Goal: Task Accomplishment & Management: Complete application form

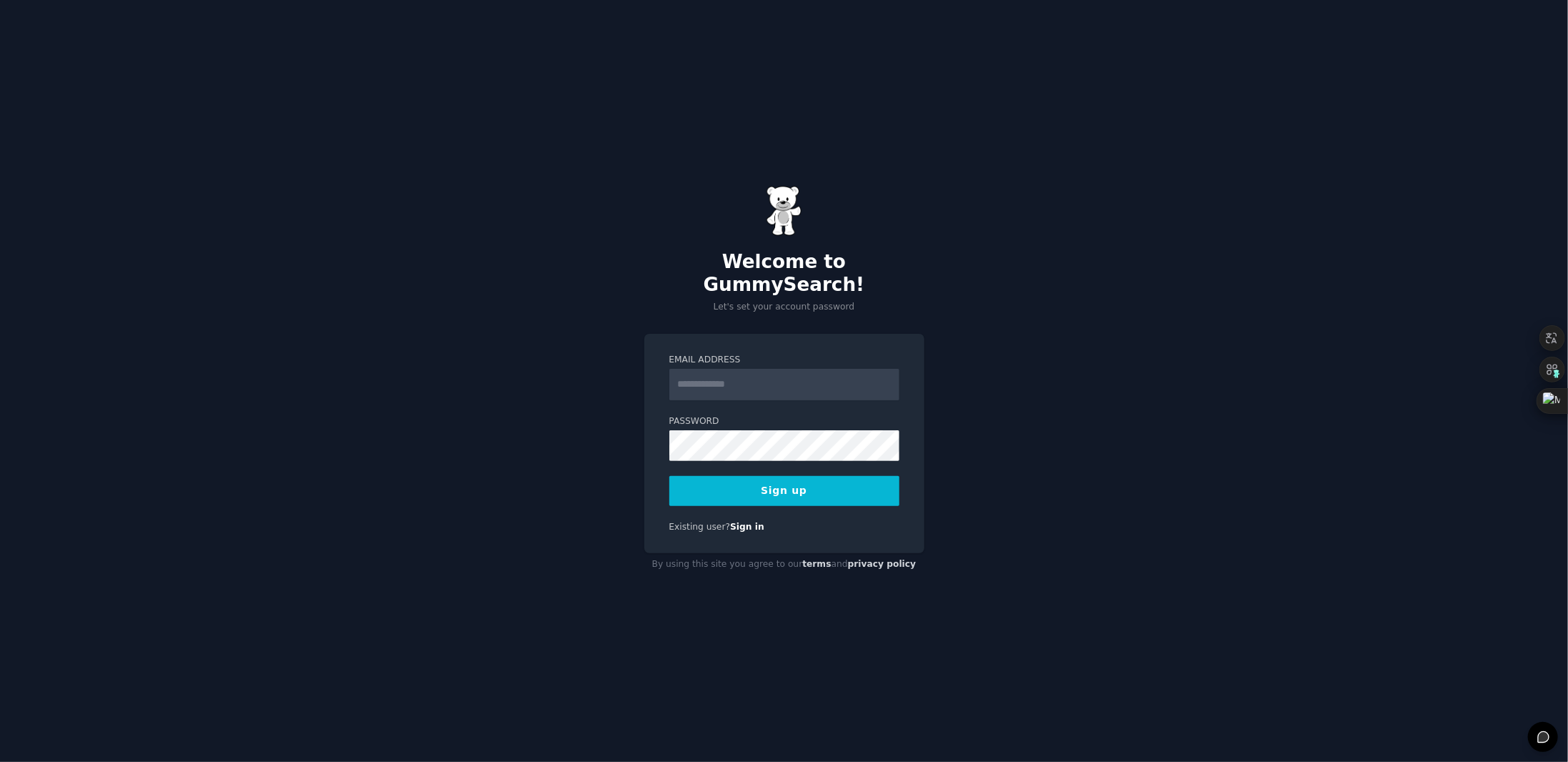
click at [838, 374] on input "Email Address" at bounding box center [784, 384] width 230 height 31
type input "**********"
click at [575, 358] on div "**********" at bounding box center [784, 381] width 1568 height 762
click at [907, 620] on div "**********" at bounding box center [784, 381] width 1568 height 762
click at [655, 422] on div "**********" at bounding box center [784, 444] width 280 height 220
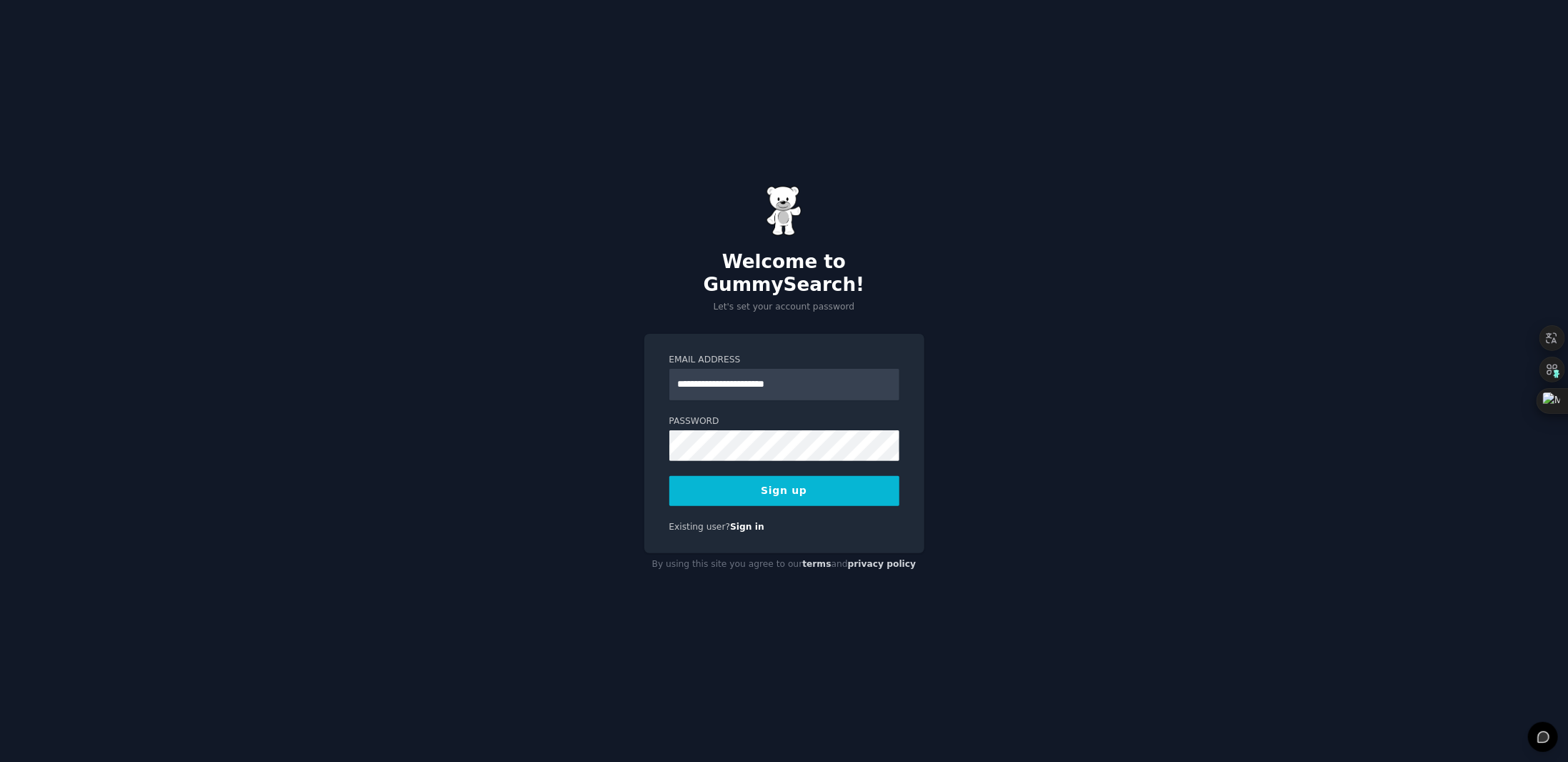
click at [770, 488] on button "Sign up" at bounding box center [784, 491] width 230 height 30
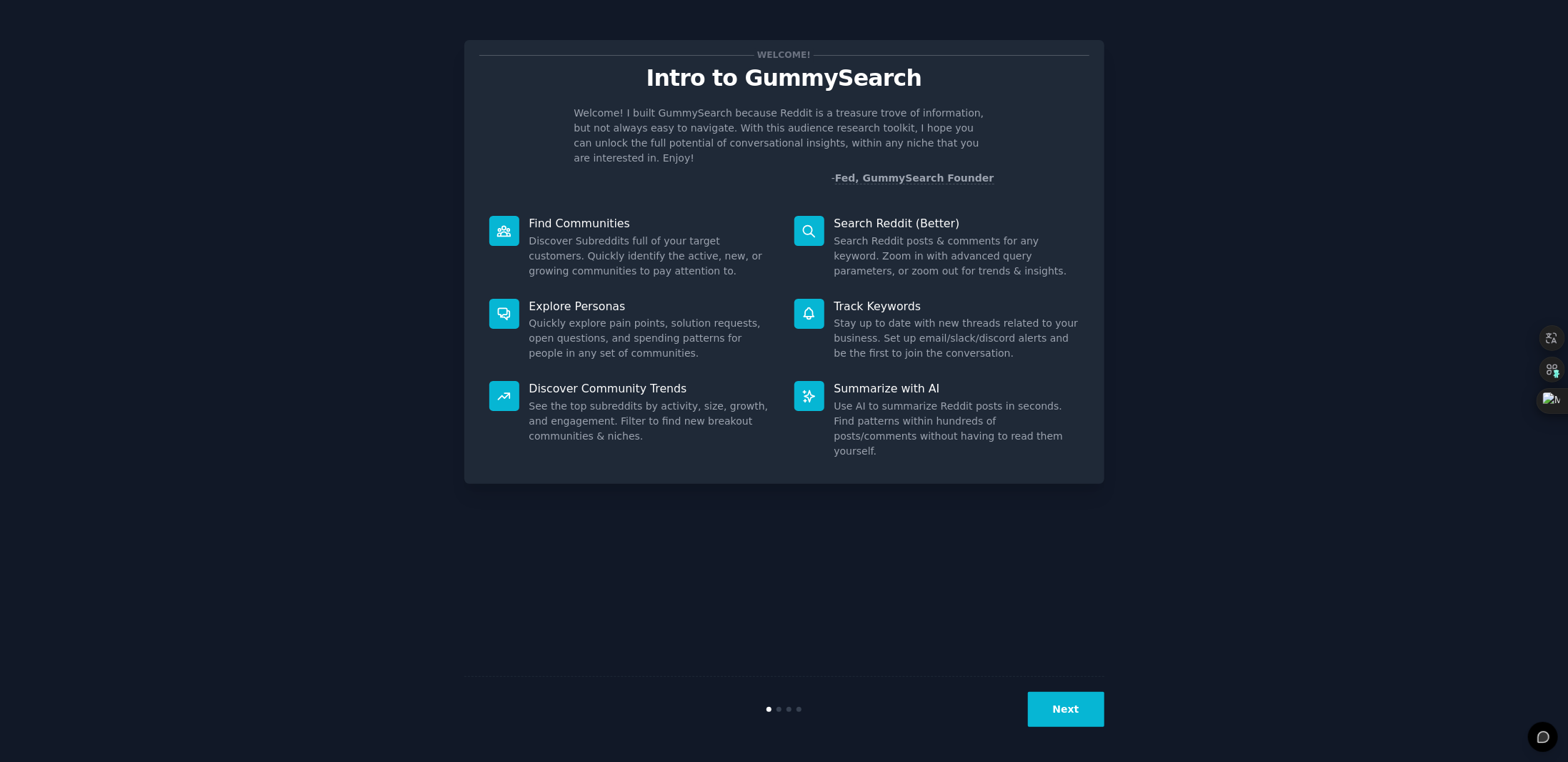
click at [824, 115] on p "Welcome! I built GummySearch because Reddit is a treasure trove of information,…" at bounding box center [784, 136] width 420 height 60
click at [819, 142] on icon at bounding box center [817, 147] width 9 height 9
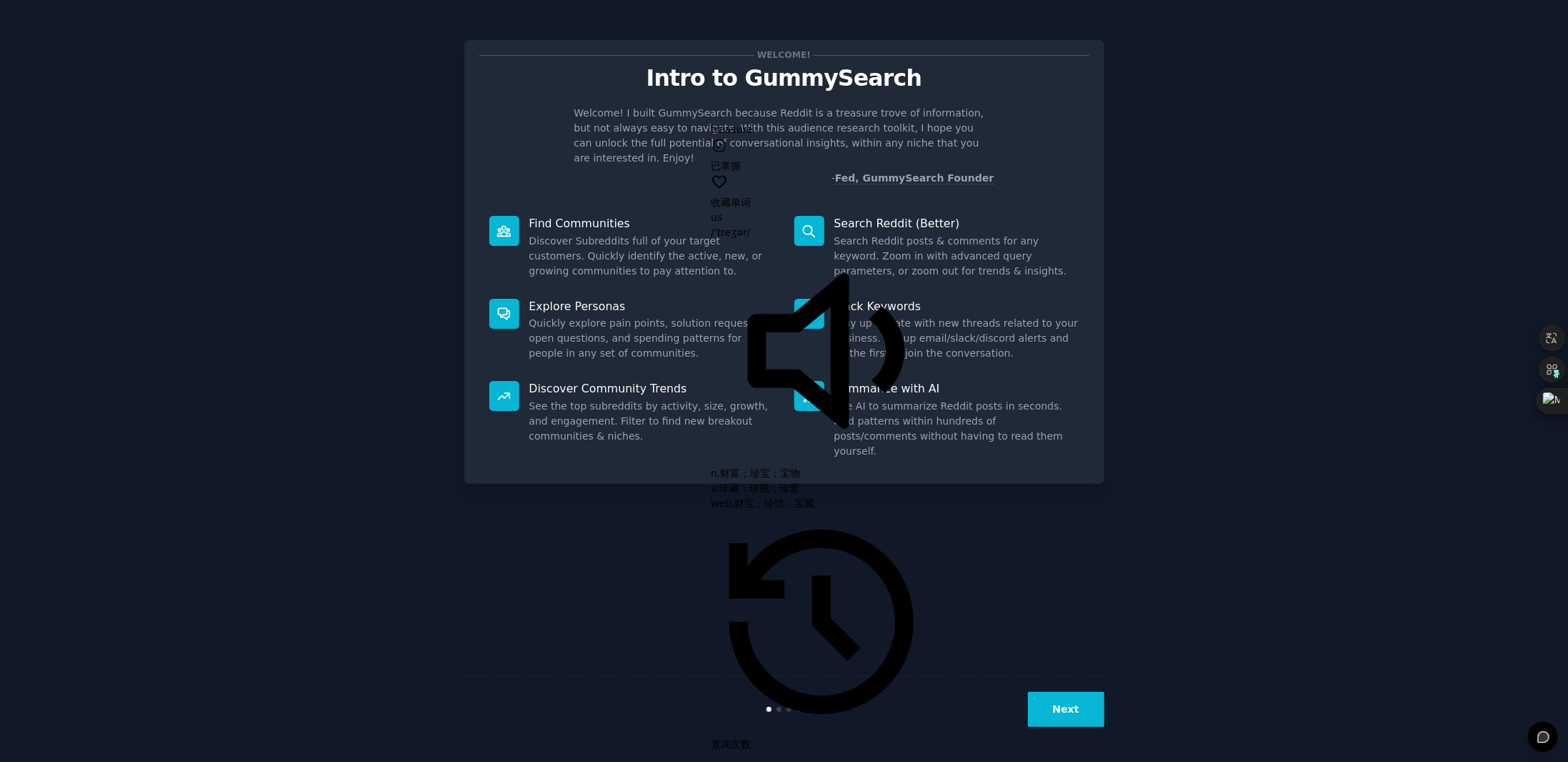
click at [851, 112] on p "Welcome! I built GummySearch because Reddit is a treasure trove of information,…" at bounding box center [784, 136] width 420 height 60
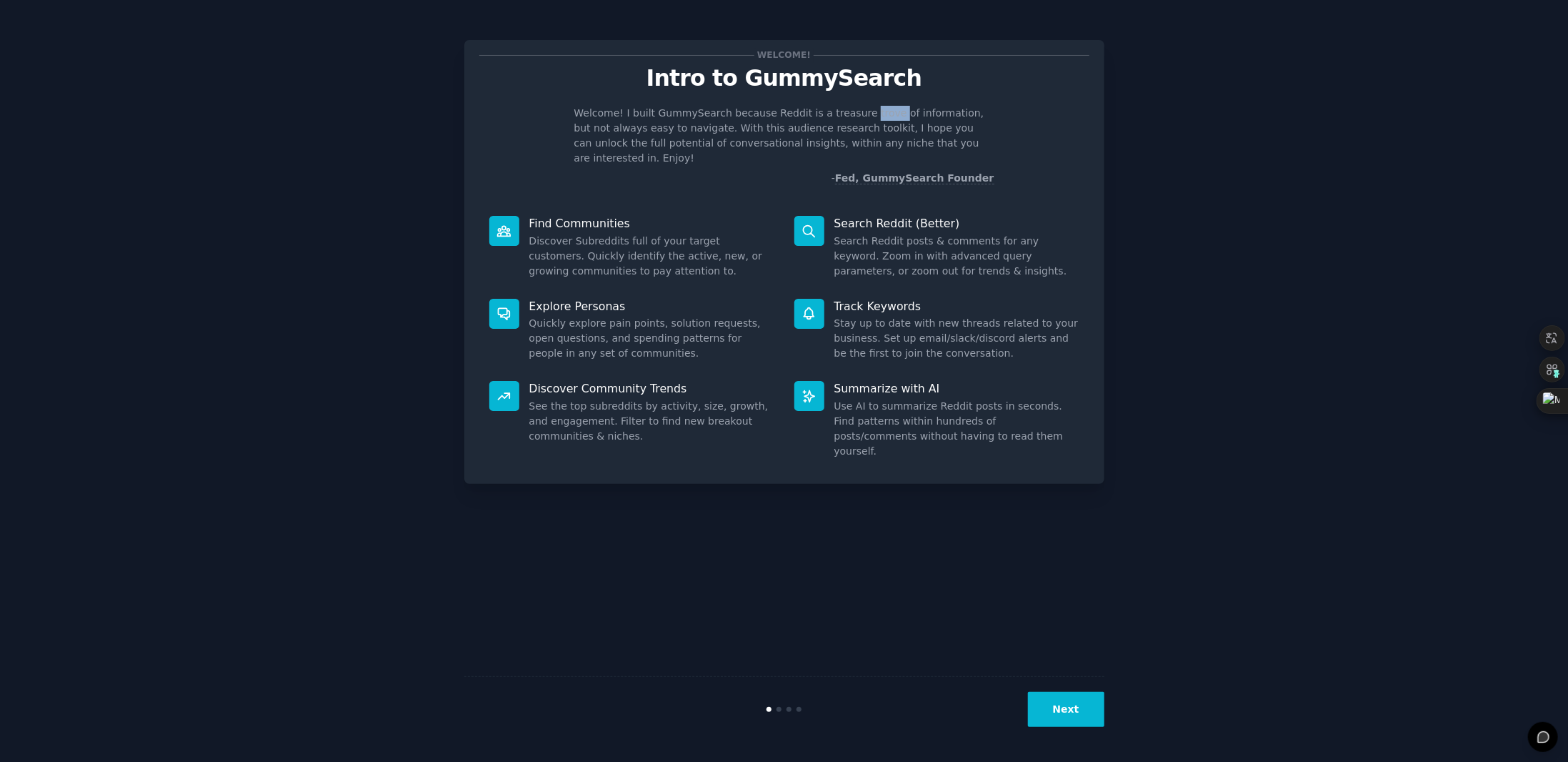
click at [851, 112] on p "Welcome! I built GummySearch because Reddit is a treasure trove of information,…" at bounding box center [784, 136] width 420 height 60
click at [854, 143] on icon at bounding box center [850, 146] width 7 height 7
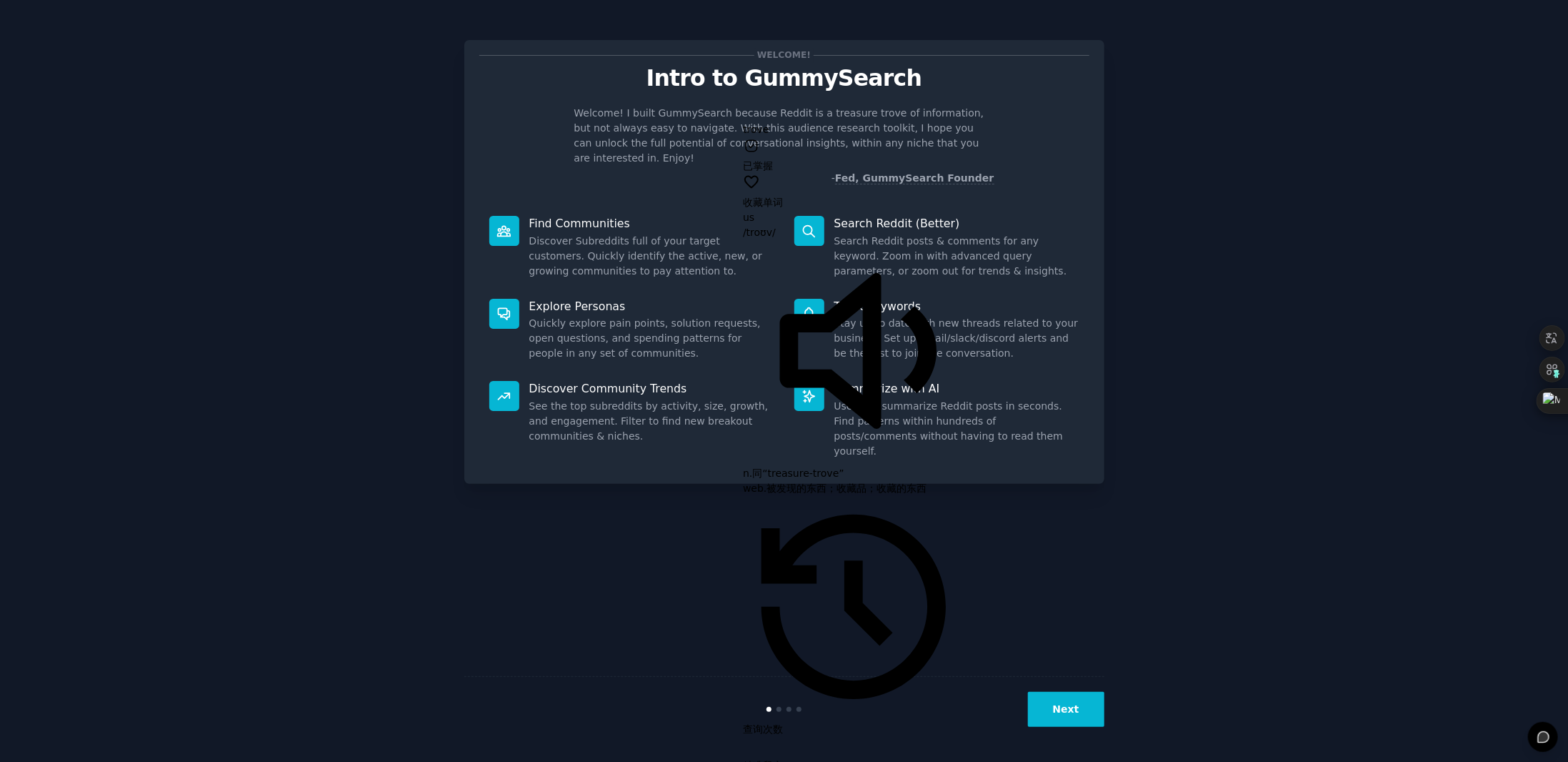
click at [940, 96] on div "Welcome! Intro to GummySearch Welcome! I built GummySearch because Reddit is a …" at bounding box center [784, 120] width 610 height 131
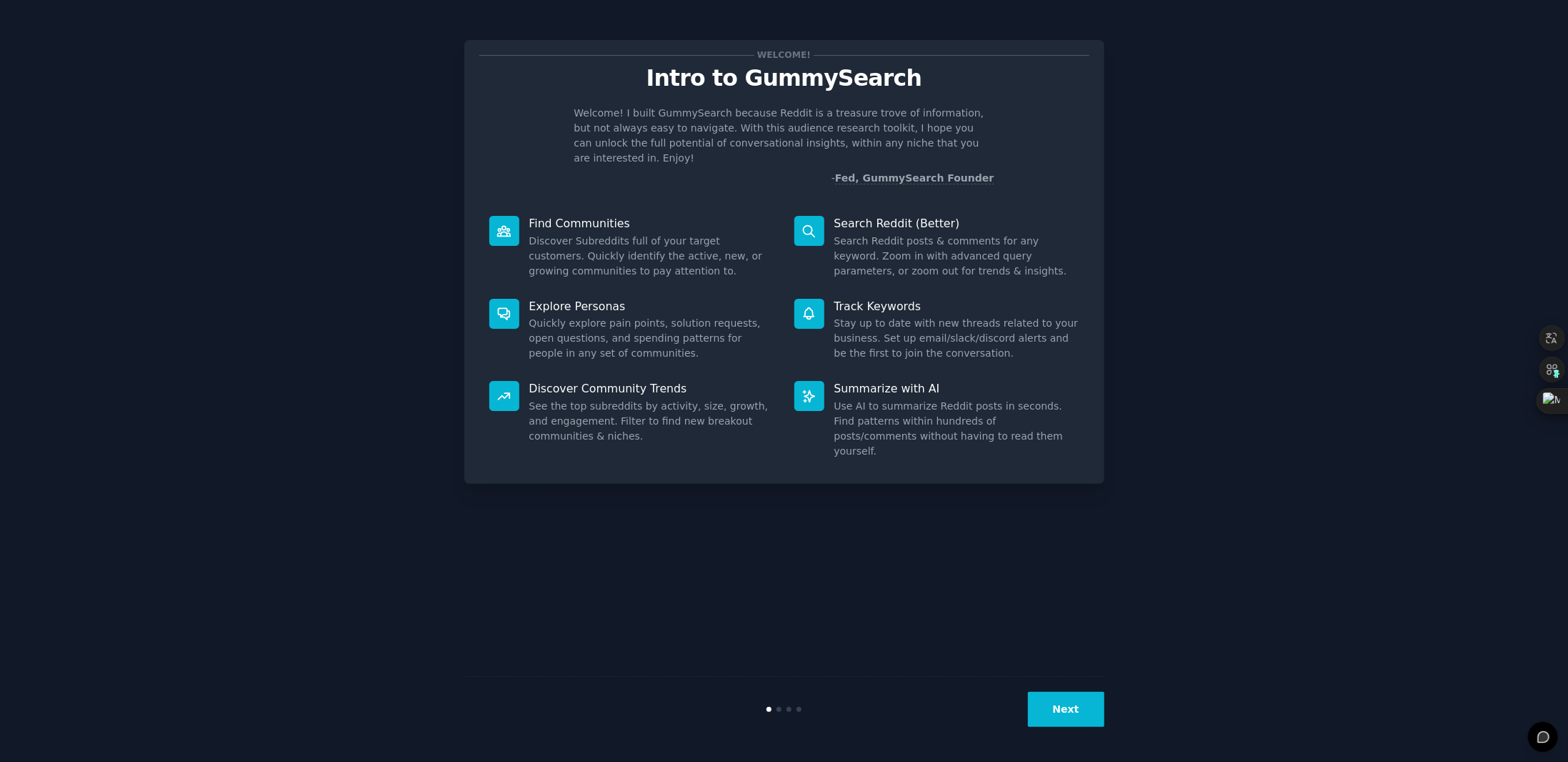
click at [827, 128] on p "Welcome! I built GummySearch because Reddit is a treasure trove of information,…" at bounding box center [784, 136] width 420 height 60
click at [816, 158] on icon at bounding box center [814, 160] width 4 height 4
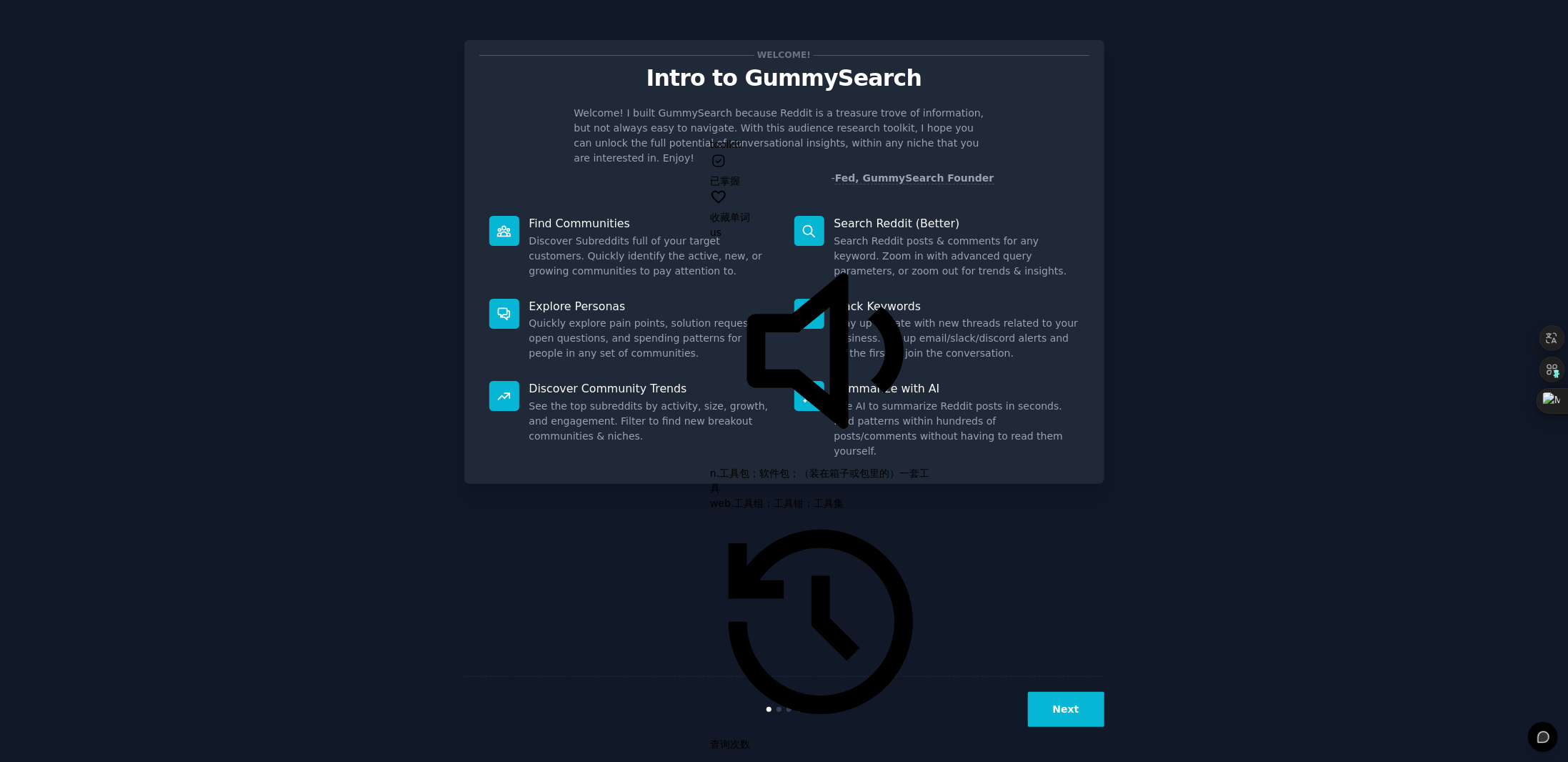
click at [980, 115] on p "Welcome! I built GummySearch because Reddit is a treasure trove of information,…" at bounding box center [784, 136] width 420 height 60
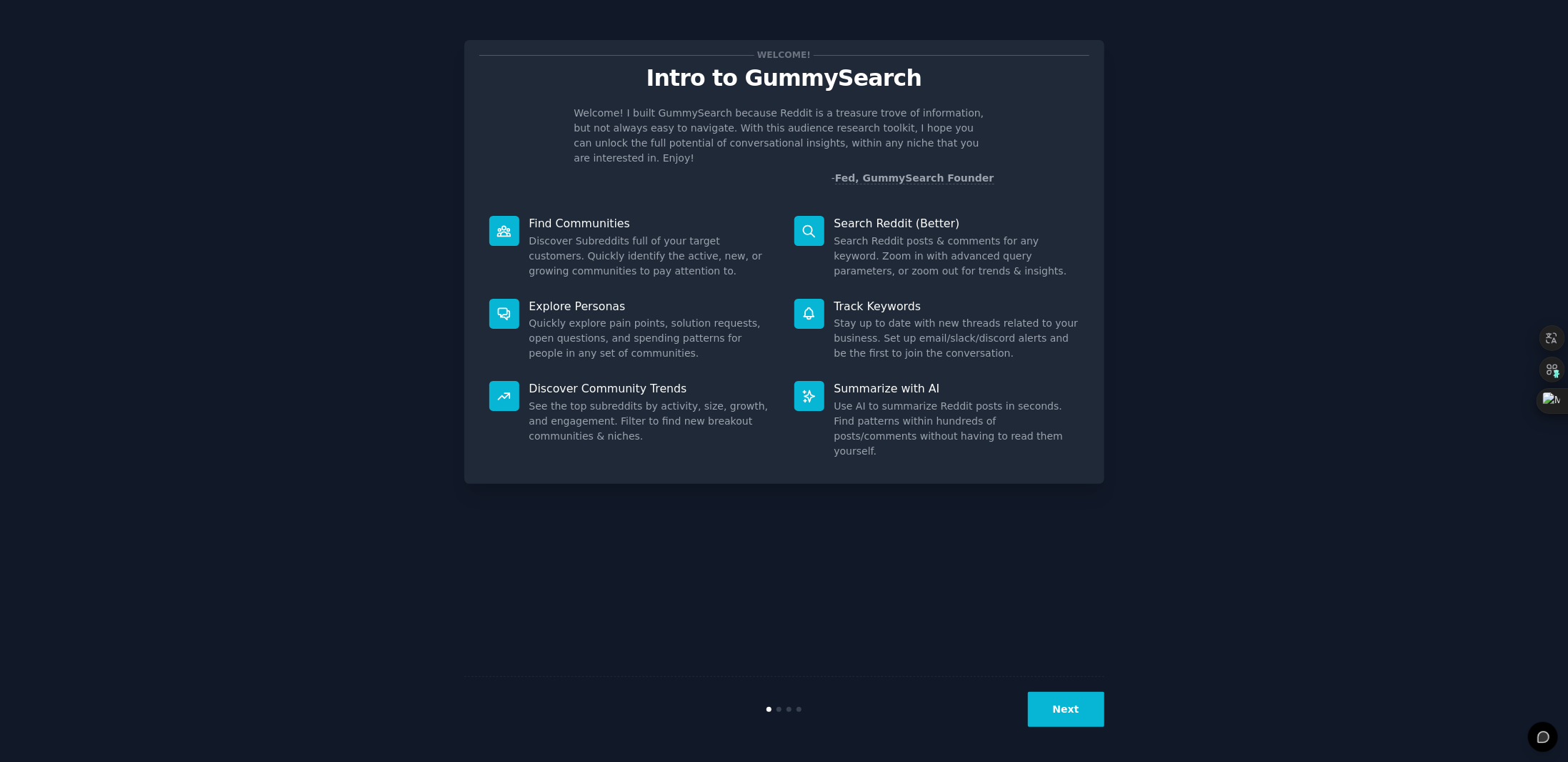
click at [657, 147] on p "Welcome! I built GummySearch because Reddit is a treasure trove of information,…" at bounding box center [784, 136] width 420 height 60
click at [656, 147] on p "Welcome! I built GummySearch because Reddit is a treasure trove of information,…" at bounding box center [784, 136] width 420 height 60
click at [658, 173] on icon at bounding box center [658, 176] width 7 height 7
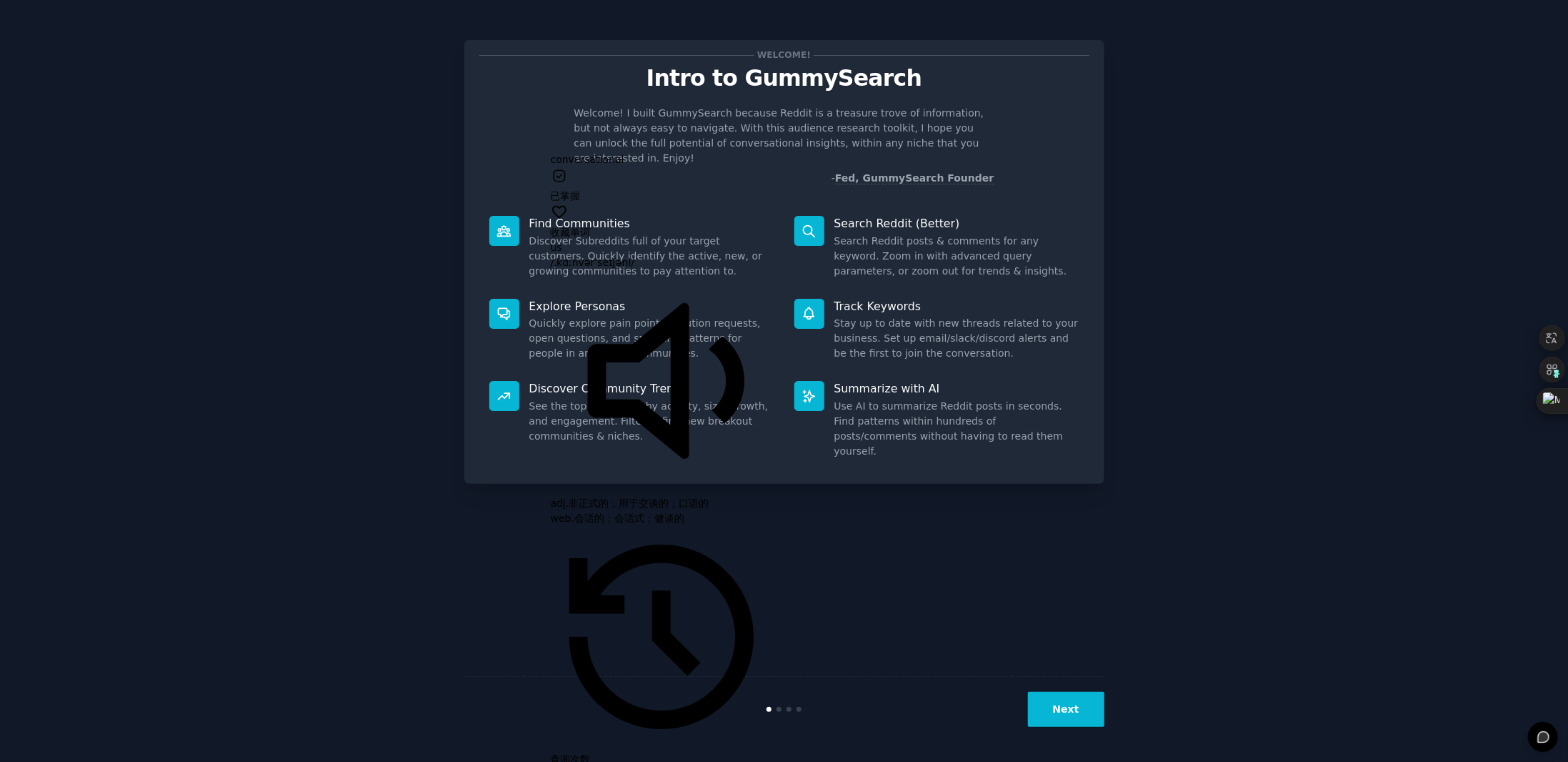
click at [712, 144] on p "Welcome! I built GummySearch because Reddit is a treasure trove of information,…" at bounding box center [784, 136] width 420 height 60
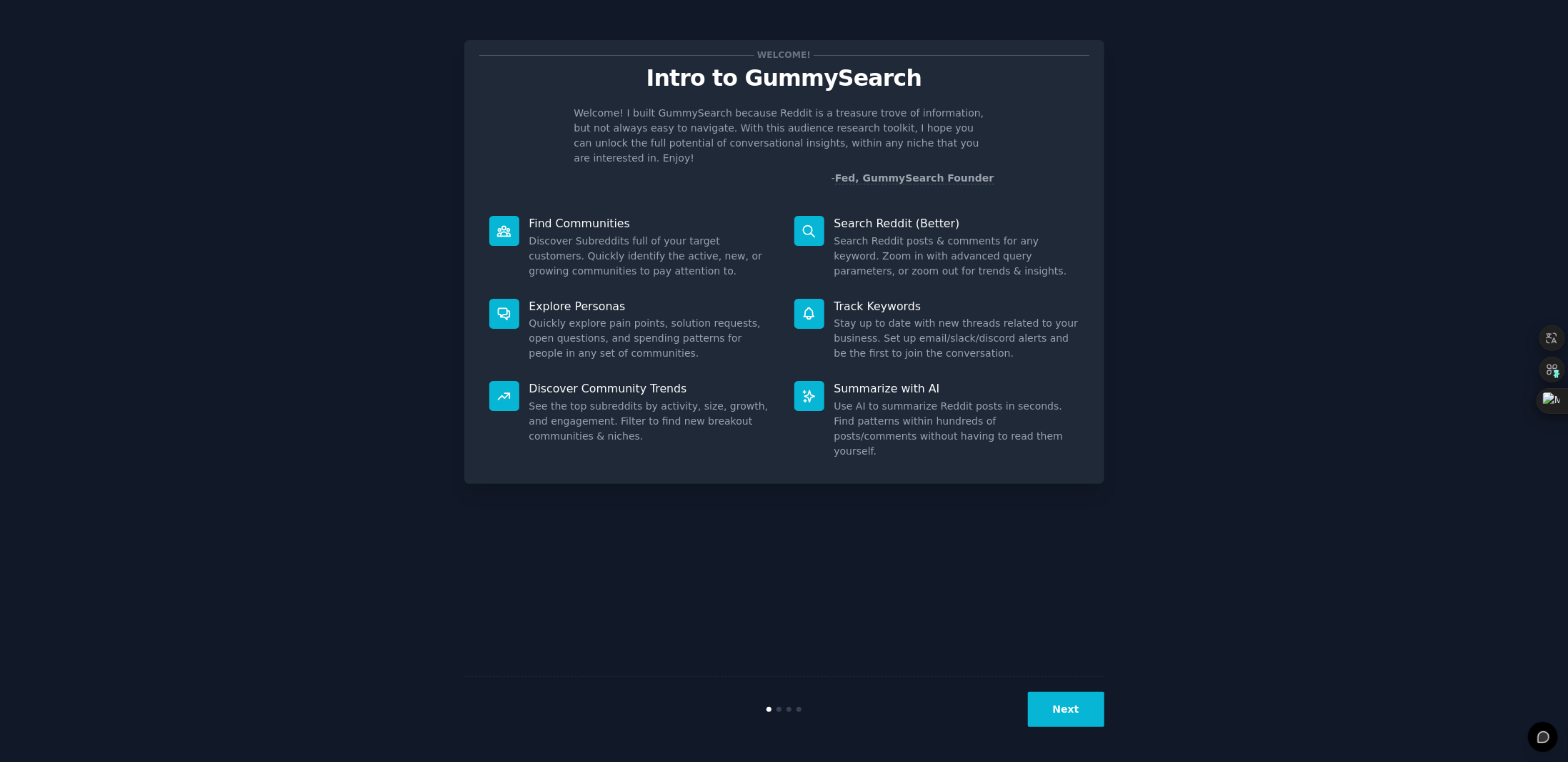
click at [712, 144] on p "Welcome! I built GummySearch because Reddit is a treasure trove of information,…" at bounding box center [784, 136] width 420 height 60
click at [711, 173] on icon at bounding box center [708, 176] width 7 height 7
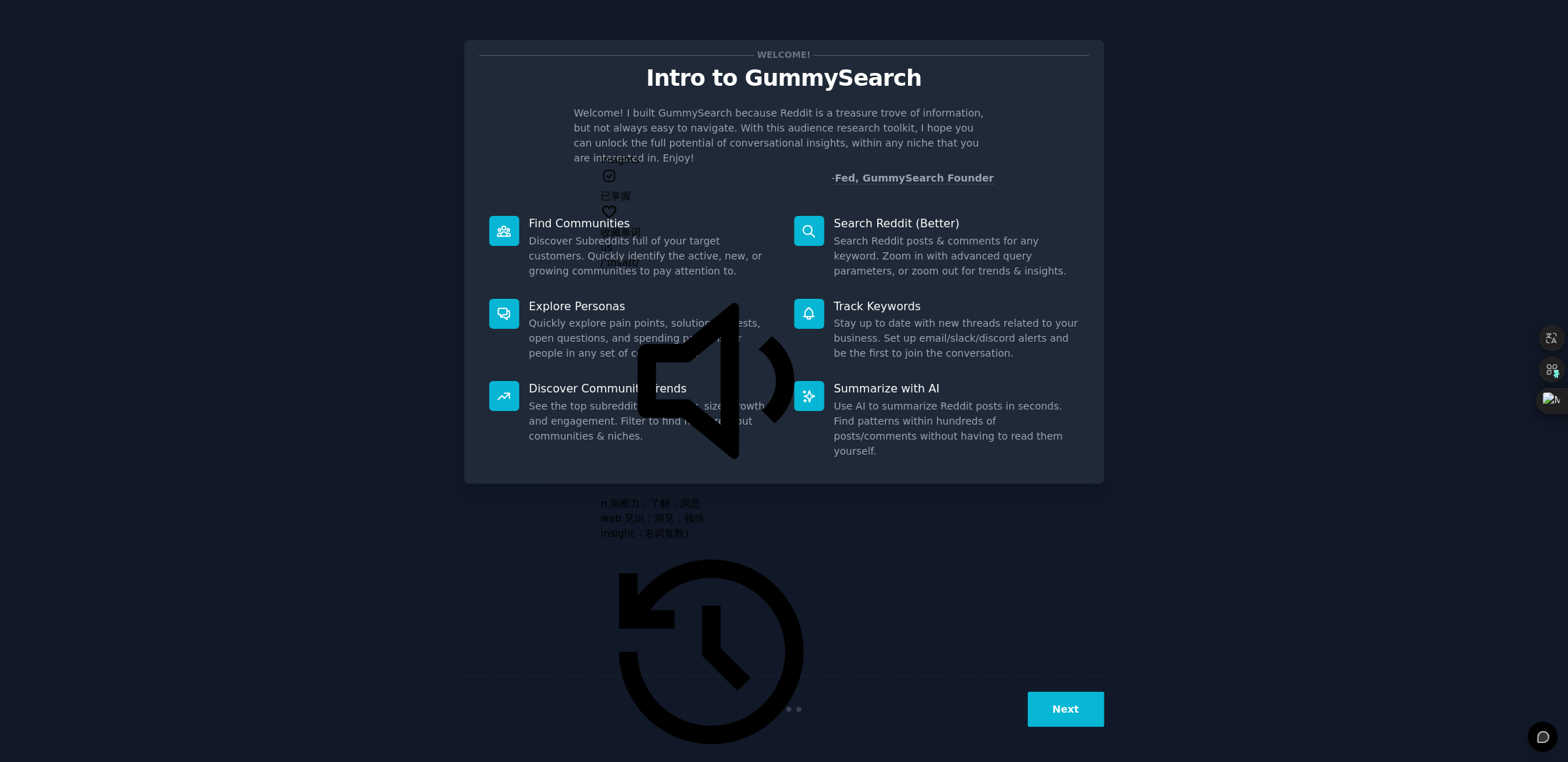
click at [673, 145] on p "Welcome! I built GummySearch because Reddit is a treasure trove of information,…" at bounding box center [784, 136] width 420 height 60
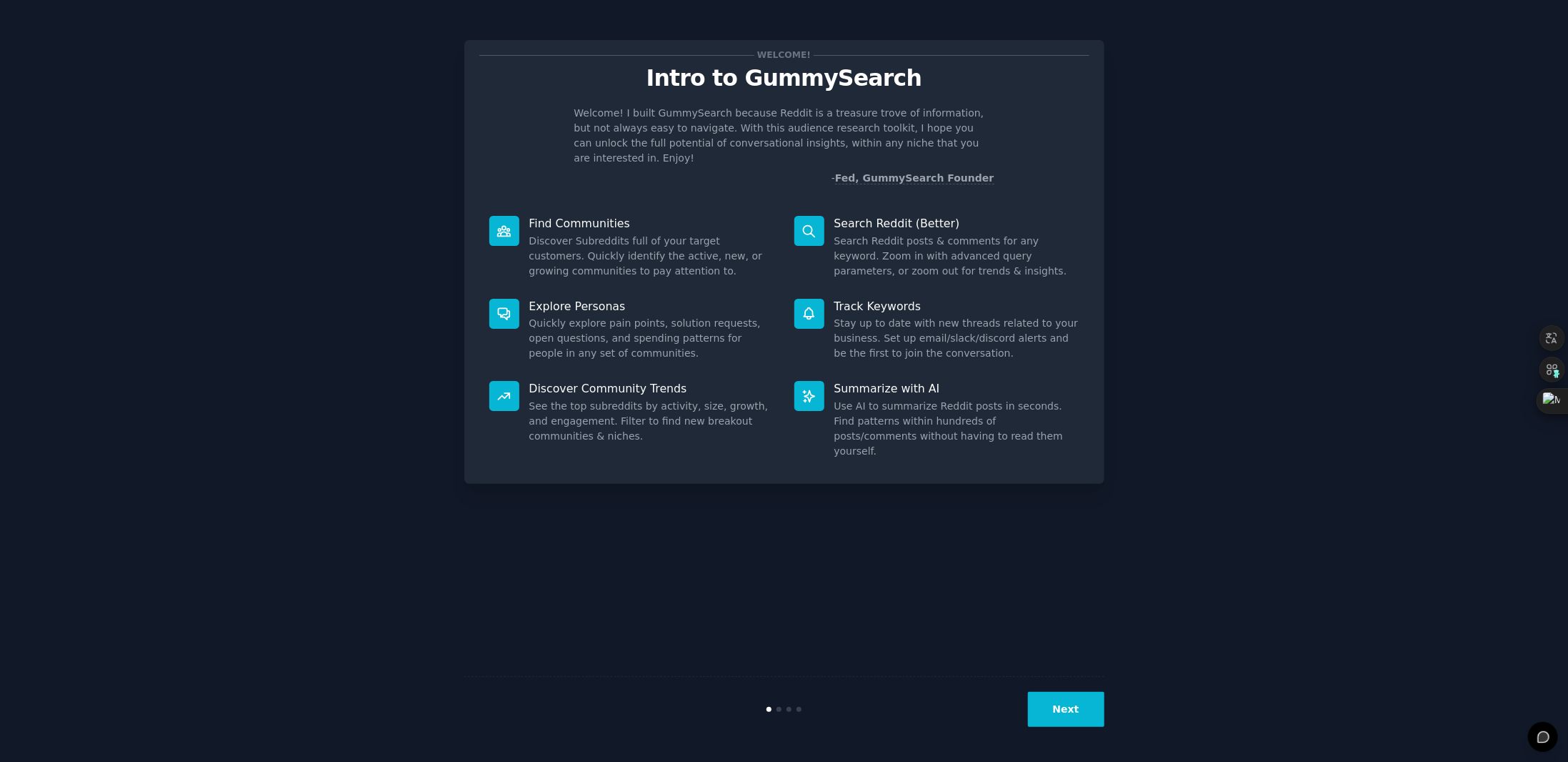
click at [789, 144] on p "Welcome! I built GummySearch because Reddit is a treasure trove of information,…" at bounding box center [784, 136] width 420 height 60
click at [790, 173] on icon at bounding box center [788, 175] width 4 height 4
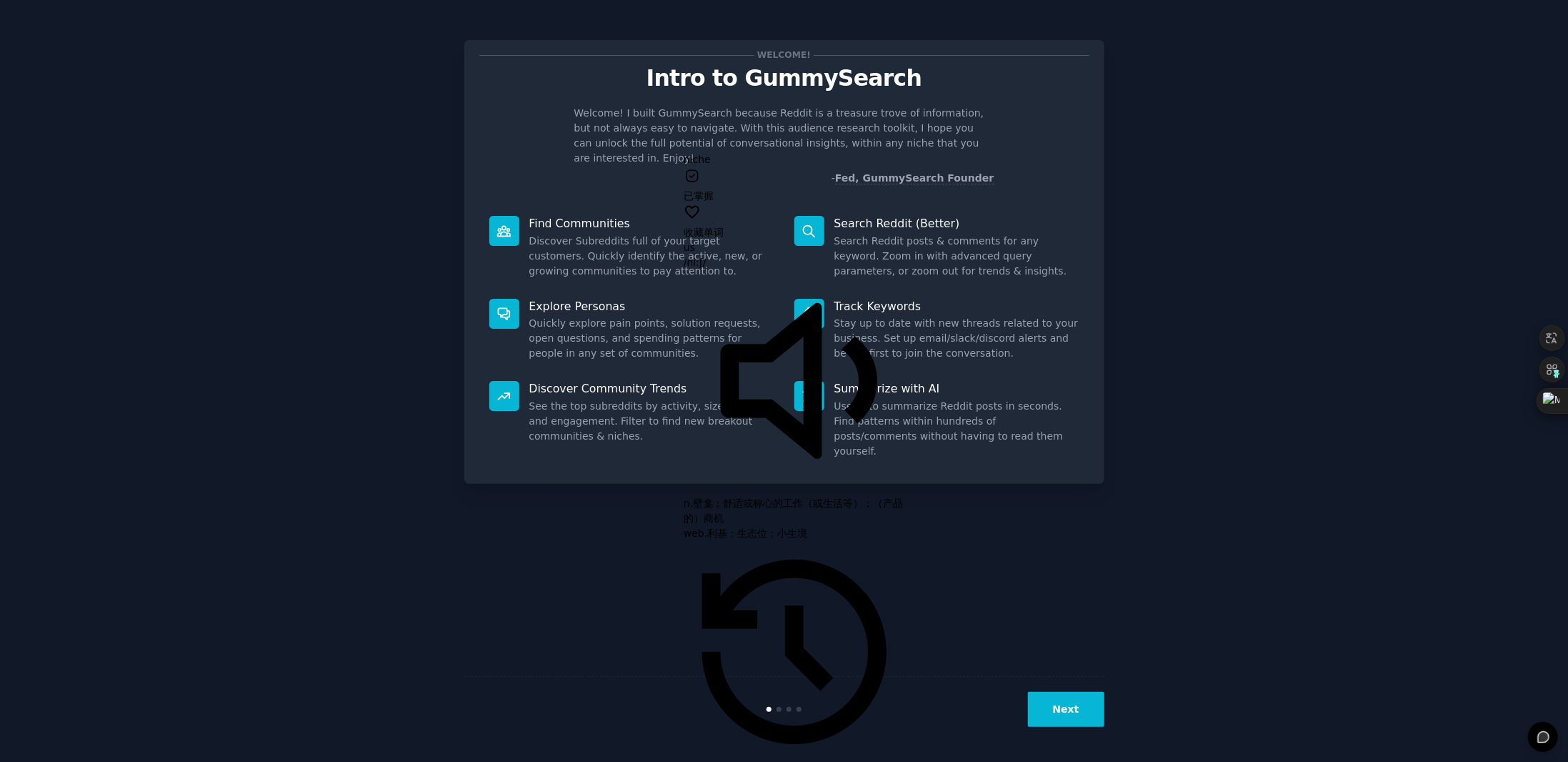
click at [802, 142] on p "Welcome! I built GummySearch because Reddit is a treasure trove of information,…" at bounding box center [784, 136] width 420 height 60
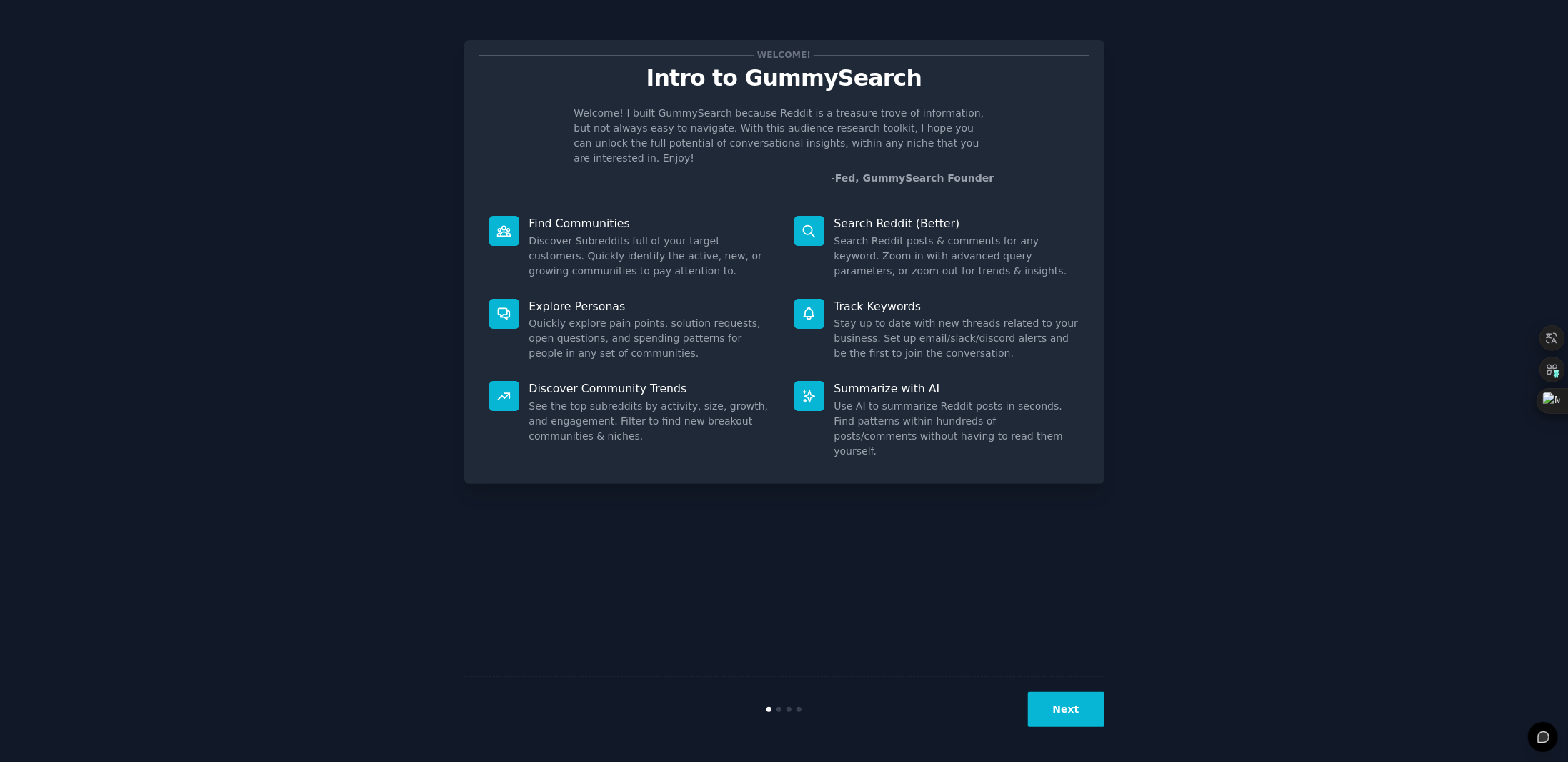
click at [804, 174] on div "Welcome! Intro to GummySearch Welcome! I built GummySearch because Reddit is a …" at bounding box center [784, 262] width 640 height 444
drag, startPoint x: 528, startPoint y: 228, endPoint x: 709, endPoint y: 257, distance: 183.3
click at [711, 255] on dd "Discover Subreddits full of your target customers. Quickly identify the active,…" at bounding box center [652, 256] width 245 height 45
click at [607, 171] on p "- Fed, GummySearch Founder" at bounding box center [784, 178] width 420 height 15
click at [584, 243] on dd "Discover Subreddits full of your target customers. Quickly identify the active,…" at bounding box center [652, 256] width 245 height 45
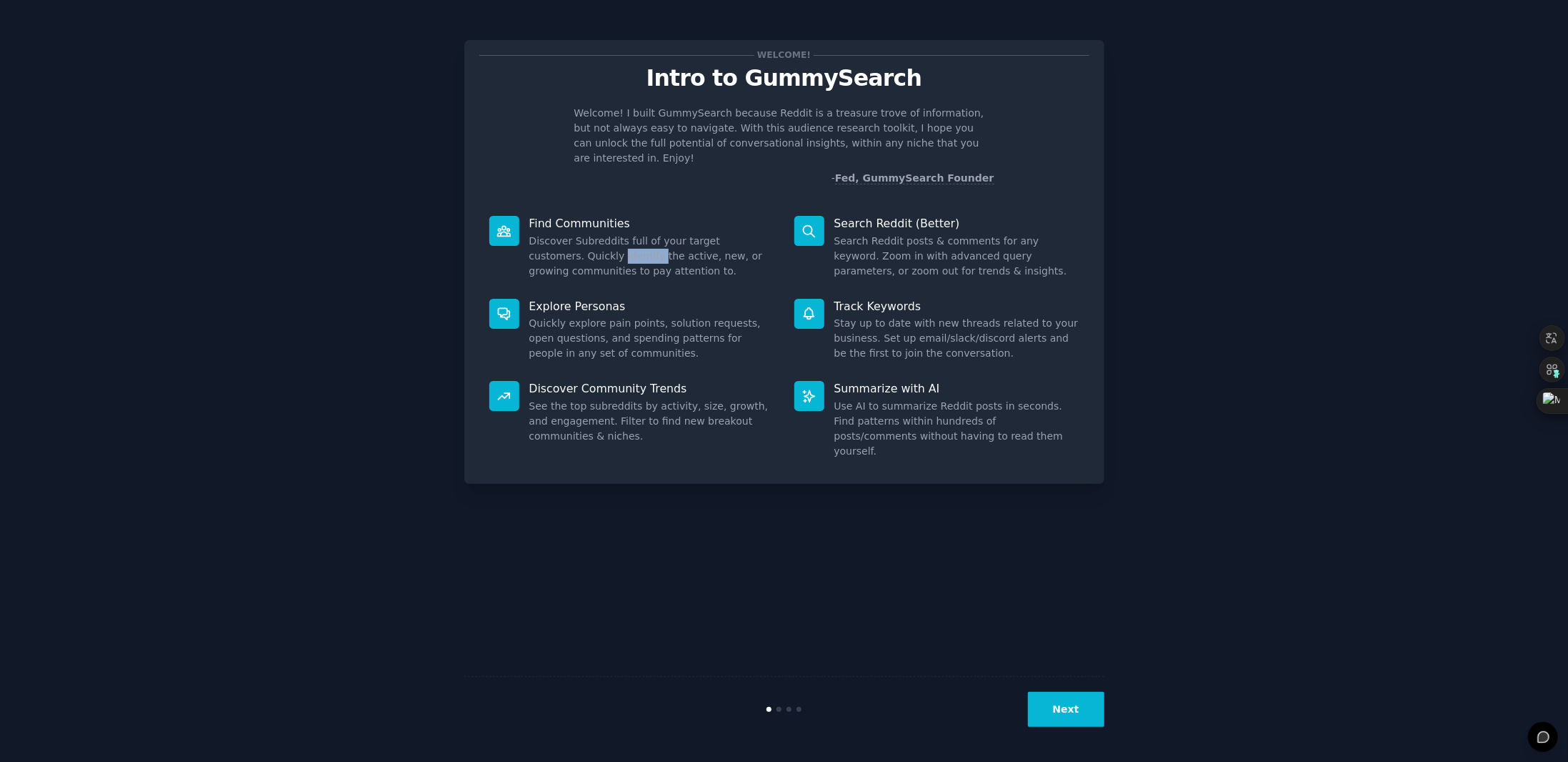
click at [584, 243] on dd "Discover Subreddits full of your target customers. Quickly identify the active,…" at bounding box center [652, 256] width 245 height 45
click at [670, 239] on dd "Discover Subreddits full of your target customers. Quickly identify the active,…" at bounding box center [652, 256] width 245 height 45
click at [707, 239] on dd "Discover Subreddits full of your target customers. Quickly identify the active,…" at bounding box center [652, 256] width 245 height 45
click at [585, 254] on dd "Discover Subreddits full of your target customers. Quickly identify the active,…" at bounding box center [652, 256] width 245 height 45
click at [665, 254] on dd "Discover Subreddits full of your target customers. Quickly identify the active,…" at bounding box center [652, 256] width 245 height 45
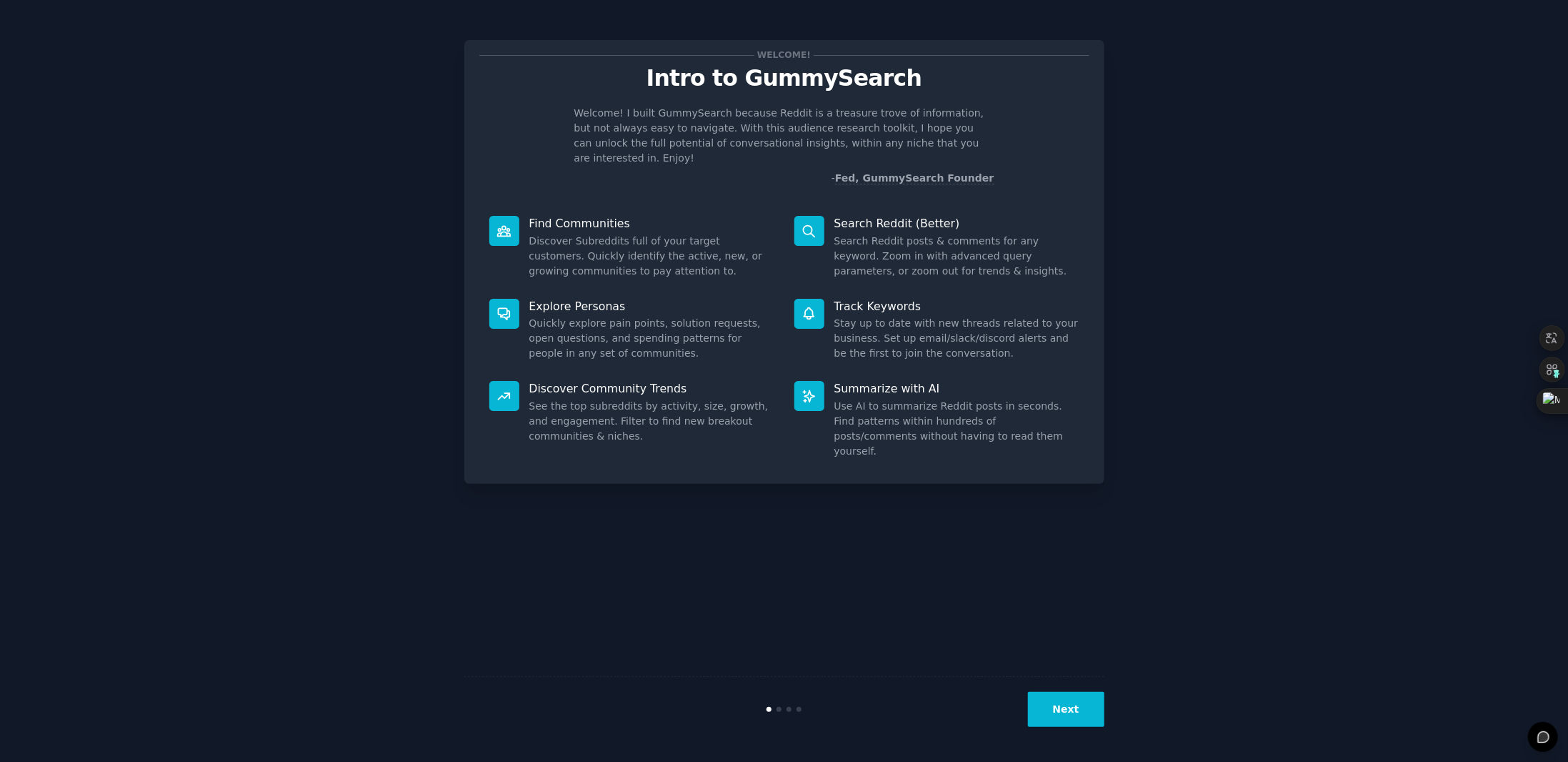
click at [683, 254] on dd "Discover Subreddits full of your target customers. Quickly identify the active,…" at bounding box center [652, 256] width 245 height 45
drag, startPoint x: 835, startPoint y: 227, endPoint x: 1023, endPoint y: 260, distance: 190.9
click at [1023, 260] on dd "Search Reddit posts & comments for any keyword. Zoom in with advanced query par…" at bounding box center [957, 256] width 245 height 45
click at [916, 251] on dd "Search Reddit posts & comments for any keyword. Zoom in with advanced query par…" at bounding box center [957, 256] width 245 height 45
drag, startPoint x: 829, startPoint y: 241, endPoint x: 870, endPoint y: 245, distance: 41.2
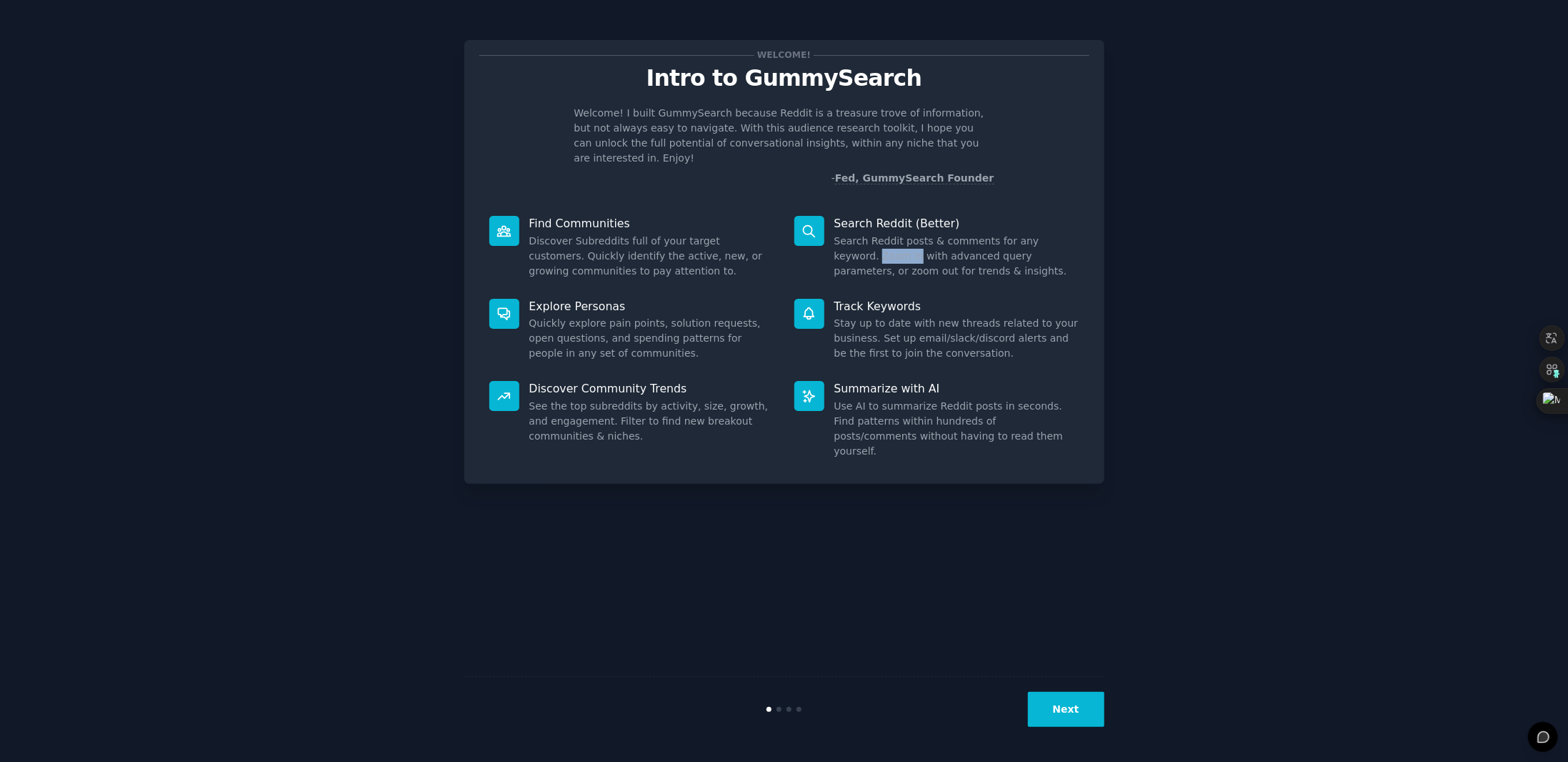
click at [870, 245] on div "Search Reddit (Better) Search Reddit posts & comments for any keyword. Zoom in …" at bounding box center [937, 247] width 305 height 83
click at [849, 270] on icon at bounding box center [846, 272] width 4 height 4
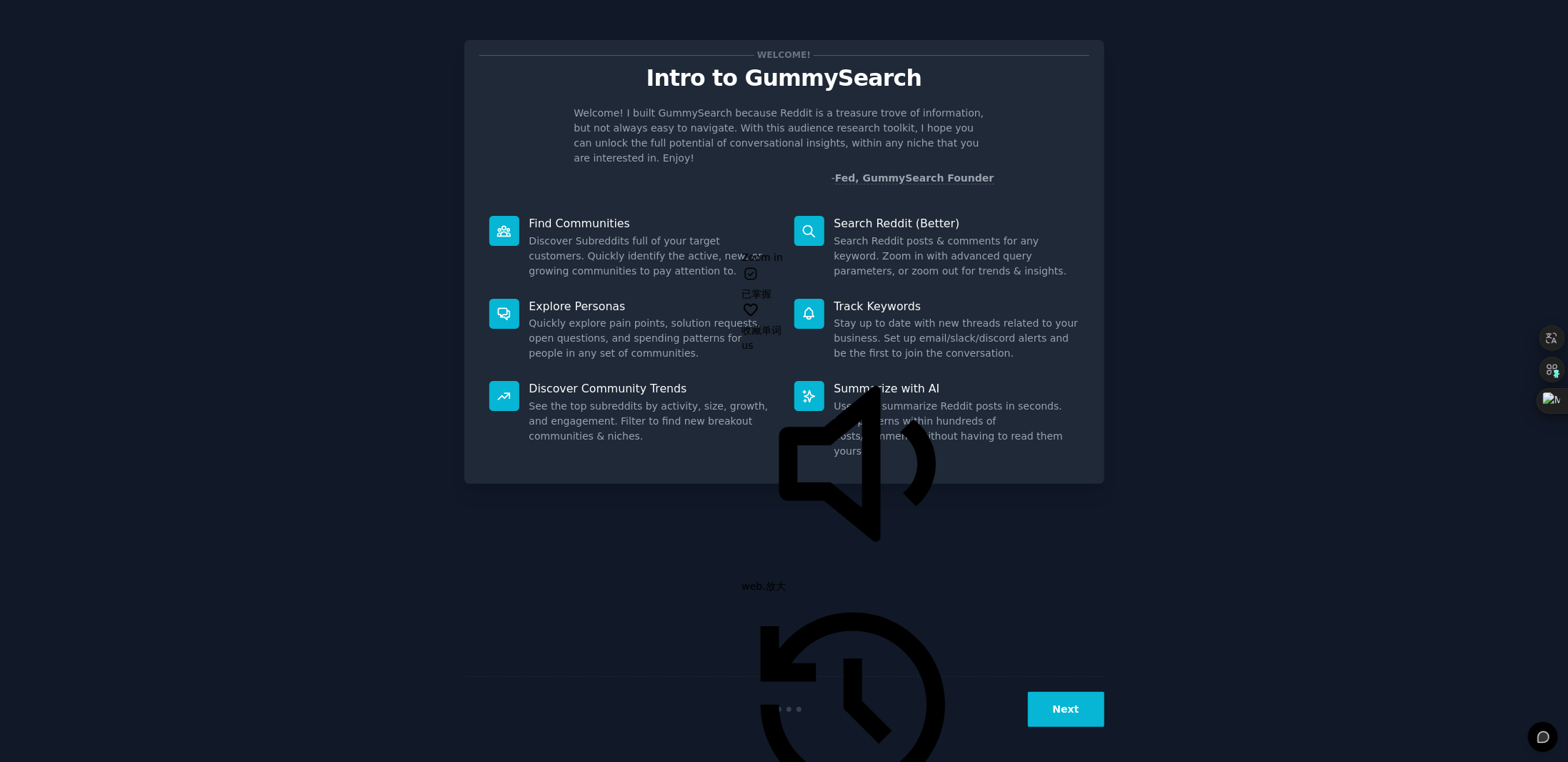
click at [981, 254] on dd "Search Reddit posts & comments for any keyword. Zoom in with advanced query par…" at bounding box center [957, 256] width 245 height 45
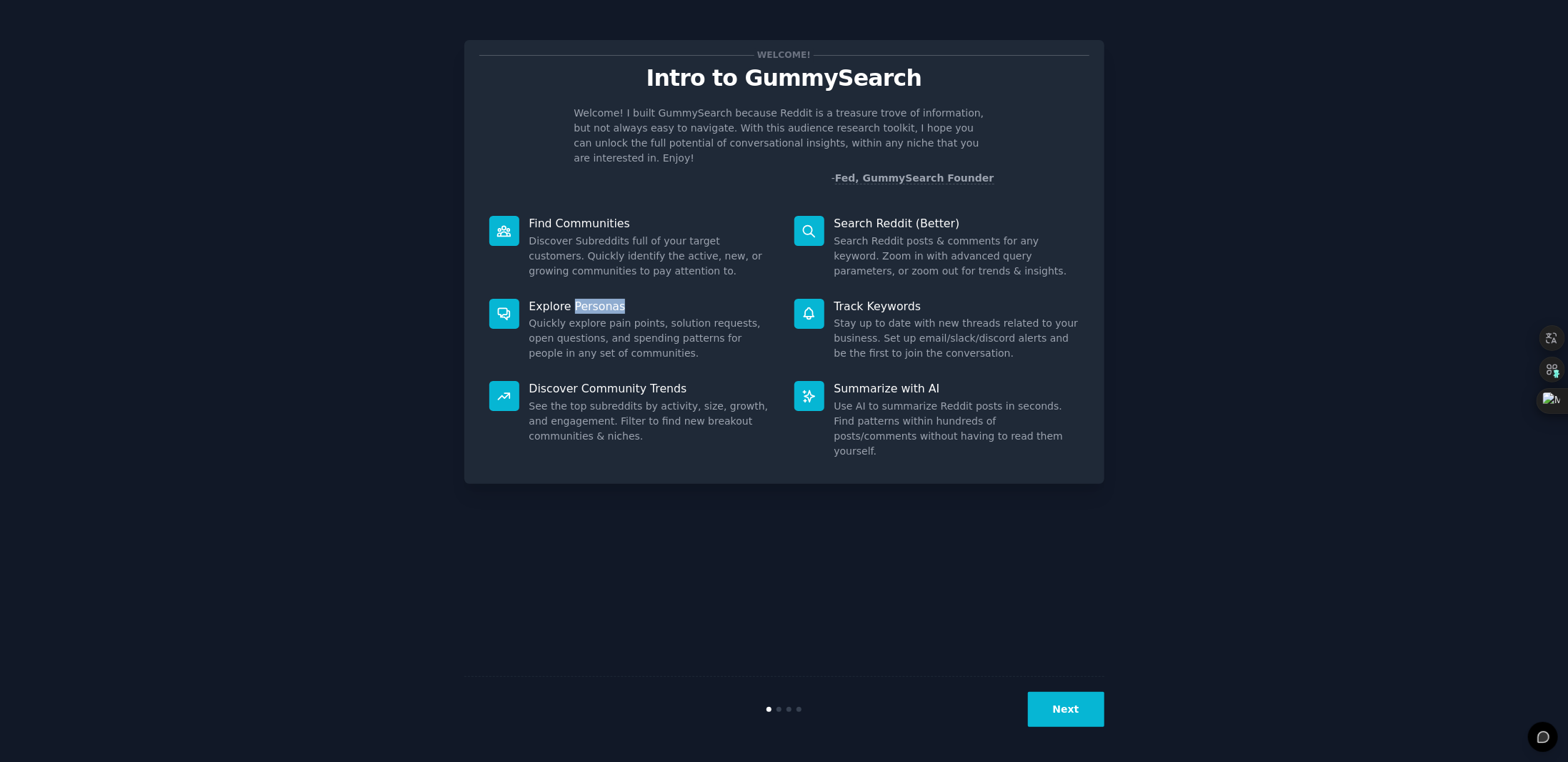
drag, startPoint x: 625, startPoint y: 289, endPoint x: 572, endPoint y: 291, distance: 53.0
click at [572, 299] on p "Explore Personas" at bounding box center [652, 306] width 245 height 15
click at [589, 321] on icon at bounding box center [589, 325] width 9 height 9
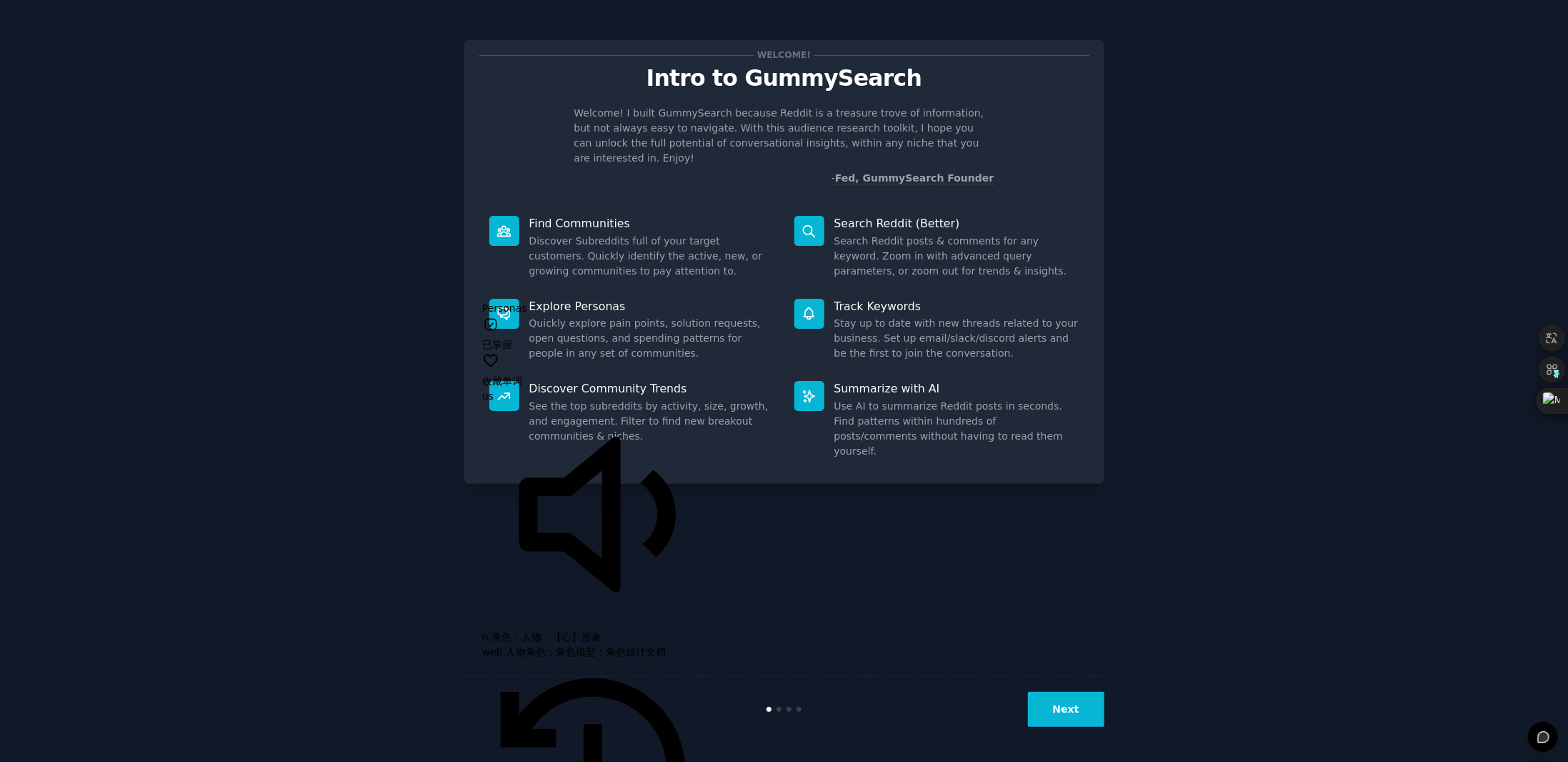
click at [630, 289] on div "Explore Personas Quickly explore pain points, solution requests, open questions…" at bounding box center [632, 330] width 305 height 83
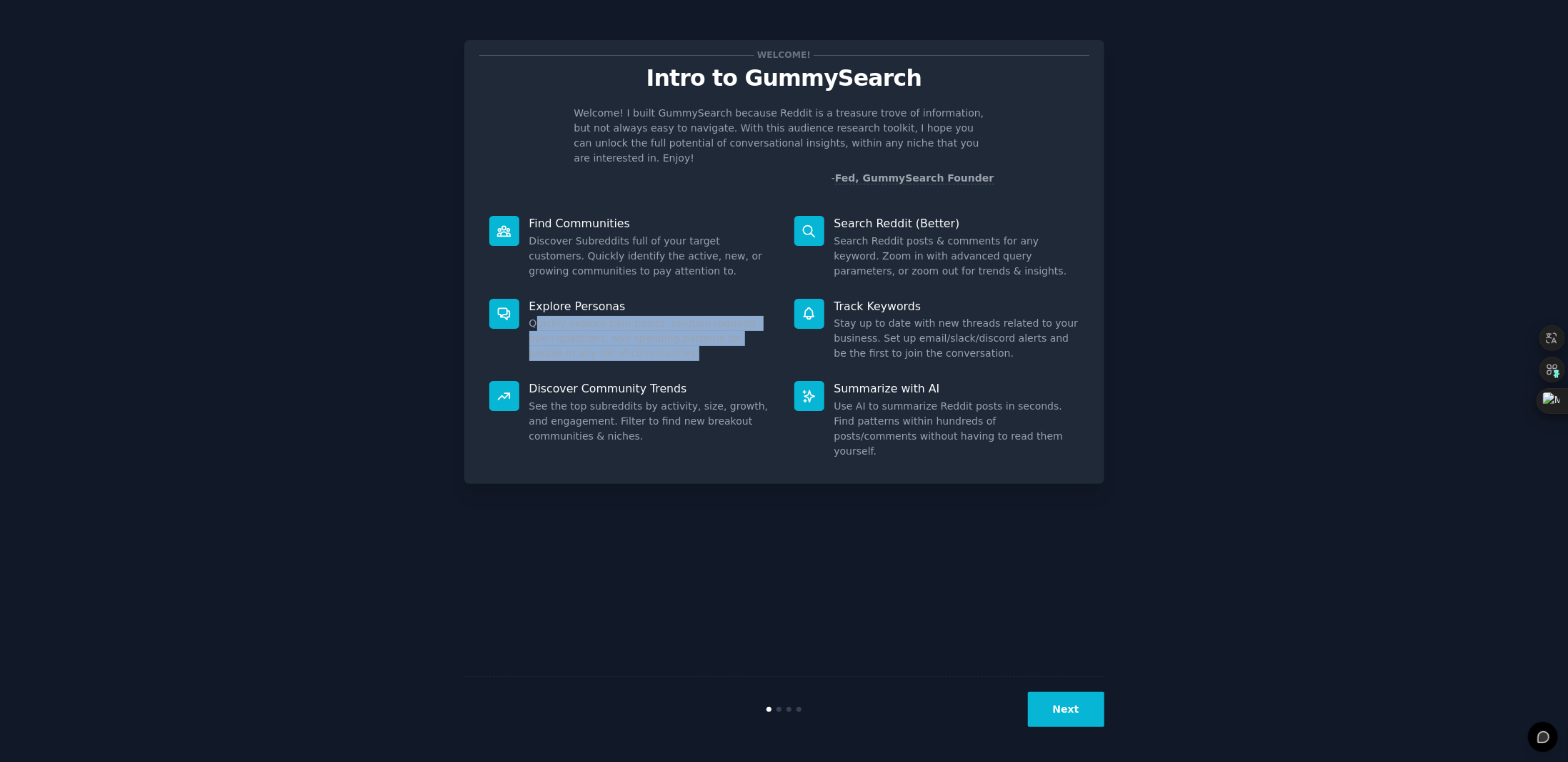
drag, startPoint x: 533, startPoint y: 311, endPoint x: 636, endPoint y: 334, distance: 105.5
click at [636, 334] on dd "Quickly explore pain points, solution requests, open questions, and spending pa…" at bounding box center [652, 338] width 245 height 45
click at [616, 327] on dd "Quickly explore pain points, solution requests, open questions, and spending pa…" at bounding box center [652, 338] width 245 height 45
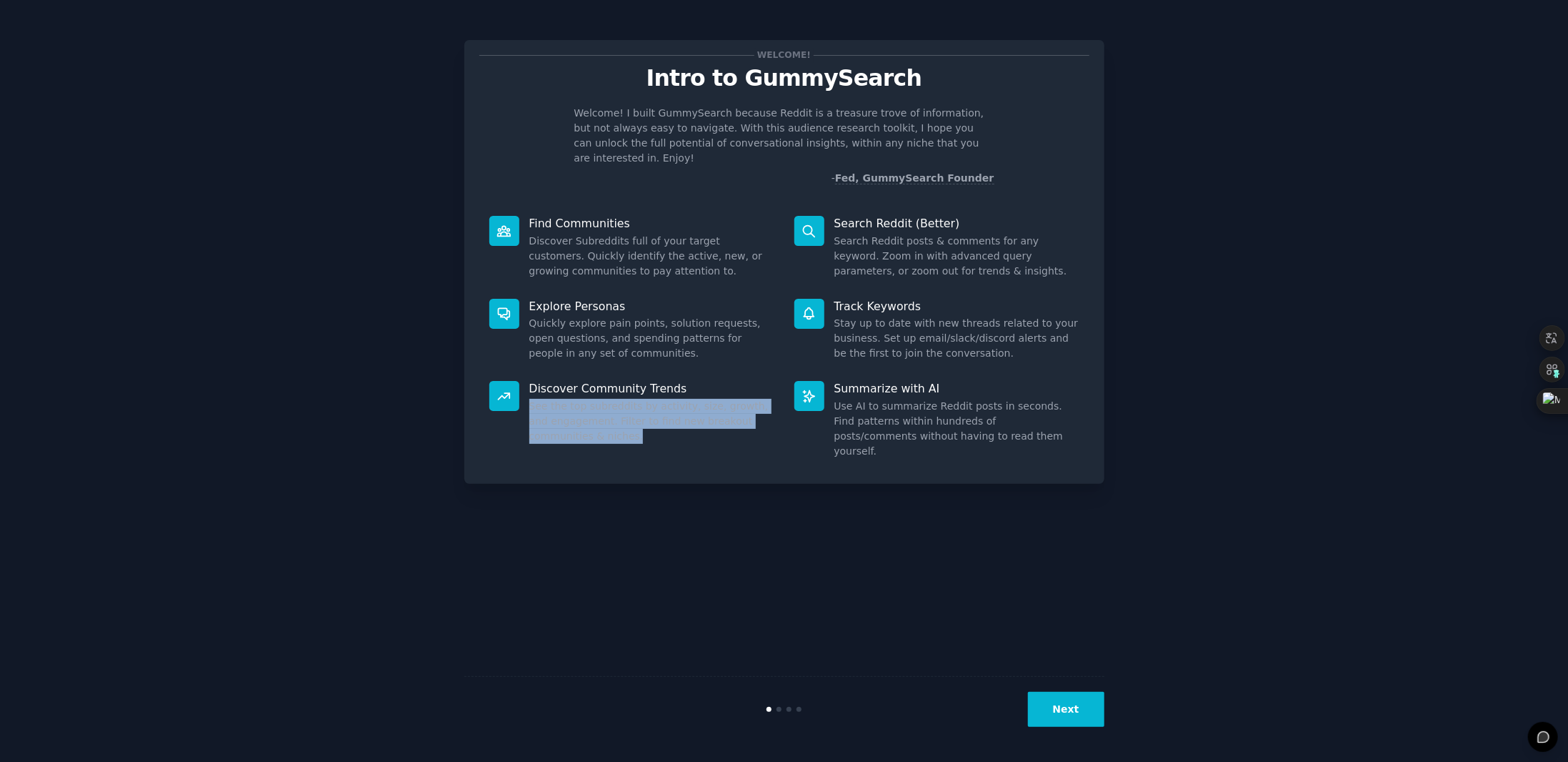
drag, startPoint x: 530, startPoint y: 391, endPoint x: 625, endPoint y: 422, distance: 99.9
click at [625, 422] on dd "See the top subreddits by activity, size, growth, and engagement. Filter to fin…" at bounding box center [652, 421] width 245 height 45
click at [615, 409] on dd "See the top subreddits by activity, size, growth, and engagement. Filter to fin…" at bounding box center [652, 421] width 245 height 45
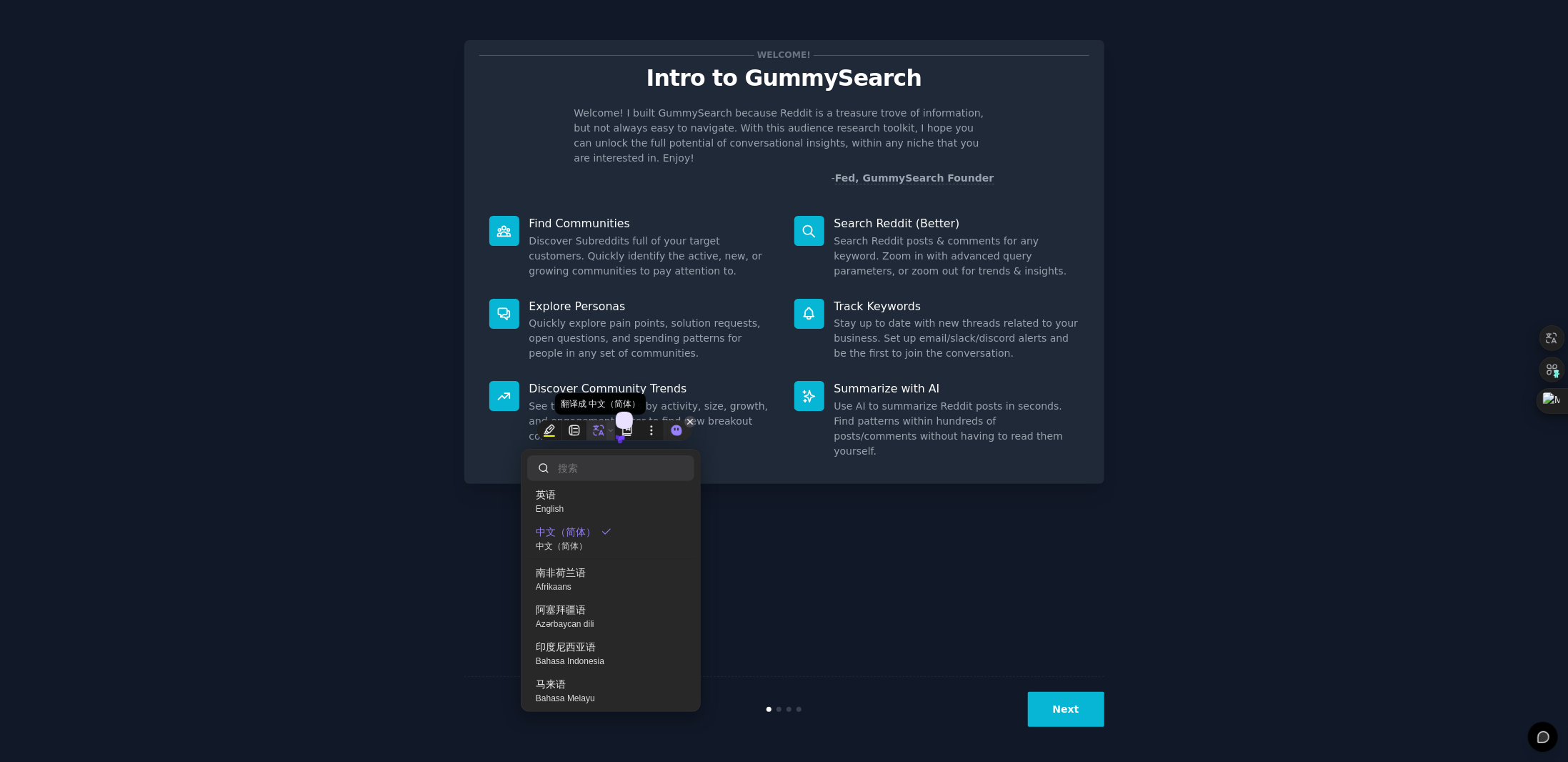
click at [609, 420] on span at bounding box center [611, 429] width 9 height 20
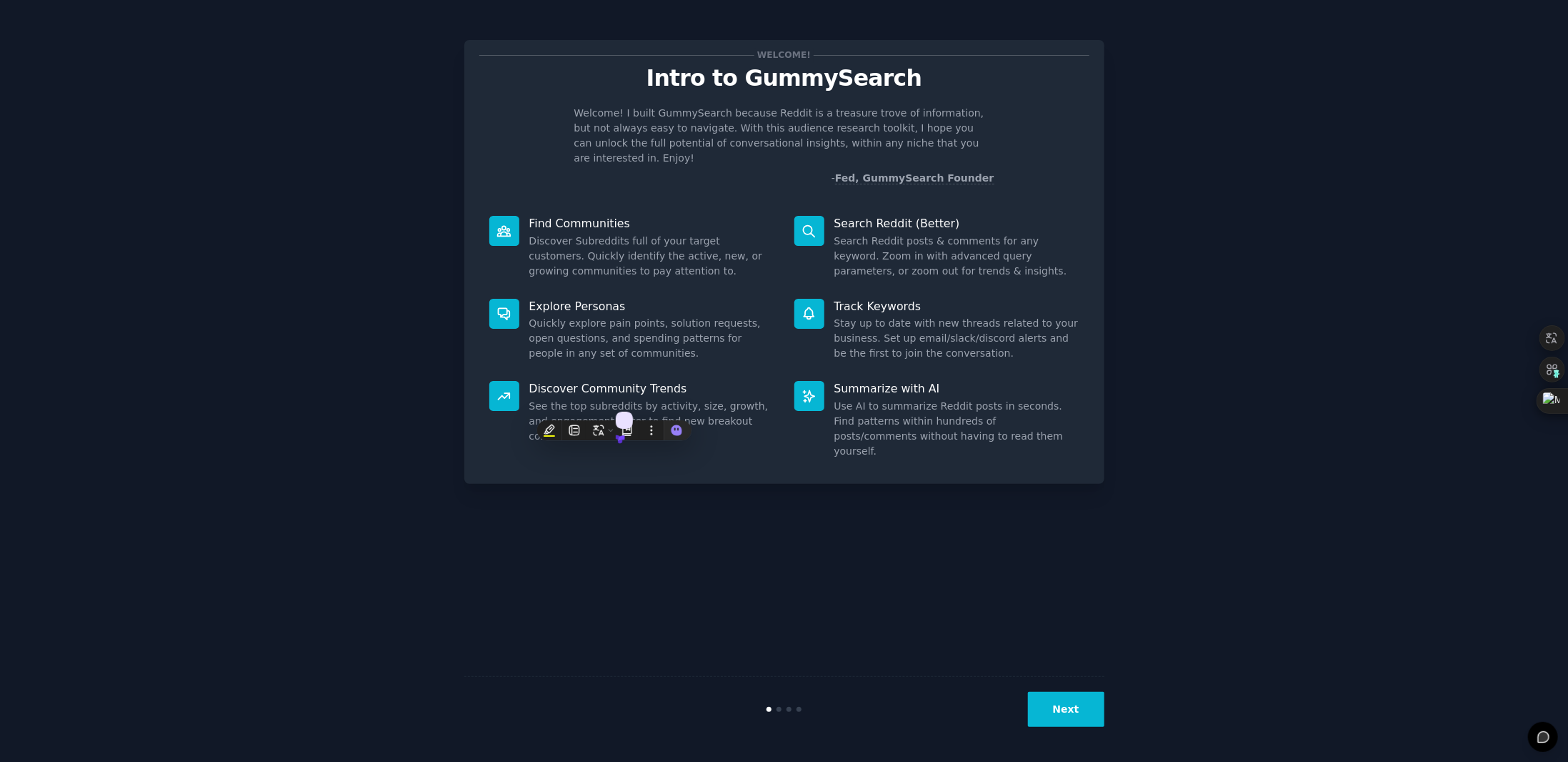
click at [577, 399] on dd "See the top subreddits by activity, size, growth, and engagement. Filter to fin…" at bounding box center [652, 421] width 245 height 45
click at [634, 420] on dd "See the top subreddits by activity, size, growth, and engagement. Filter to fin…" at bounding box center [652, 421] width 245 height 45
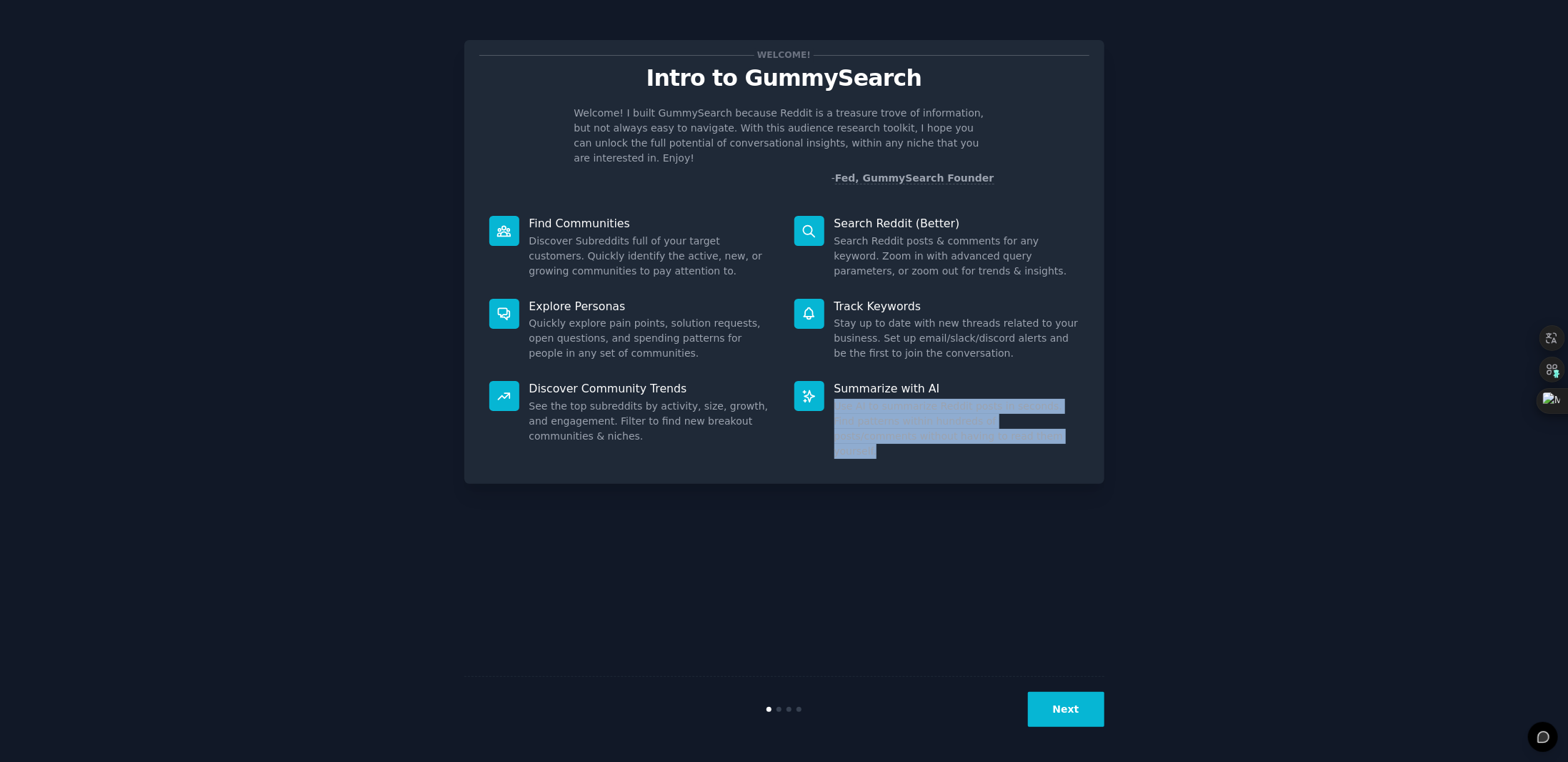
drag, startPoint x: 980, startPoint y: 415, endPoint x: 831, endPoint y: 394, distance: 150.5
click at [831, 394] on div "Summarize with AI Use AI to summarize Reddit posts in seconds. Find patterns wi…" at bounding box center [937, 420] width 305 height 98
click at [945, 413] on dd "Use AI to summarize Reddit posts in seconds. Find patterns within hundreds of p…" at bounding box center [957, 429] width 245 height 60
click at [967, 416] on dd "Use AI to summarize Reddit posts in seconds. Find patterns within hundreds of p…" at bounding box center [957, 429] width 245 height 60
click at [994, 422] on dd "Use AI to summarize Reddit posts in seconds. Find patterns within hundreds of p…" at bounding box center [957, 429] width 245 height 60
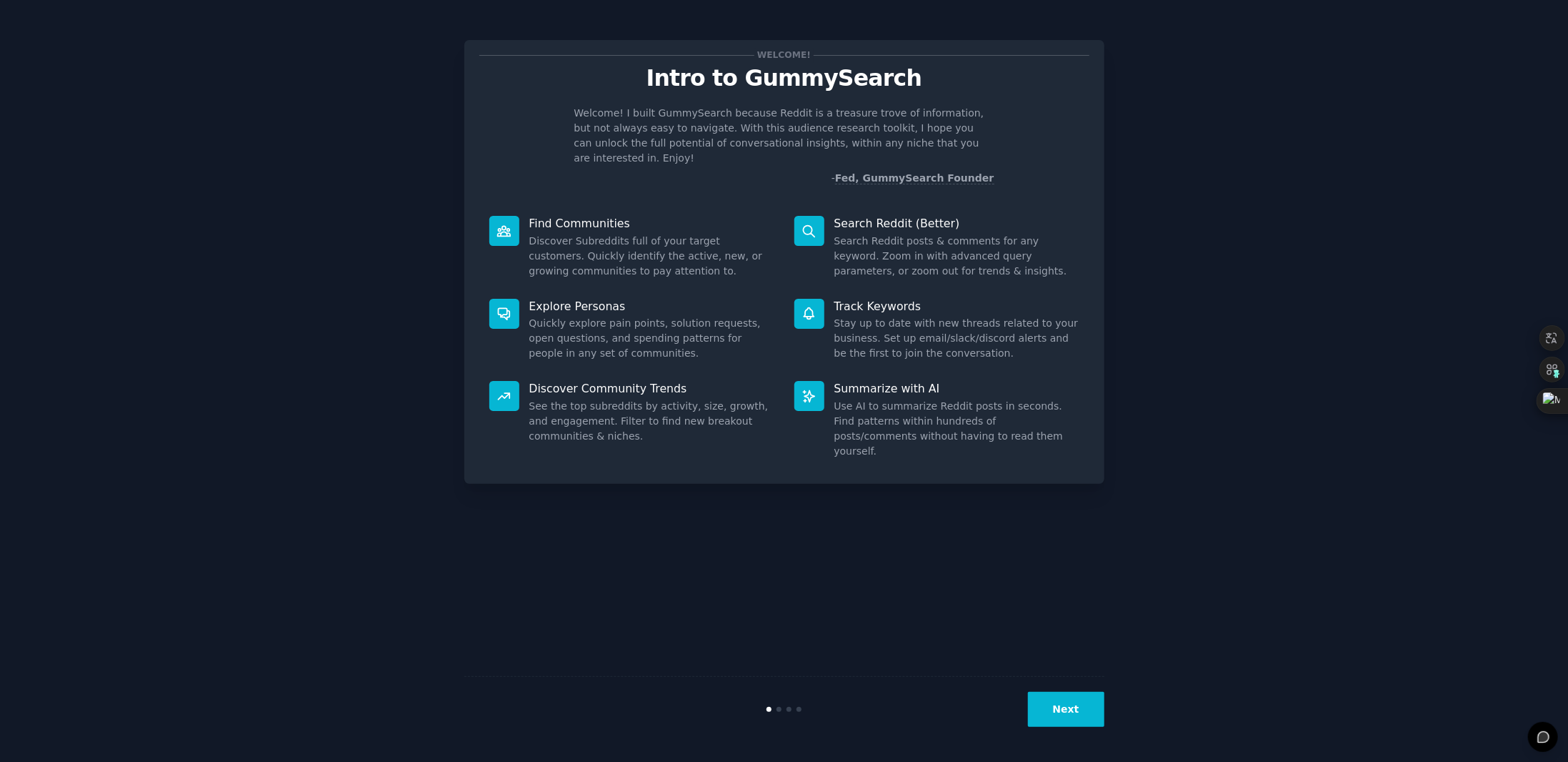
click at [744, 422] on dd "See the top subreddits by activity, size, growth, and engagement. Filter to fin…" at bounding box center [652, 421] width 245 height 45
click at [1072, 712] on button "Next" at bounding box center [1066, 709] width 77 height 35
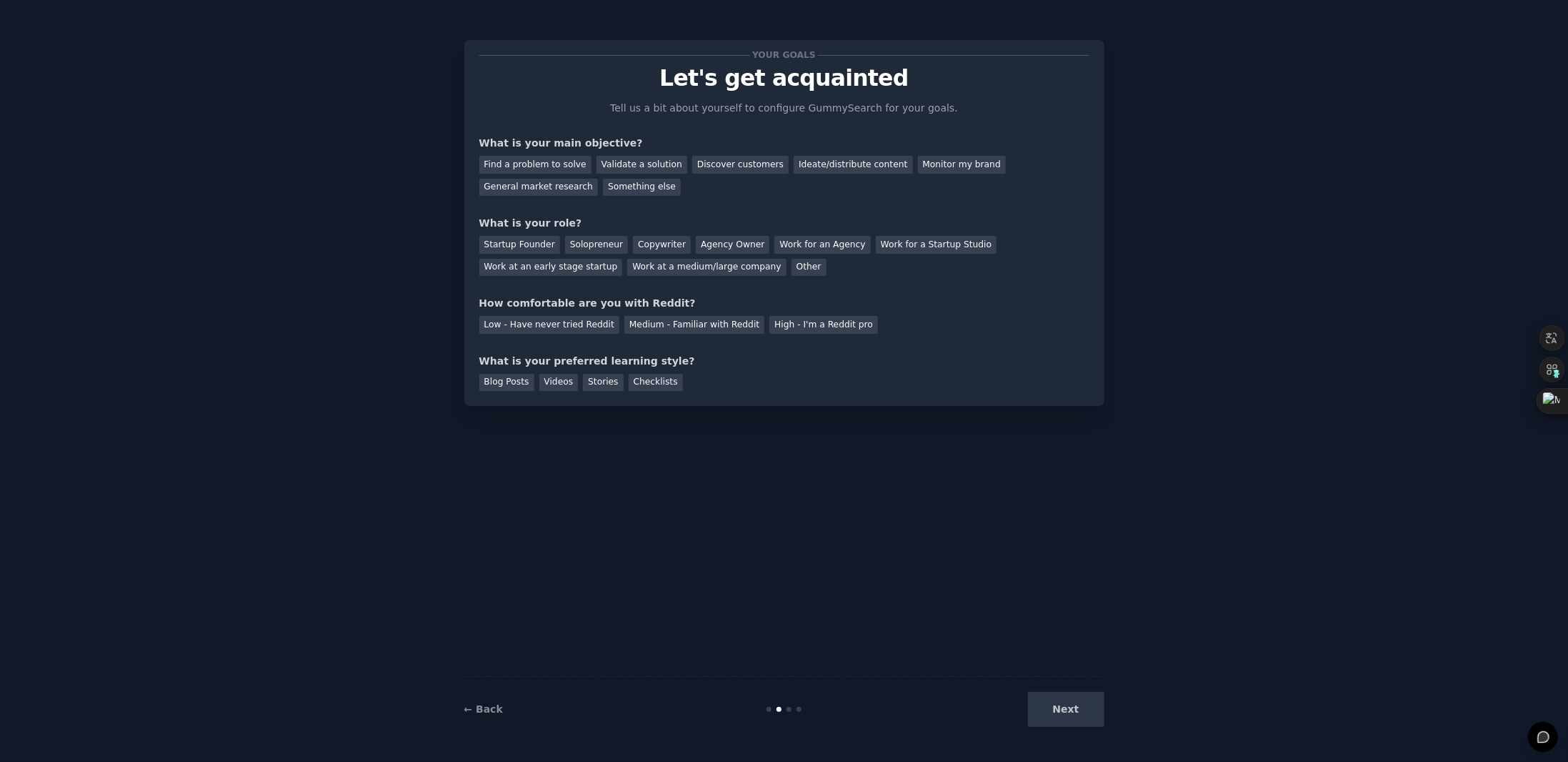
click at [625, 196] on div "Your goals Let's get acquainted Tell us a bit about yourself to configure Gummy…" at bounding box center [784, 222] width 610 height 336
click at [1077, 699] on div "Next" at bounding box center [997, 709] width 214 height 35
click at [1077, 705] on div "Next" at bounding box center [997, 709] width 214 height 35
click at [1077, 712] on div "Next" at bounding box center [997, 709] width 214 height 35
click at [1073, 712] on div "Next" at bounding box center [997, 709] width 214 height 35
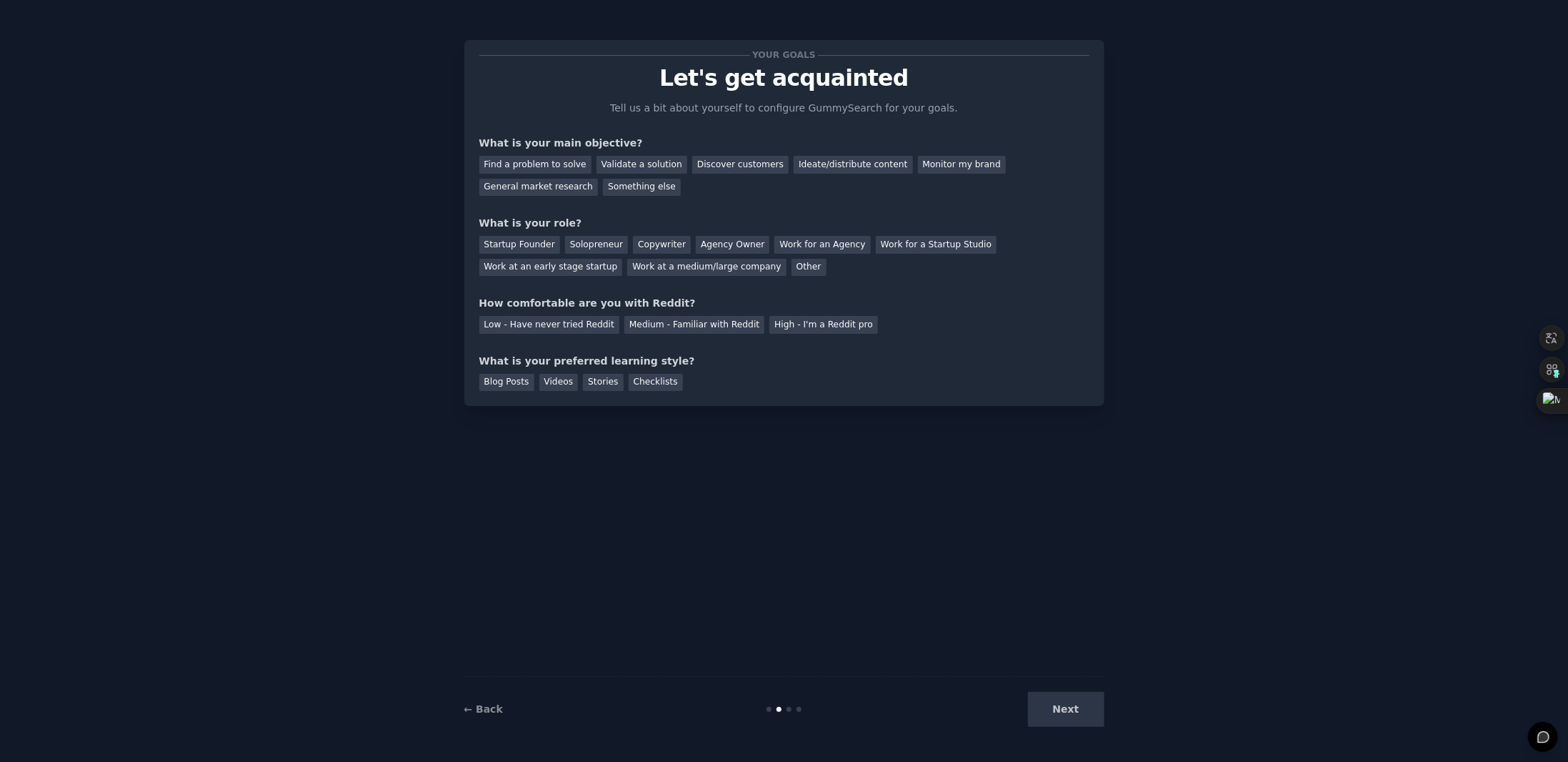
click at [590, 419] on div "Your goals Let's get acquainted Tell us a bit about yourself to configure Gummy…" at bounding box center [784, 381] width 640 height 722
click at [506, 384] on div "Blog Posts" at bounding box center [507, 382] width 55 height 18
click at [557, 385] on div "Videos" at bounding box center [559, 382] width 39 height 18
click at [590, 385] on div "Stories" at bounding box center [603, 382] width 40 height 18
click at [647, 385] on div "Checklists" at bounding box center [655, 382] width 54 height 18
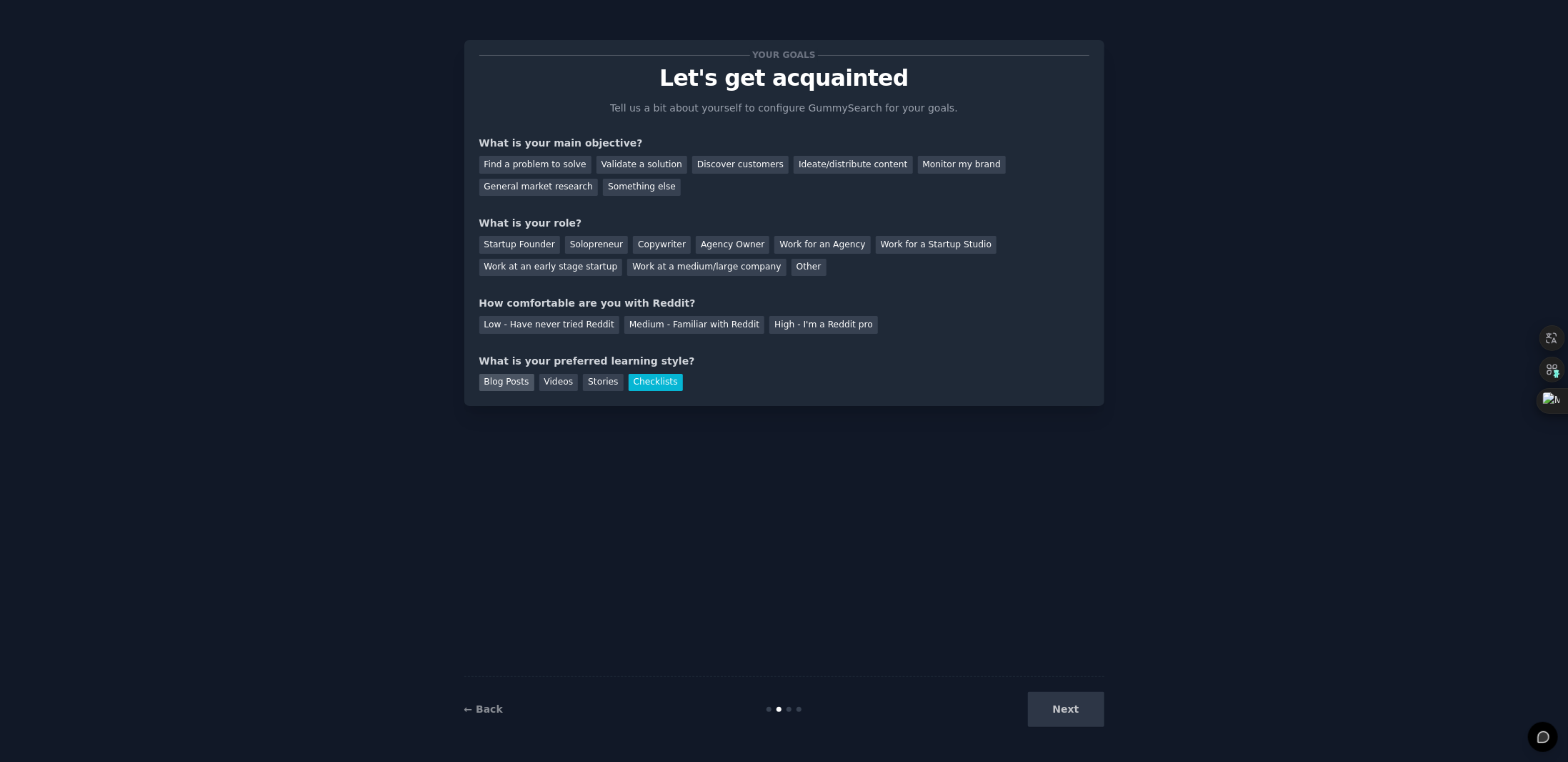
click at [512, 389] on div "Blog Posts" at bounding box center [507, 382] width 55 height 18
click at [504, 380] on div "Blog Posts" at bounding box center [507, 382] width 55 height 18
click at [606, 451] on div "Your goals Let's get acquainted Tell us a bit about yourself to configure Gummy…" at bounding box center [784, 381] width 640 height 722
click at [522, 330] on div "Low - Have never tried Reddit" at bounding box center [550, 324] width 140 height 18
click at [627, 271] on div "Work at a medium/large company" at bounding box center [706, 268] width 159 height 18
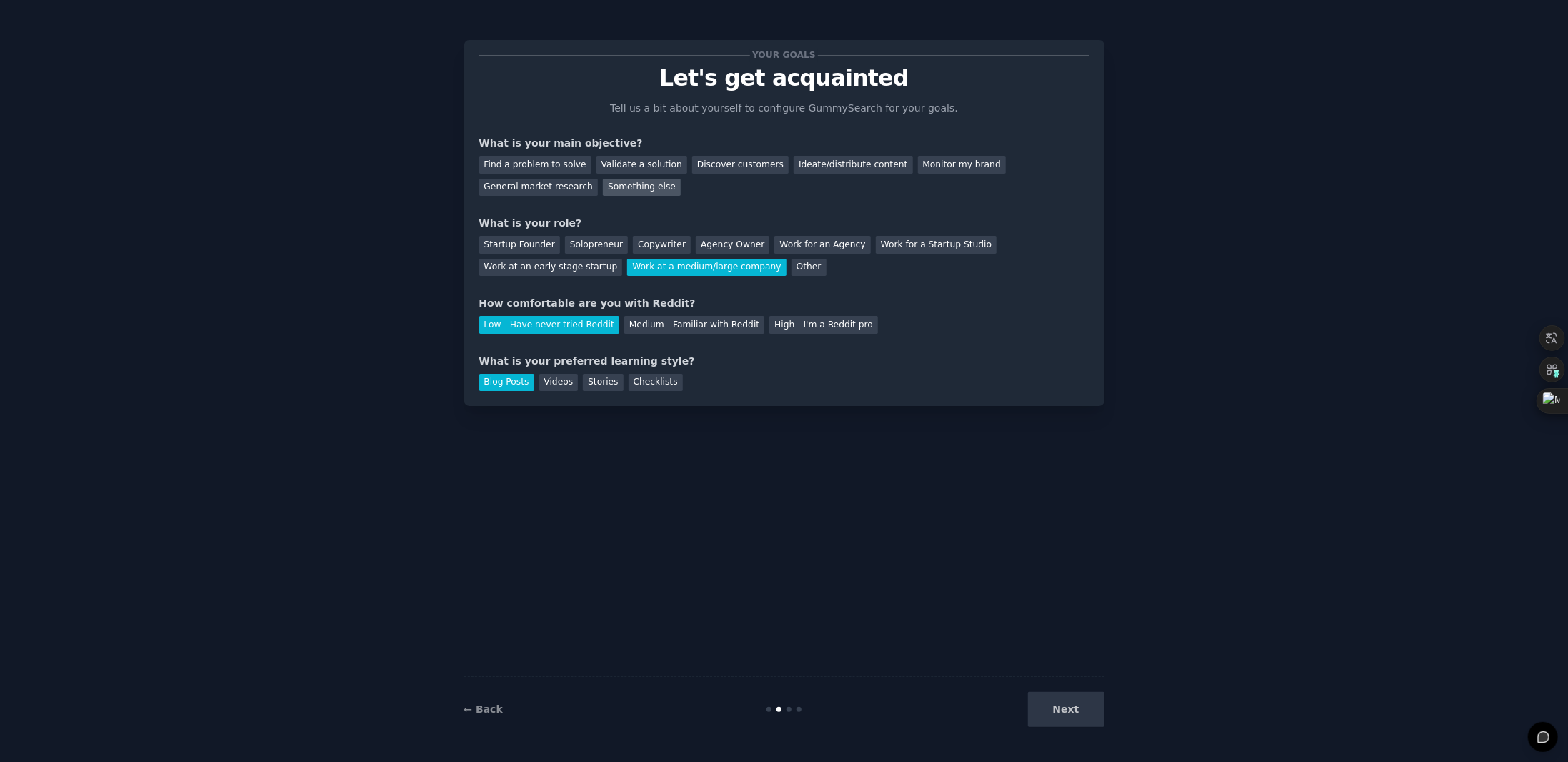
click at [603, 179] on div "Something else" at bounding box center [641, 187] width 78 height 18
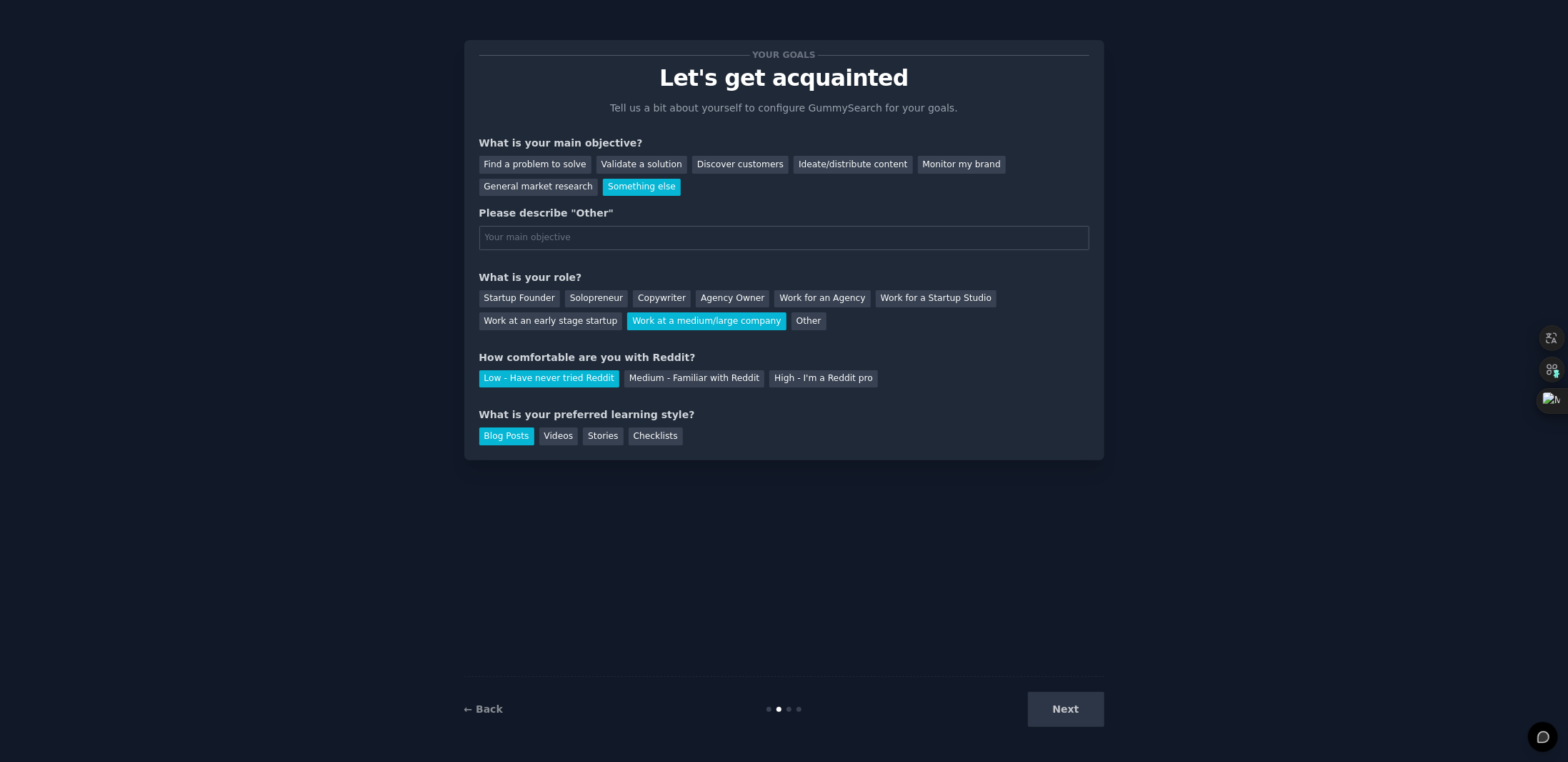
click at [603, 181] on div "Something else" at bounding box center [641, 187] width 78 height 18
click at [603, 190] on div "Something else" at bounding box center [641, 187] width 78 height 18
click at [603, 193] on div "Something else" at bounding box center [641, 187] width 78 height 18
click at [551, 237] on input "text" at bounding box center [784, 238] width 610 height 24
click at [536, 195] on div "Your goals Let's get acquainted Tell us a bit about yourself to configure Gummy…" at bounding box center [784, 249] width 610 height 390
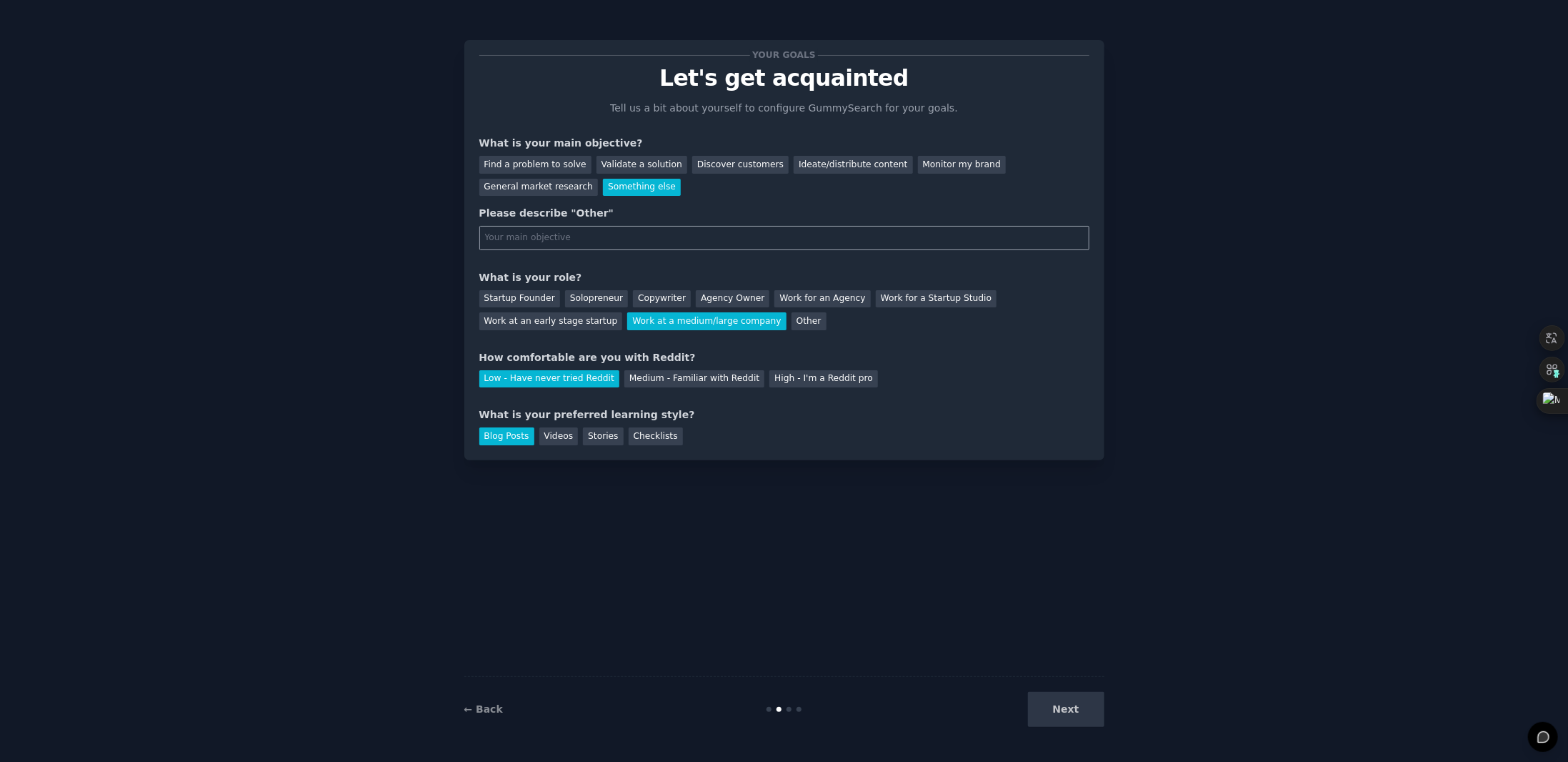
click at [553, 239] on input "text" at bounding box center [784, 238] width 610 height 24
type input "asdf"
drag, startPoint x: 553, startPoint y: 233, endPoint x: 442, endPoint y: 237, distance: 111.1
click at [442, 237] on div "Your goals Let's get acquainted Tell us a bit about yourself to configure Gummy…" at bounding box center [784, 381] width 1528 height 722
click at [582, 144] on div "What is your main objective?" at bounding box center [784, 143] width 610 height 15
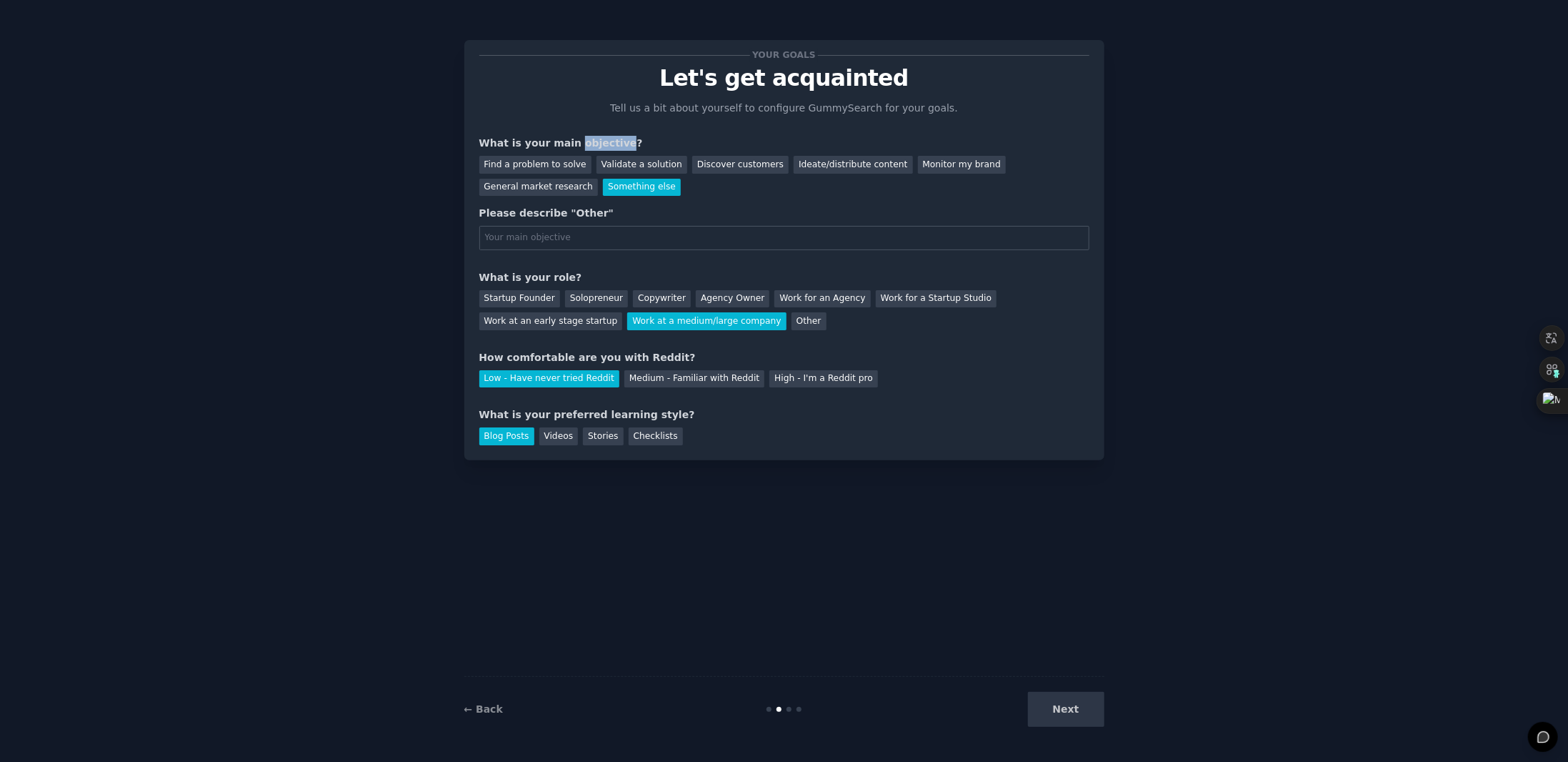
click at [582, 144] on div "What is your main objective?" at bounding box center [784, 143] width 610 height 15
click at [586, 172] on icon at bounding box center [581, 176] width 9 height 9
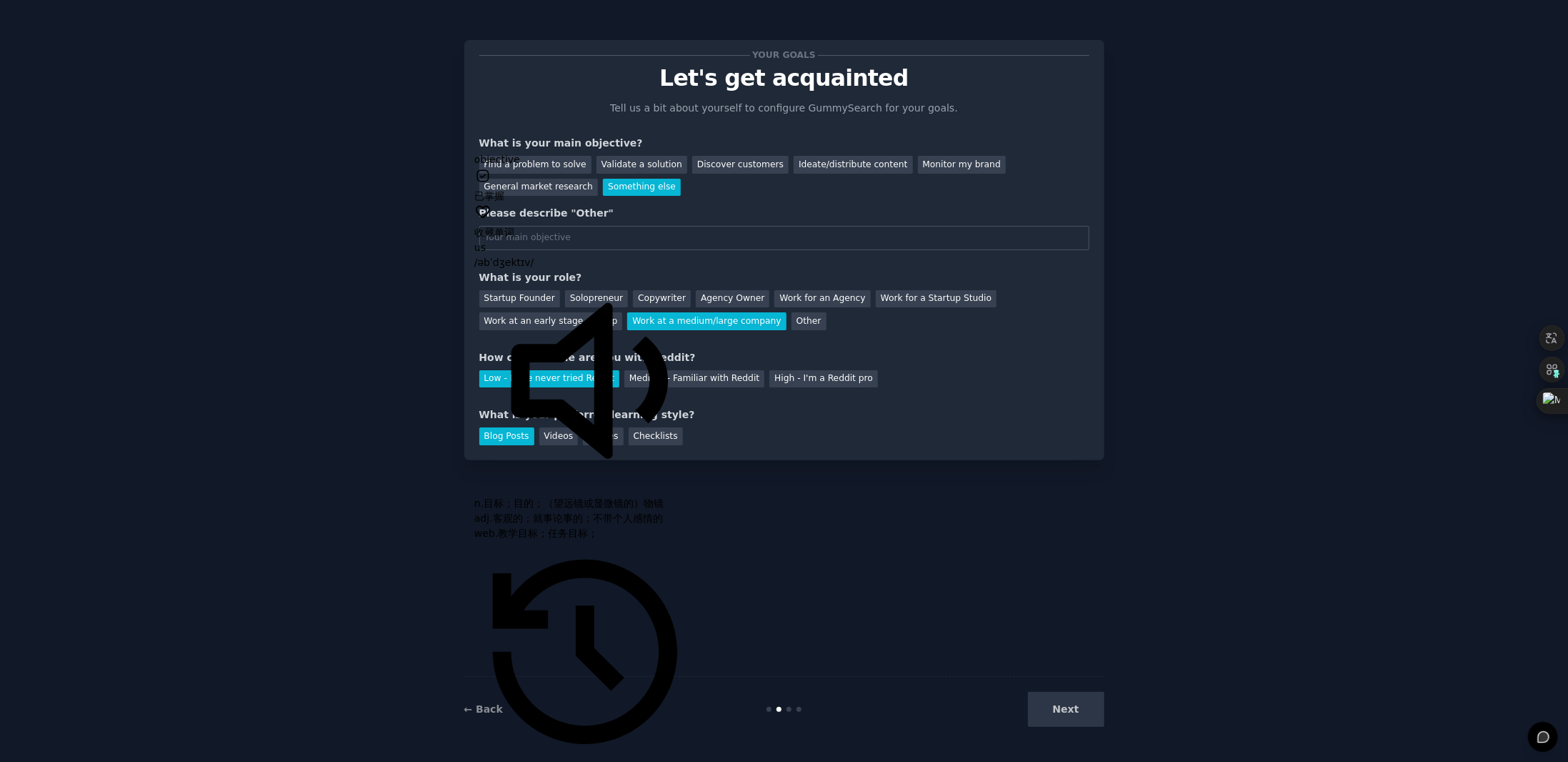
click at [572, 111] on div "Your goals Let's get acquainted Tell us a bit about yourself to configure Gummy…" at bounding box center [784, 249] width 610 height 390
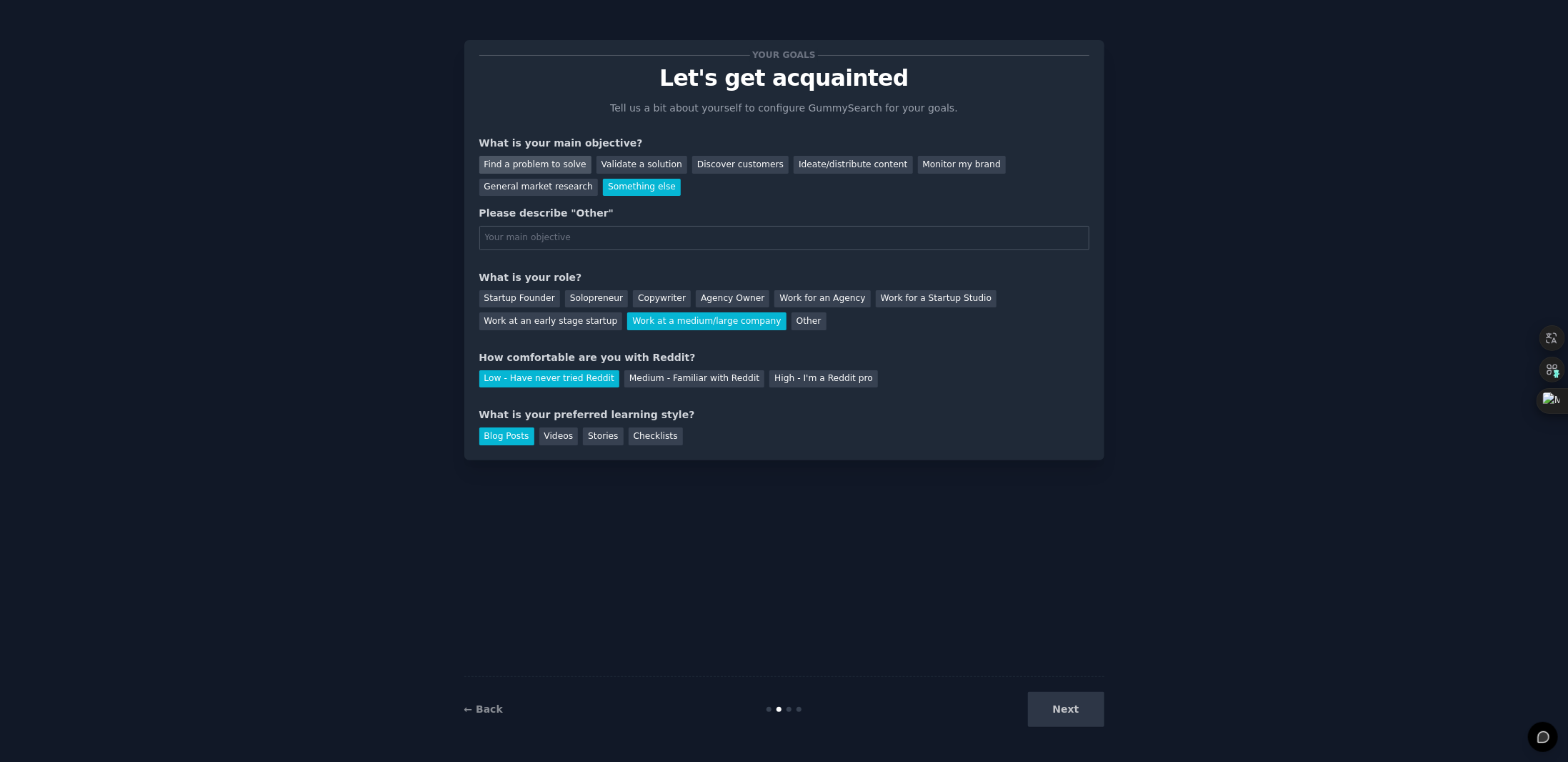
click at [536, 167] on div "Find a problem to solve" at bounding box center [536, 165] width 112 height 18
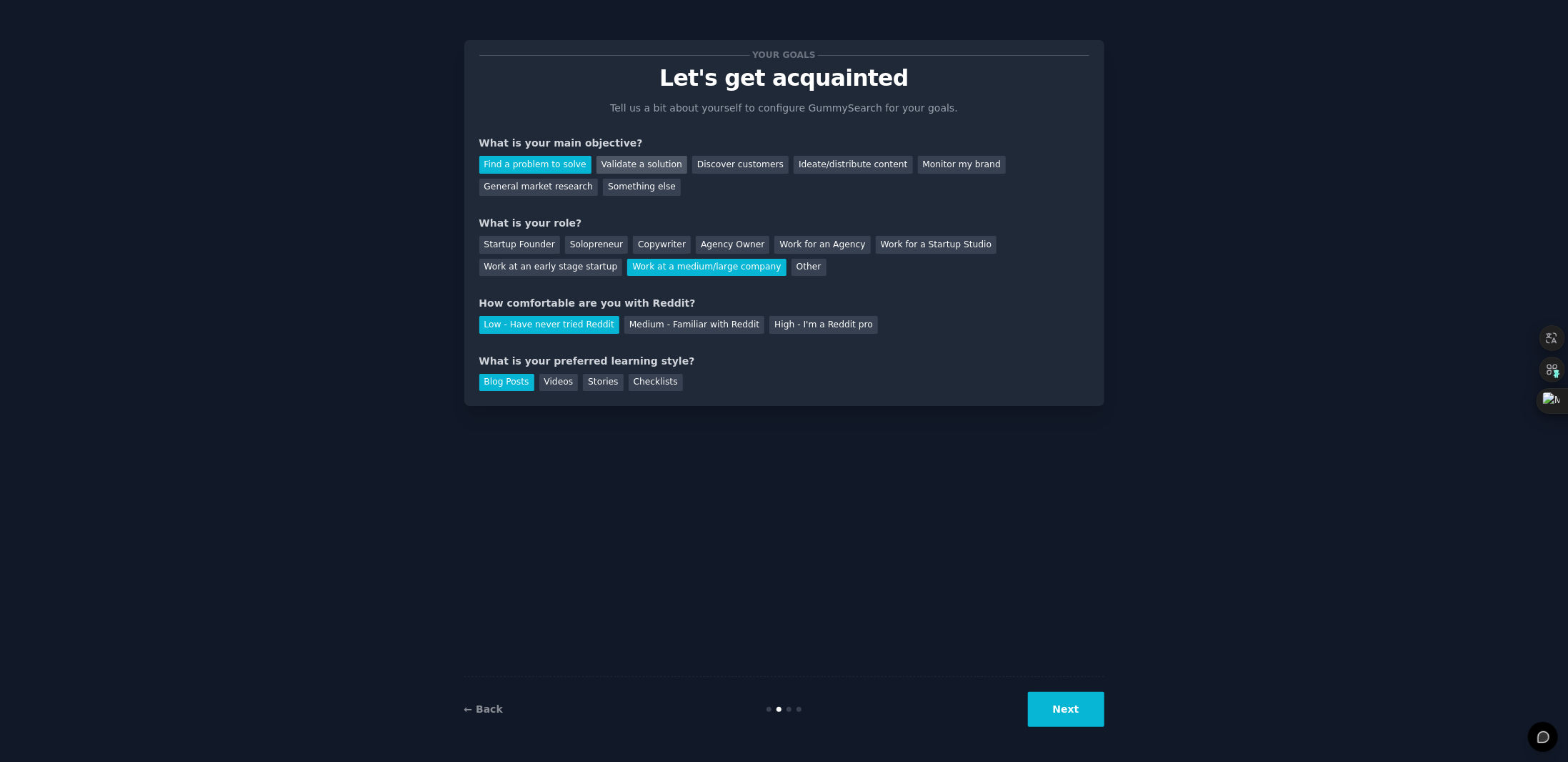
click at [645, 168] on div "Validate a solution" at bounding box center [641, 165] width 90 height 18
click at [718, 160] on div "Discover customers" at bounding box center [741, 165] width 96 height 18
click at [808, 164] on div "Ideate/distribute content" at bounding box center [853, 165] width 119 height 18
click at [920, 169] on div "Monitor my brand" at bounding box center [962, 165] width 88 height 18
click at [937, 181] on div "Find a problem to solve Validate a solution Discover customers Ideate/distribut…" at bounding box center [784, 174] width 610 height 45
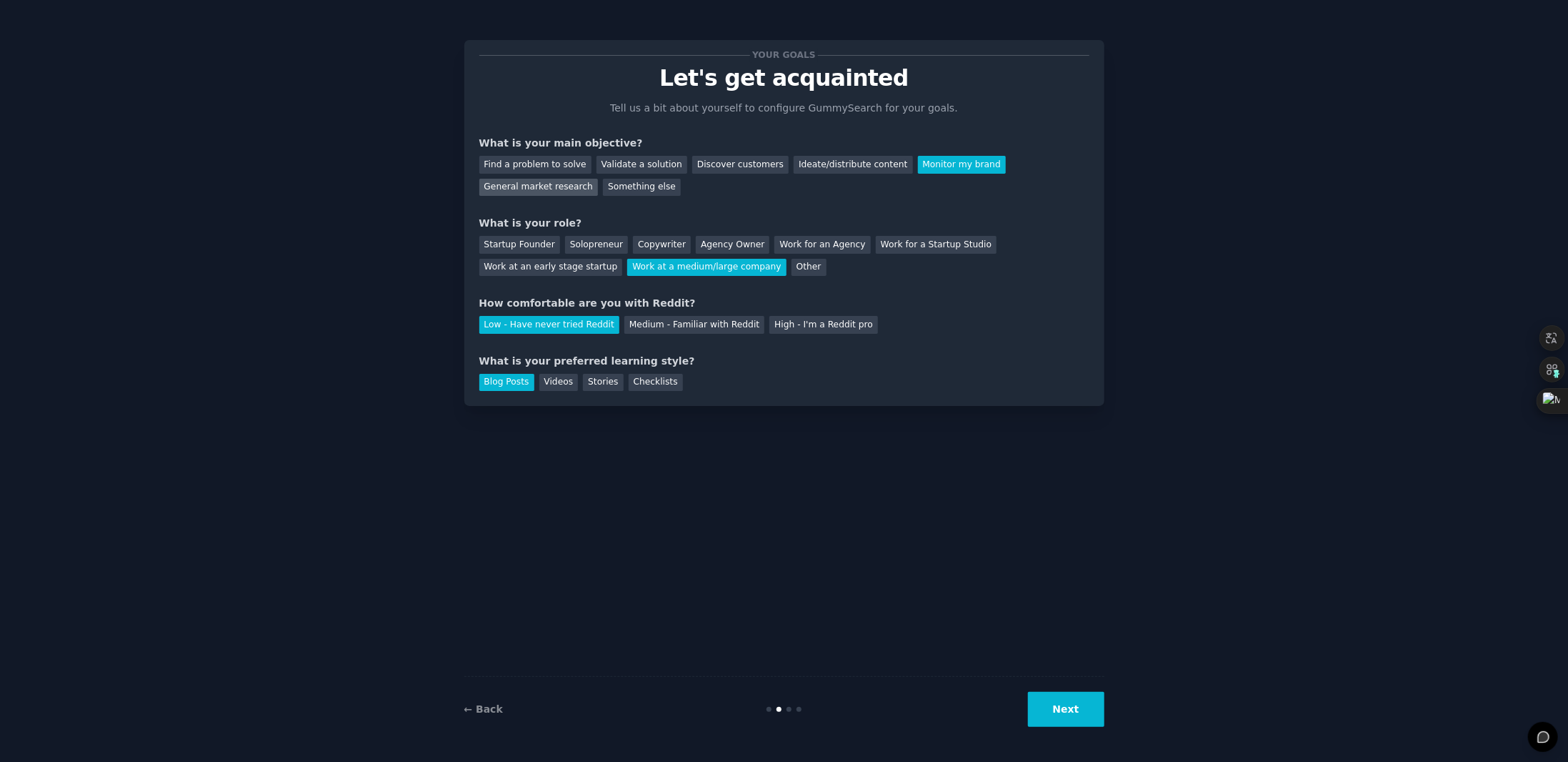
click at [598, 179] on div "General market research" at bounding box center [539, 187] width 120 height 18
click at [542, 163] on div "Find a problem to solve" at bounding box center [536, 165] width 112 height 18
click at [540, 246] on div "Startup Founder" at bounding box center [520, 244] width 81 height 18
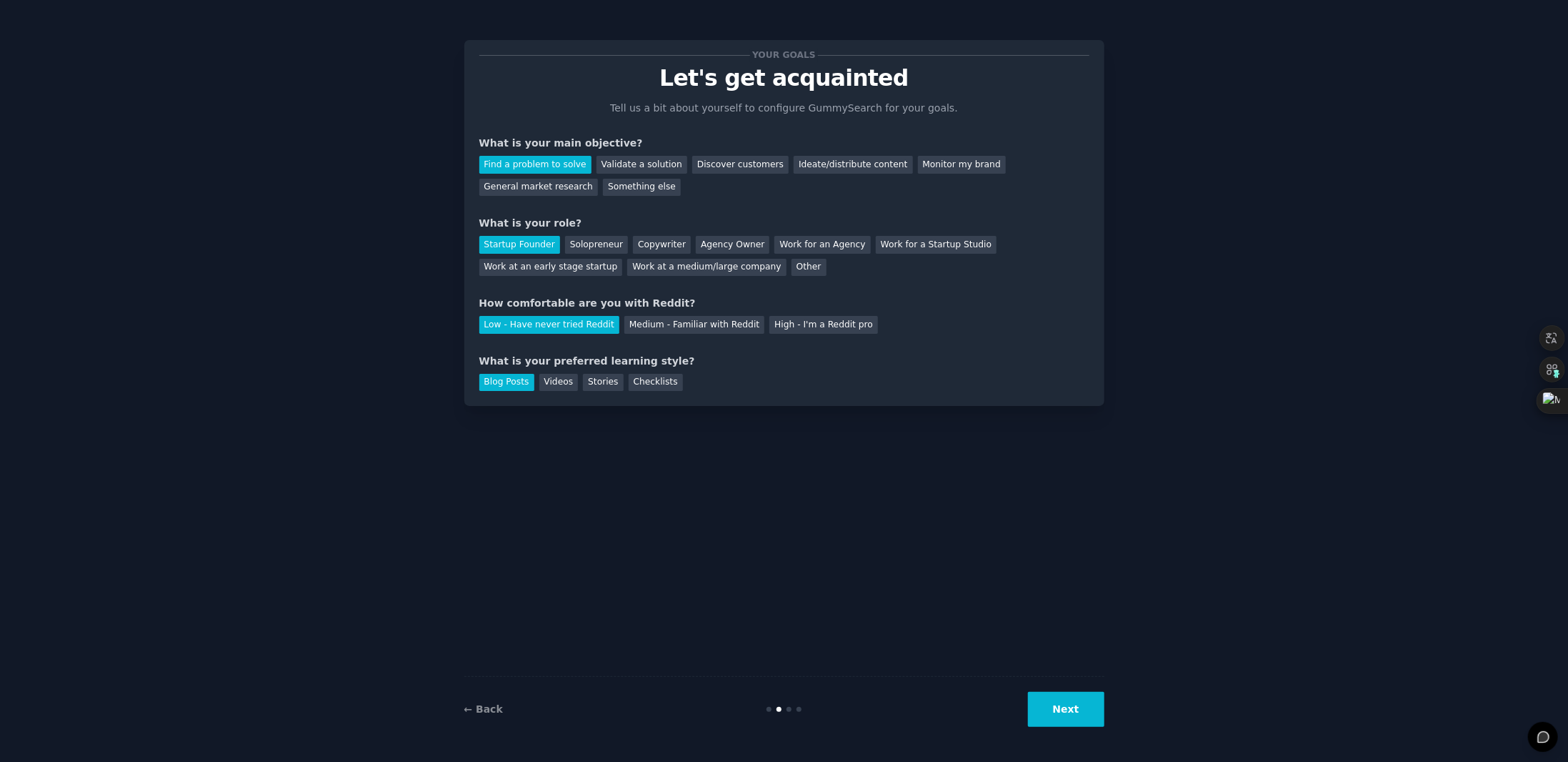
click at [875, 286] on div "Your goals Let's get acquainted Tell us a bit about yourself to configure Gummy…" at bounding box center [784, 222] width 610 height 336
click at [685, 327] on div "Medium - Familiar with Reddit" at bounding box center [694, 324] width 140 height 18
click at [787, 355] on div "What is your preferred learning style?" at bounding box center [784, 361] width 610 height 15
click at [560, 385] on div "Videos" at bounding box center [559, 382] width 39 height 18
click at [1061, 718] on button "Next" at bounding box center [1066, 709] width 77 height 35
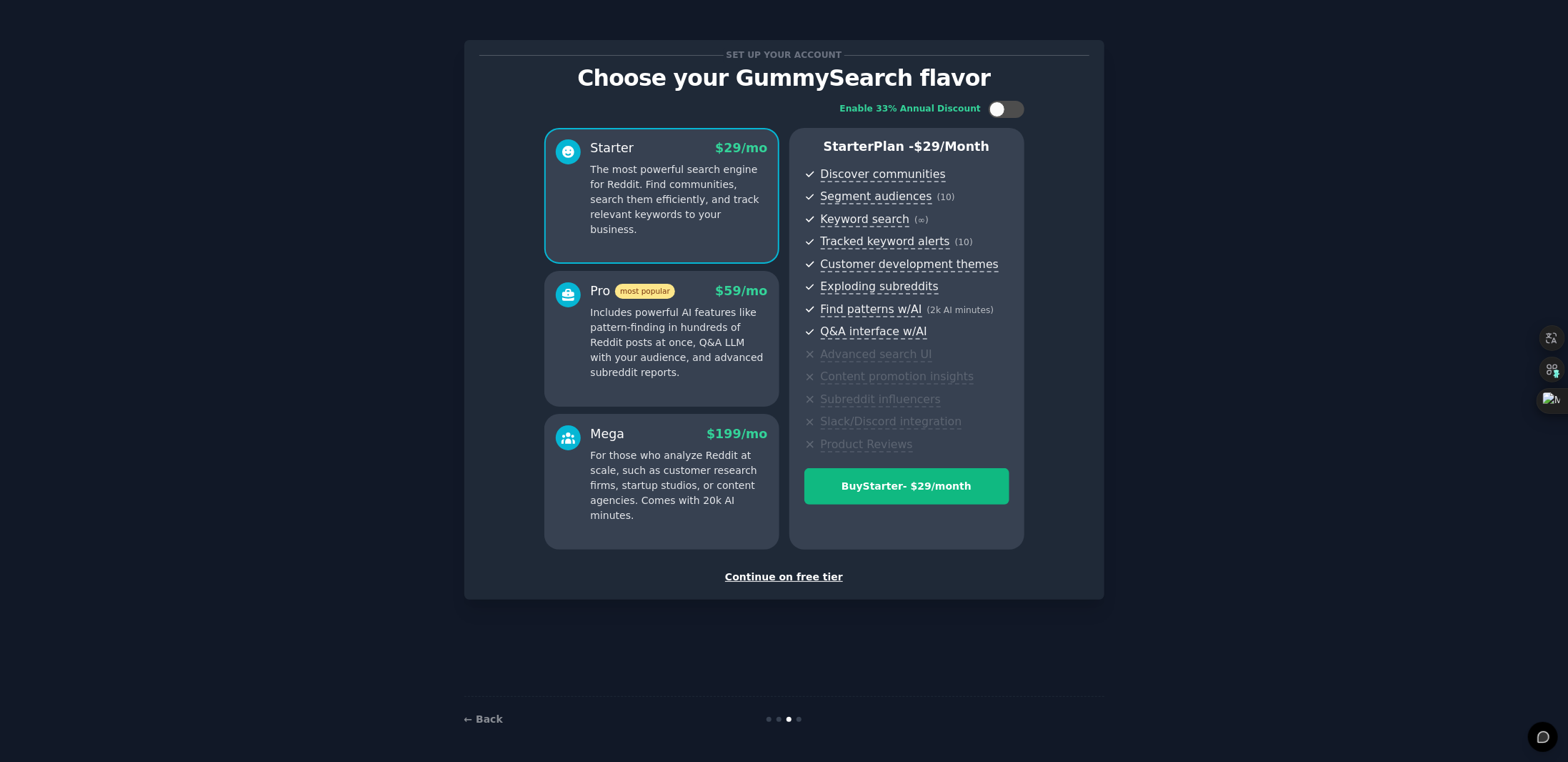
click at [781, 573] on div "Continue on free tier" at bounding box center [784, 577] width 610 height 15
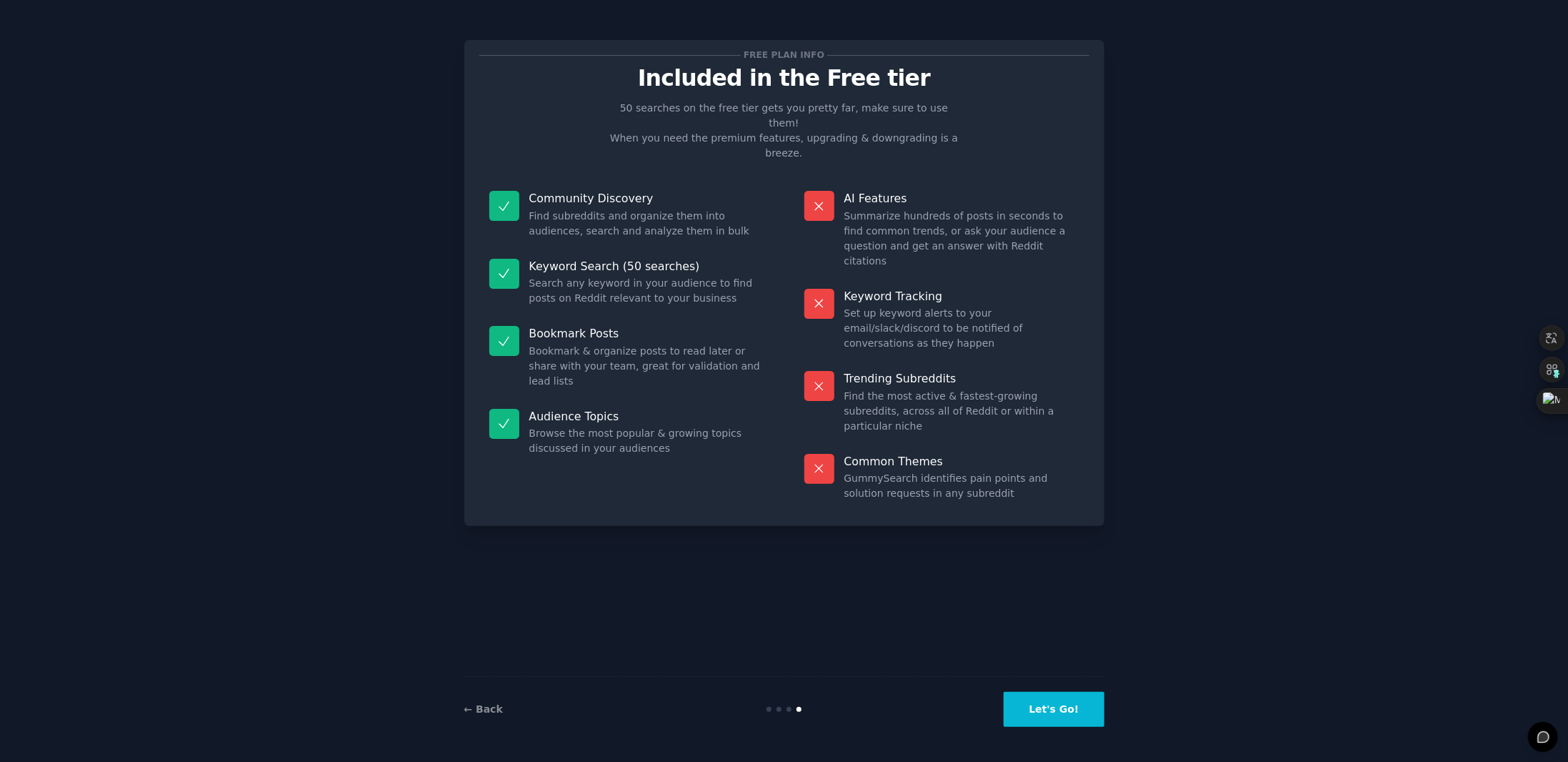
click at [1072, 705] on button "Let's Go!" at bounding box center [1053, 709] width 100 height 35
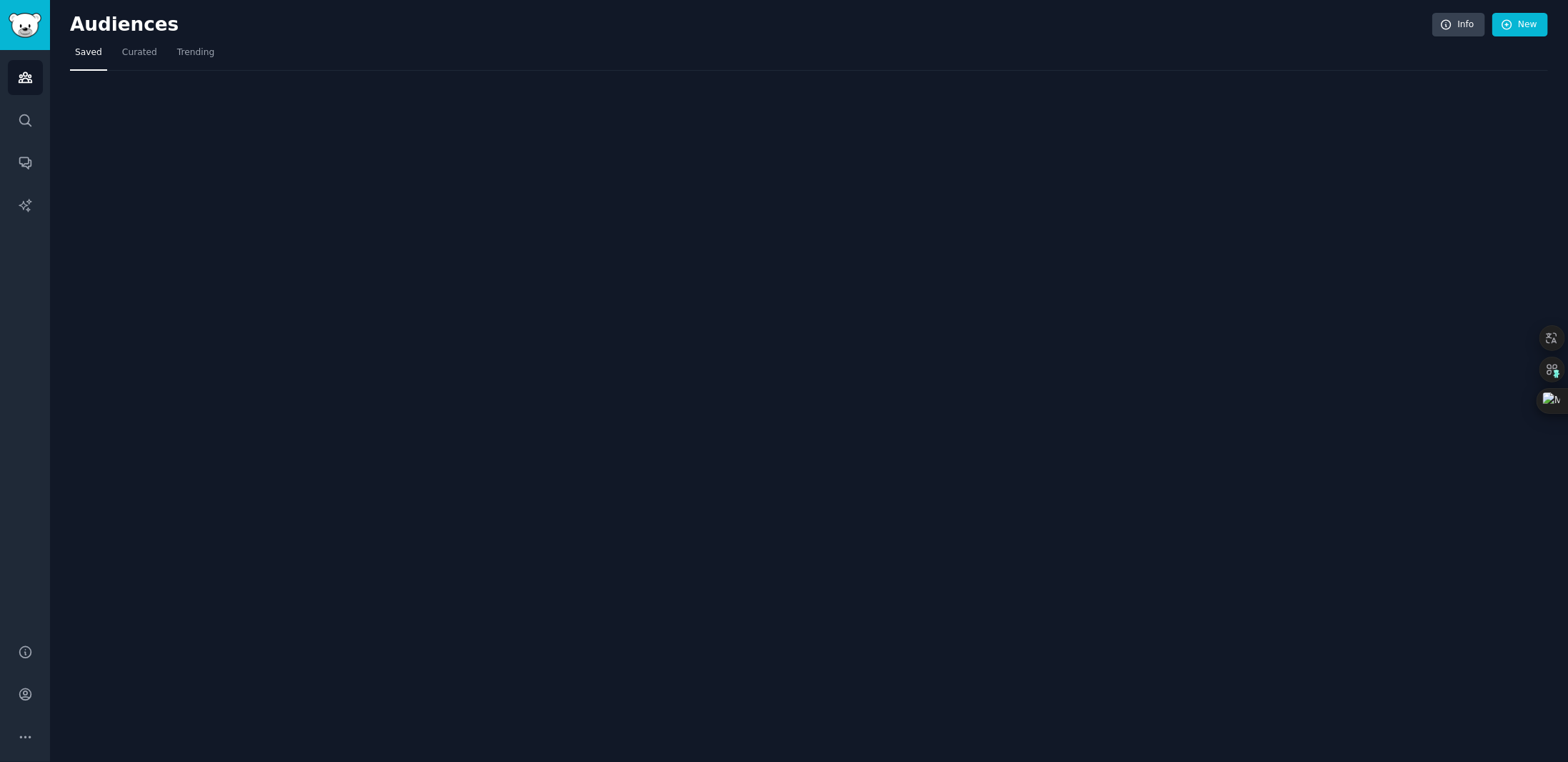
click at [1072, 705] on div "Audiences Info New Saved Curated Trending" at bounding box center [809, 381] width 1518 height 762
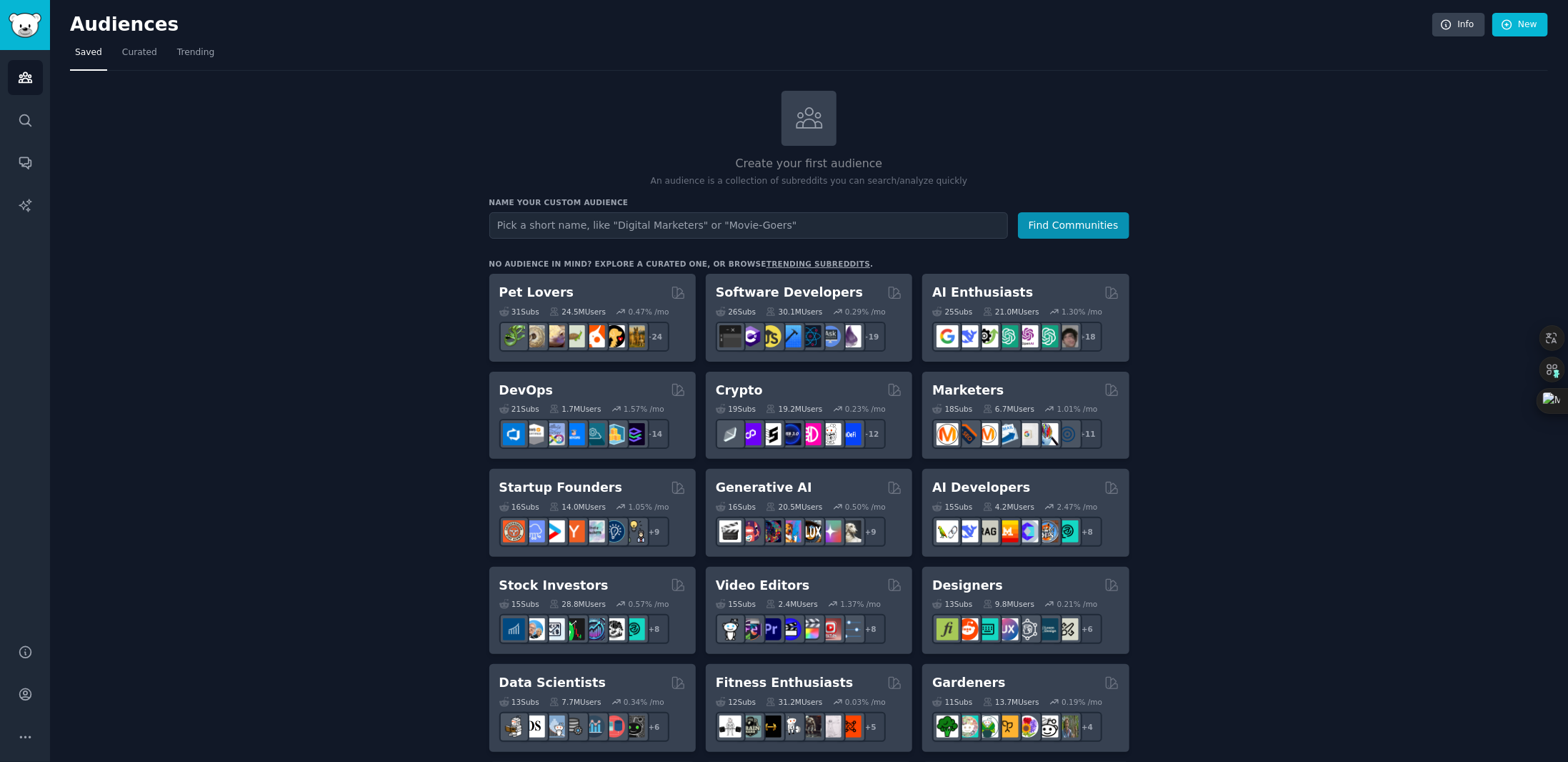
click at [185, 42] on link "Trending" at bounding box center [195, 56] width 47 height 29
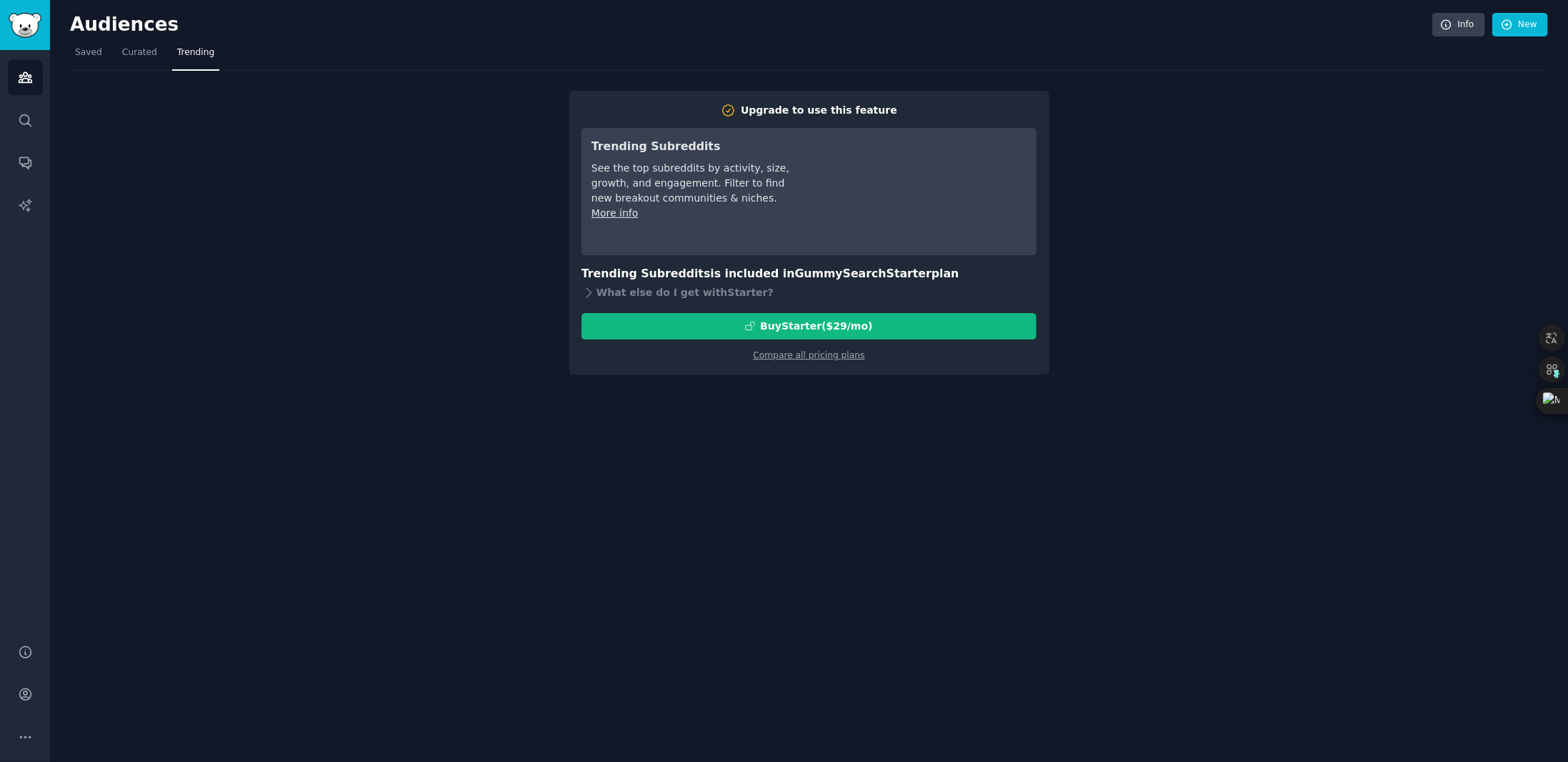
click at [157, 43] on nav "Saved Curated Trending" at bounding box center [808, 56] width 1478 height 29
click at [144, 48] on span "Curated" at bounding box center [140, 53] width 35 height 13
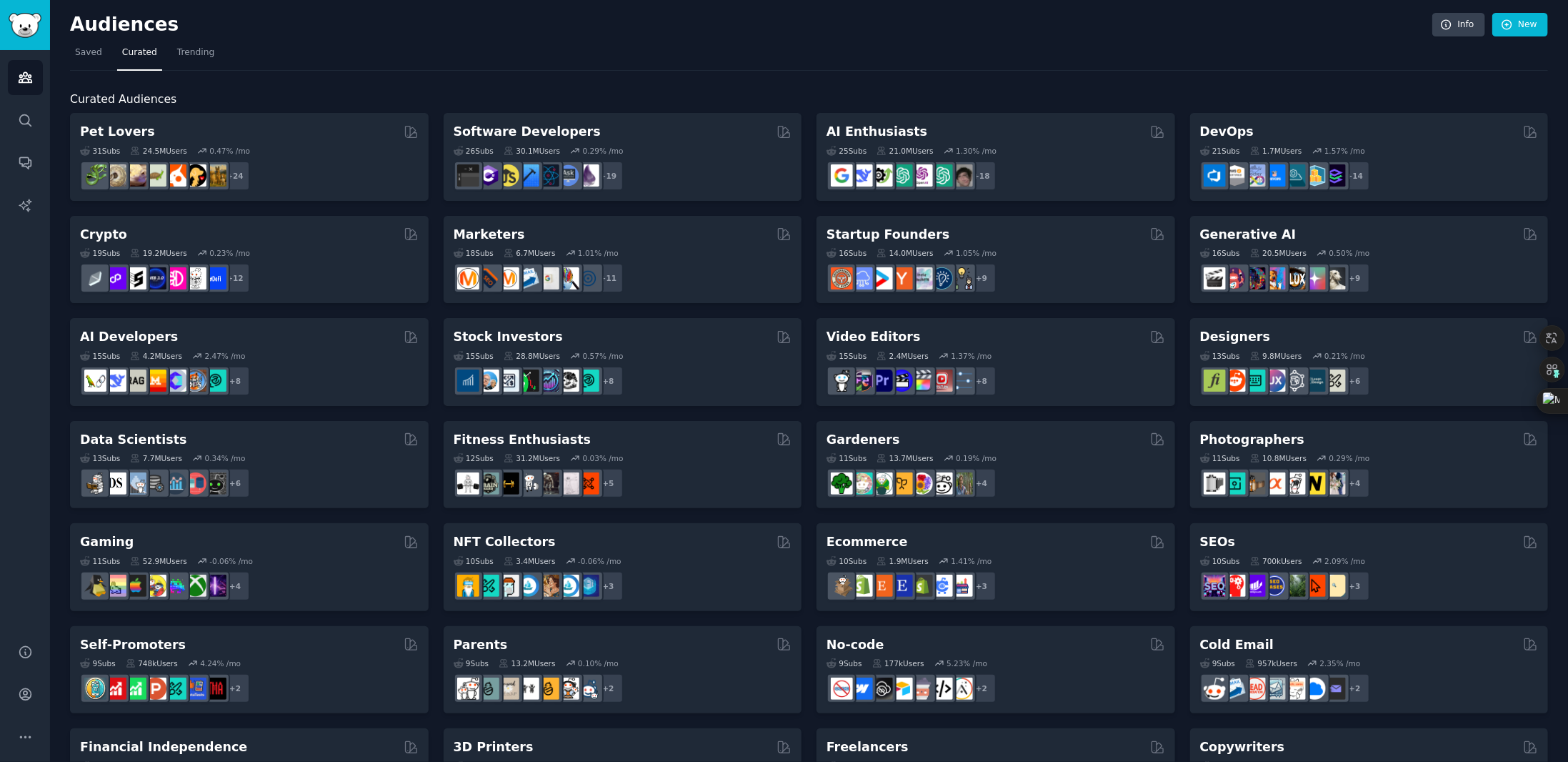
click at [75, 94] on span "Curated Audiences" at bounding box center [123, 99] width 106 height 18
click at [90, 128] on icon at bounding box center [89, 131] width 7 height 7
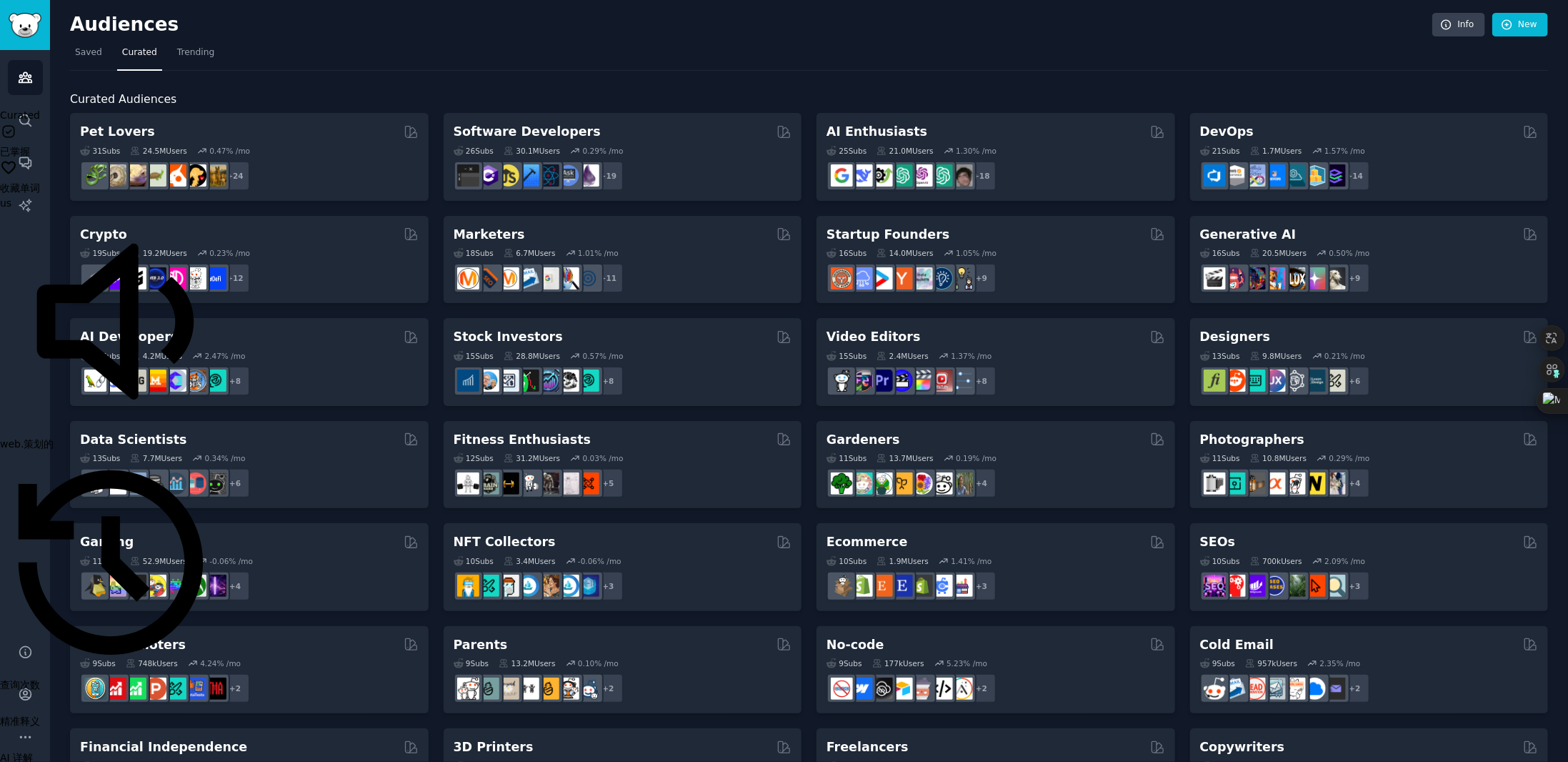
click at [93, 95] on span "Curated Audiences" at bounding box center [123, 99] width 106 height 18
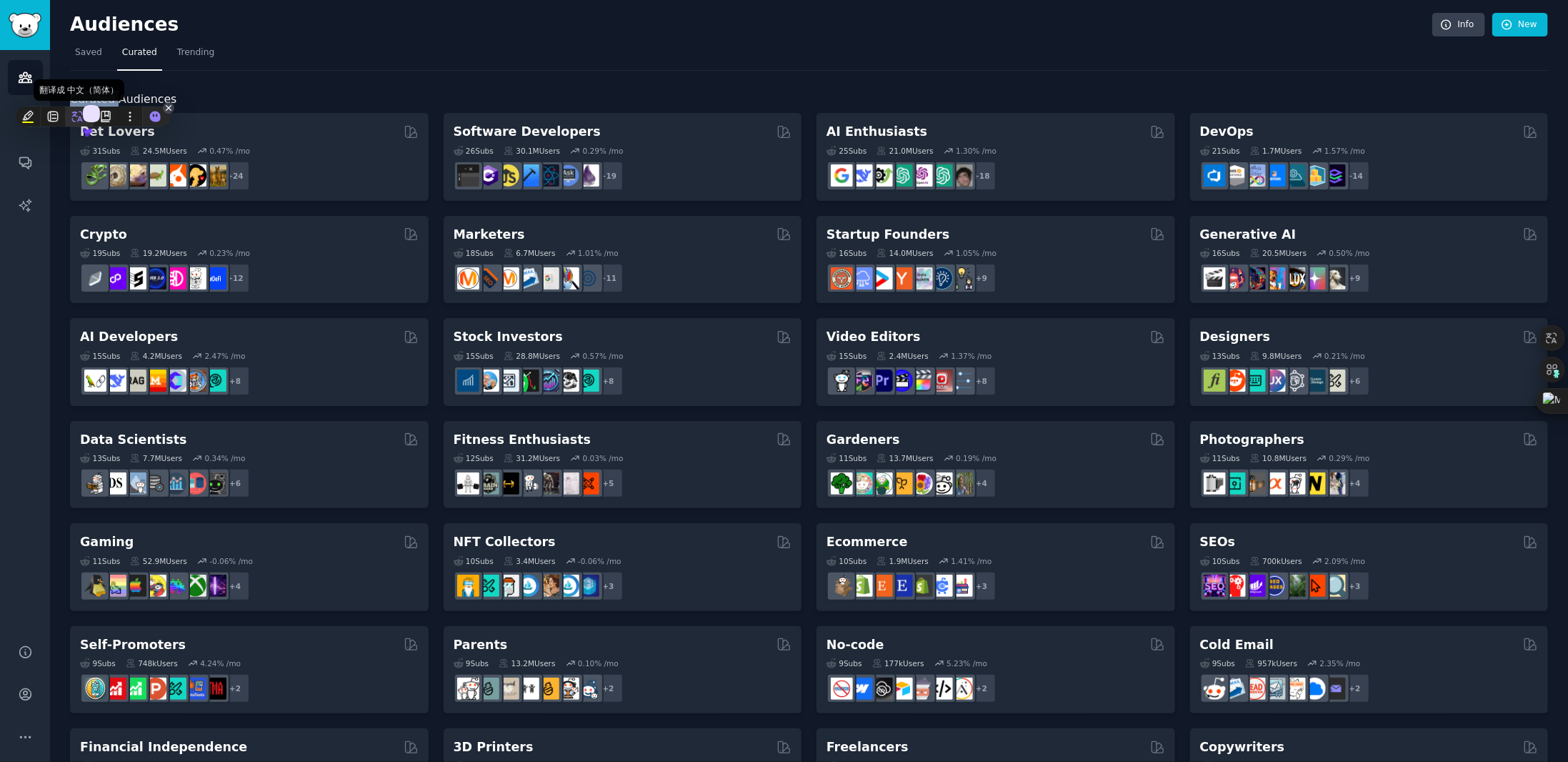
click at [72, 115] on icon at bounding box center [77, 117] width 11 height 11
click at [292, 54] on nav "Saved Curated Trending" at bounding box center [808, 56] width 1478 height 29
click at [32, 126] on icon "Sidebar" at bounding box center [25, 120] width 15 height 15
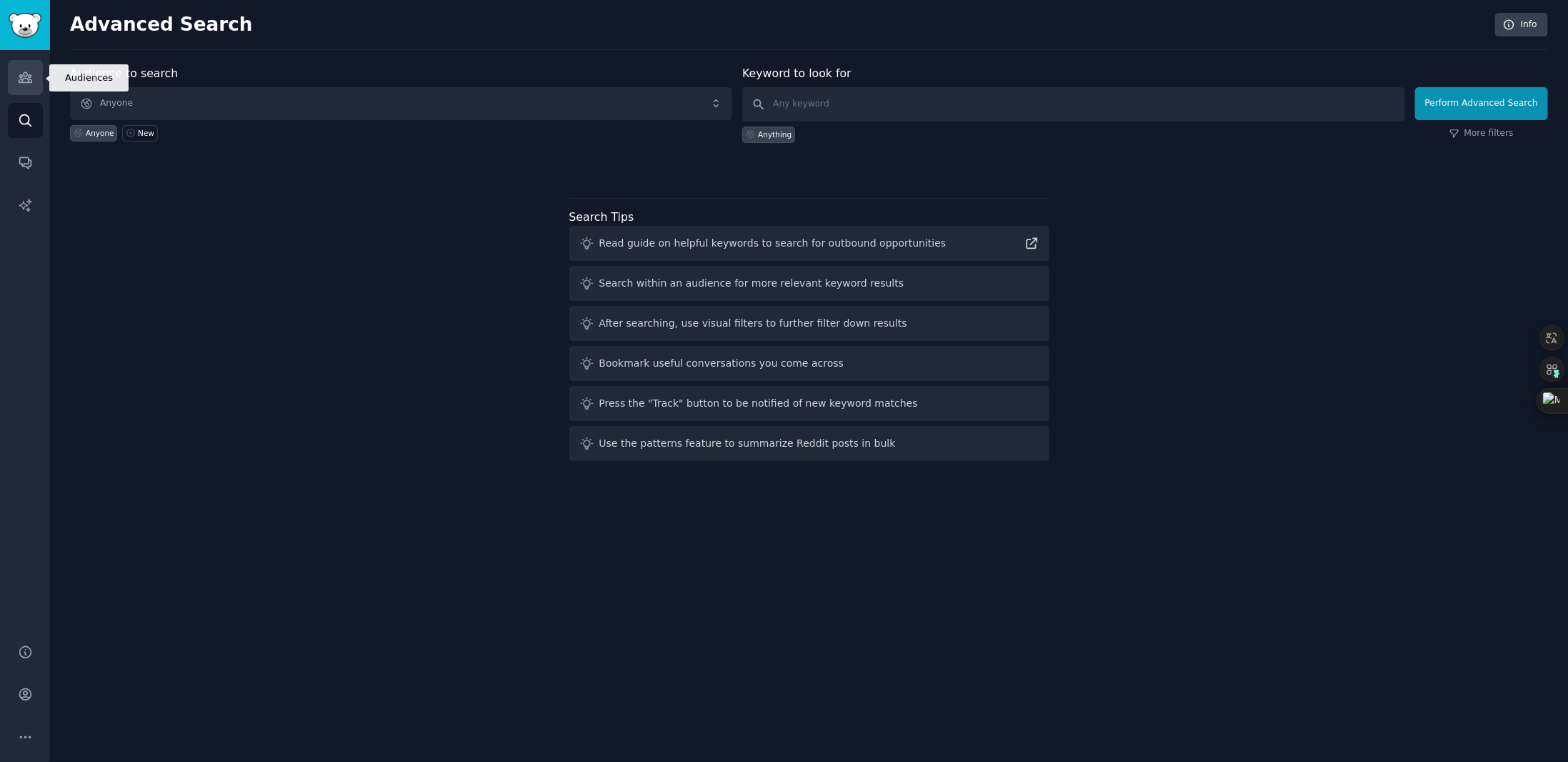
click at [21, 85] on icon "Sidebar" at bounding box center [25, 77] width 15 height 15
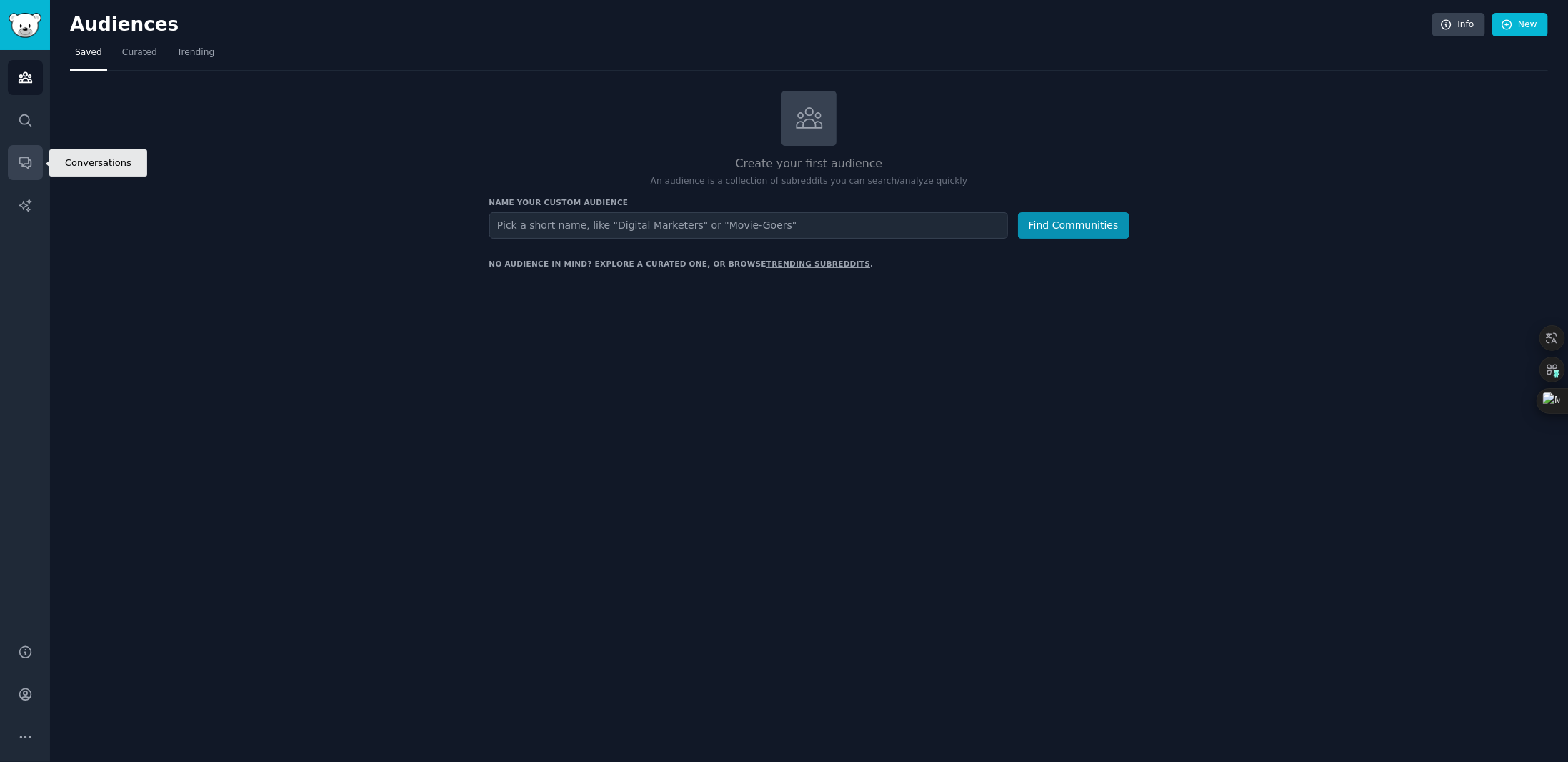
click at [10, 158] on link "Conversations" at bounding box center [26, 163] width 35 height 35
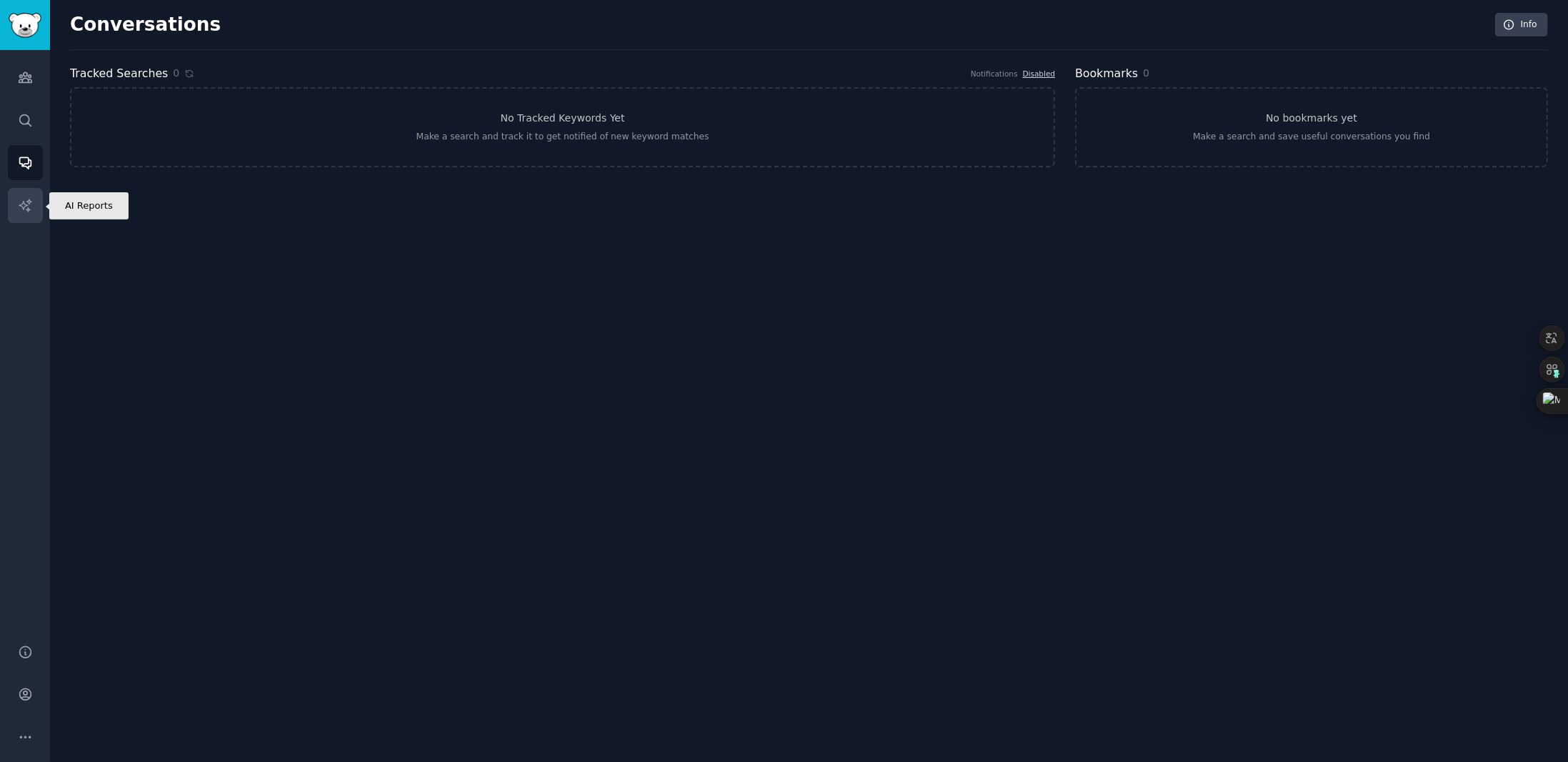
click at [31, 195] on link "AI Reports" at bounding box center [26, 206] width 35 height 35
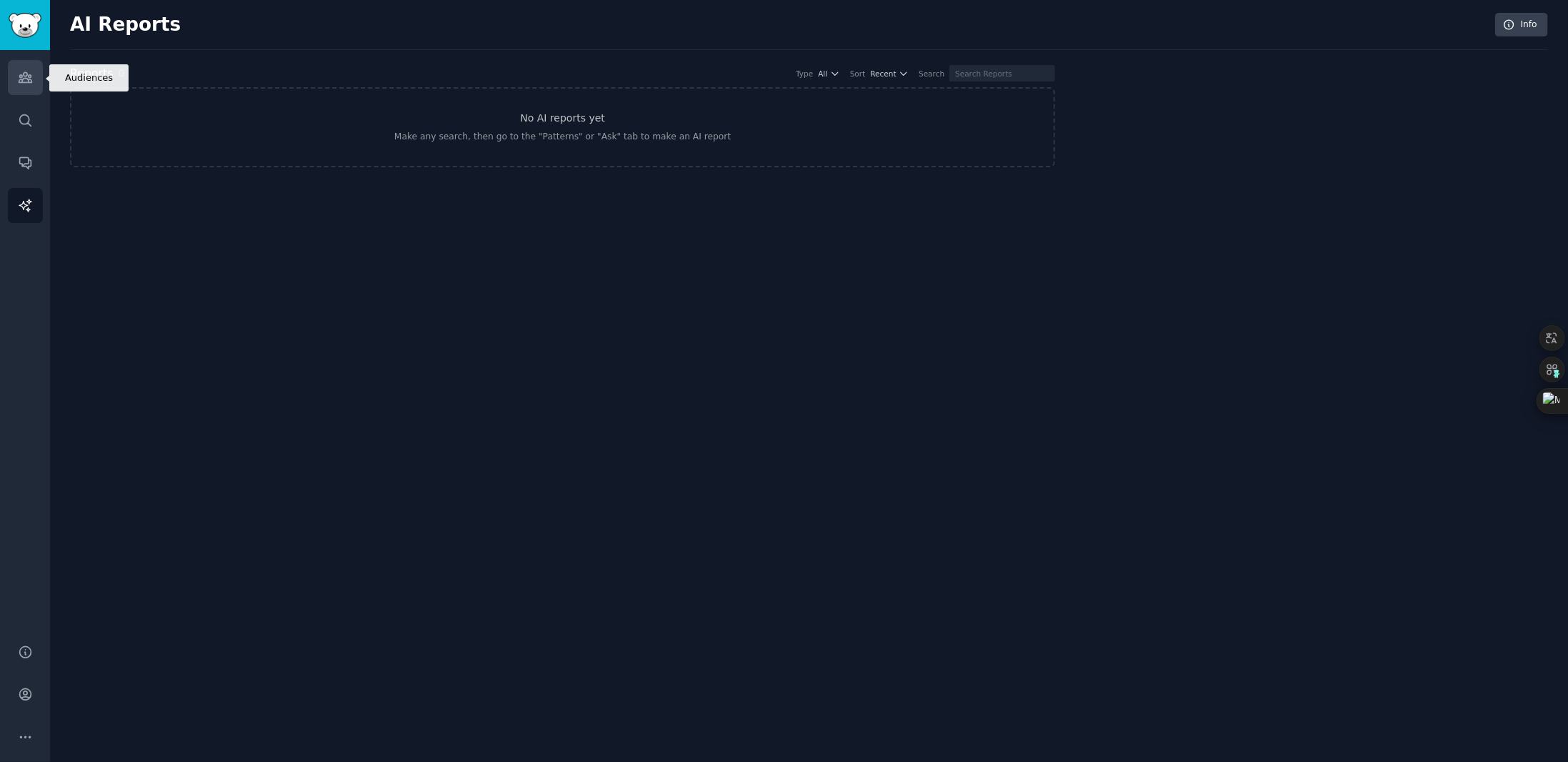
click at [31, 79] on icon "Sidebar" at bounding box center [25, 77] width 15 height 15
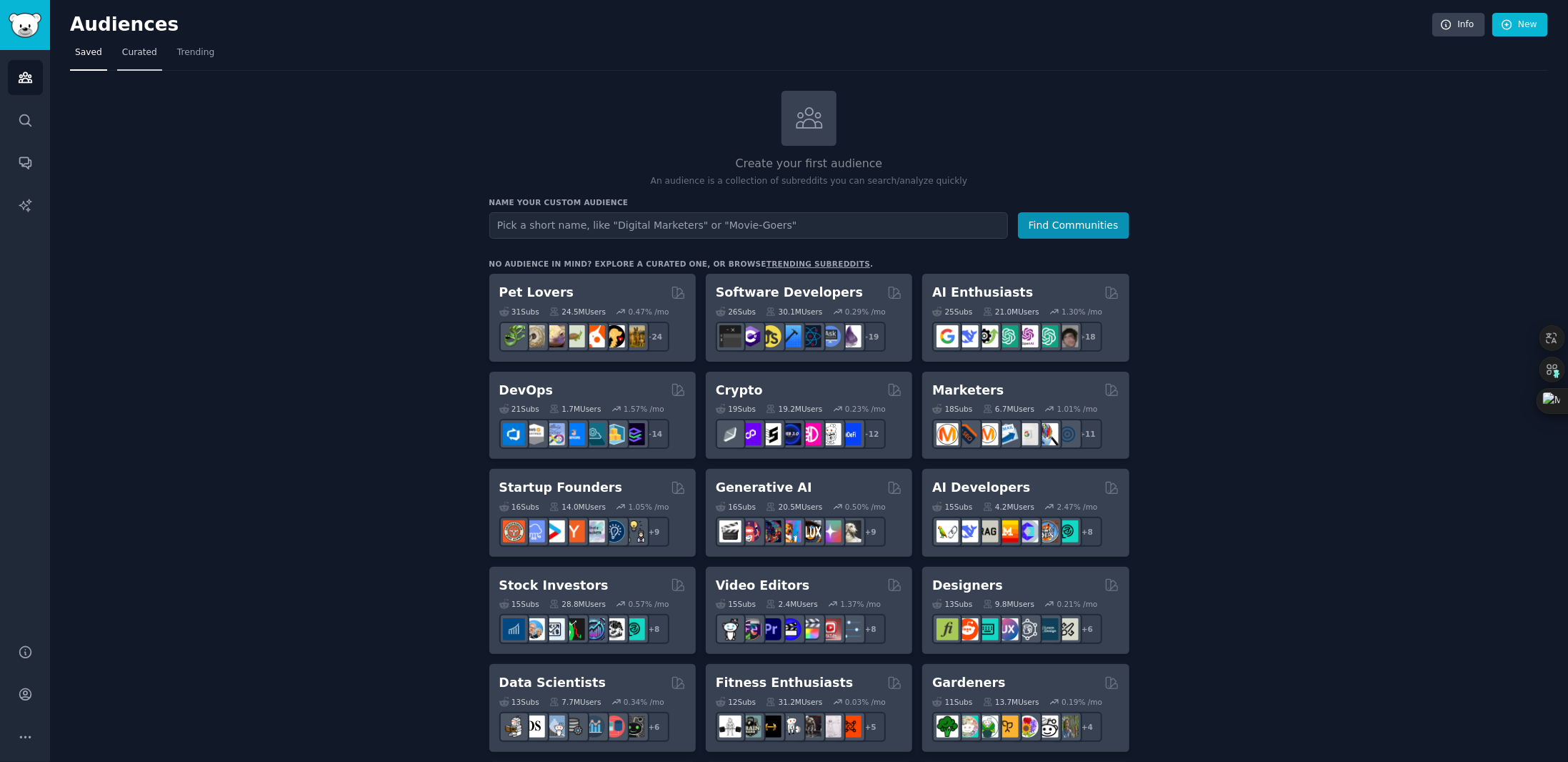
click at [149, 54] on span "Curated" at bounding box center [140, 53] width 35 height 13
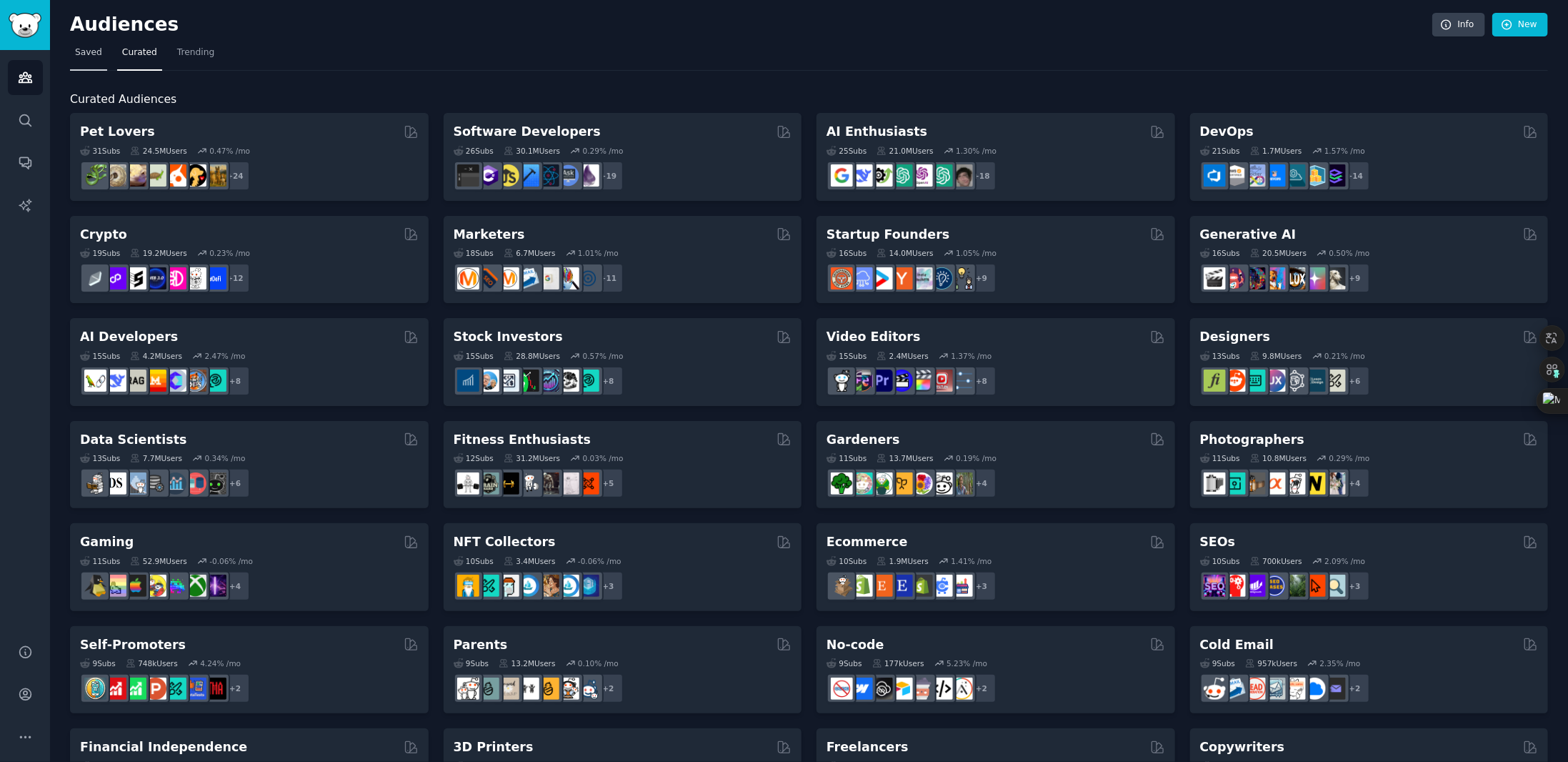
click at [89, 49] on span "Saved" at bounding box center [88, 53] width 27 height 13
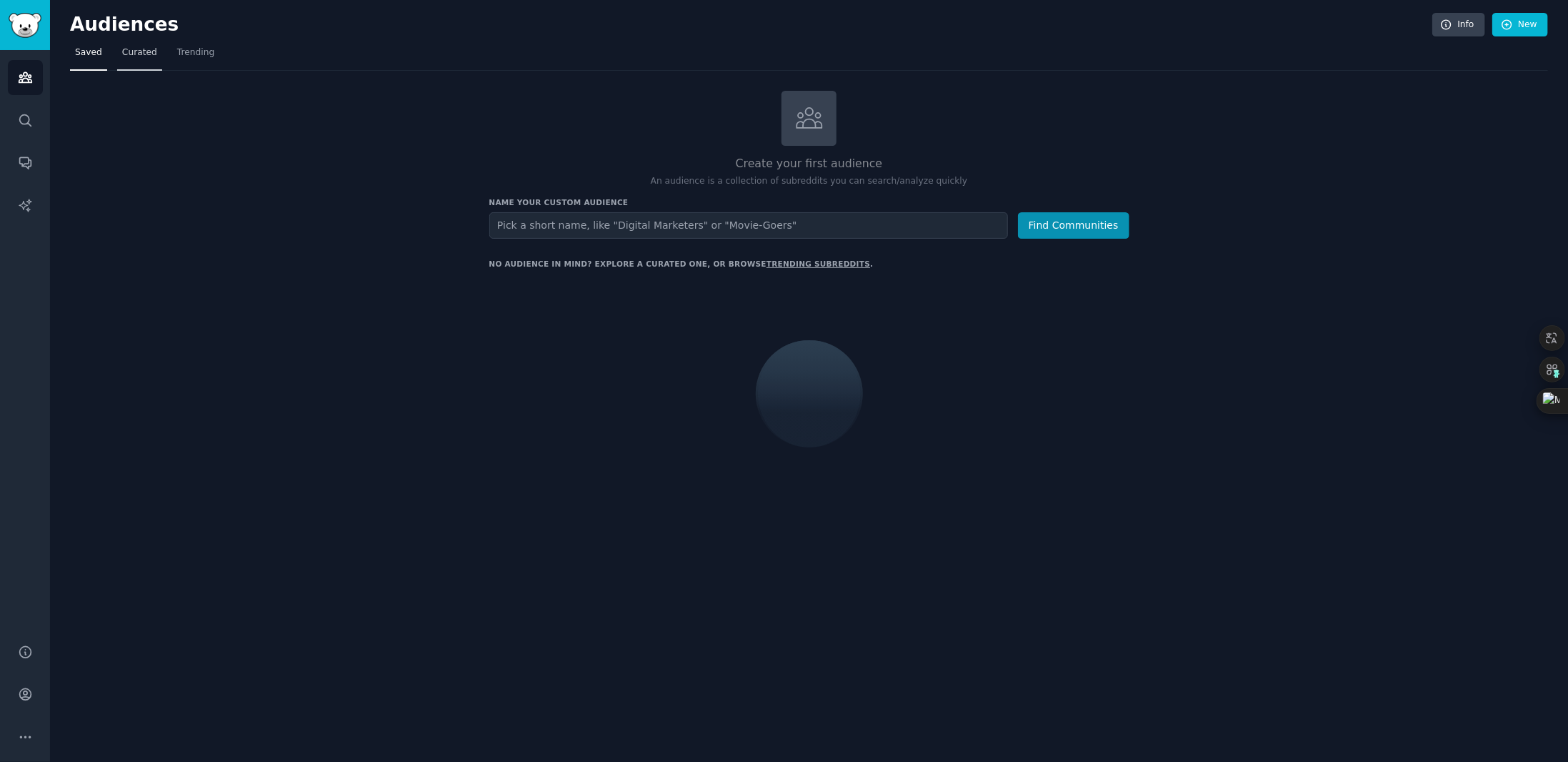
click at [122, 52] on span "Curated" at bounding box center [140, 53] width 35 height 13
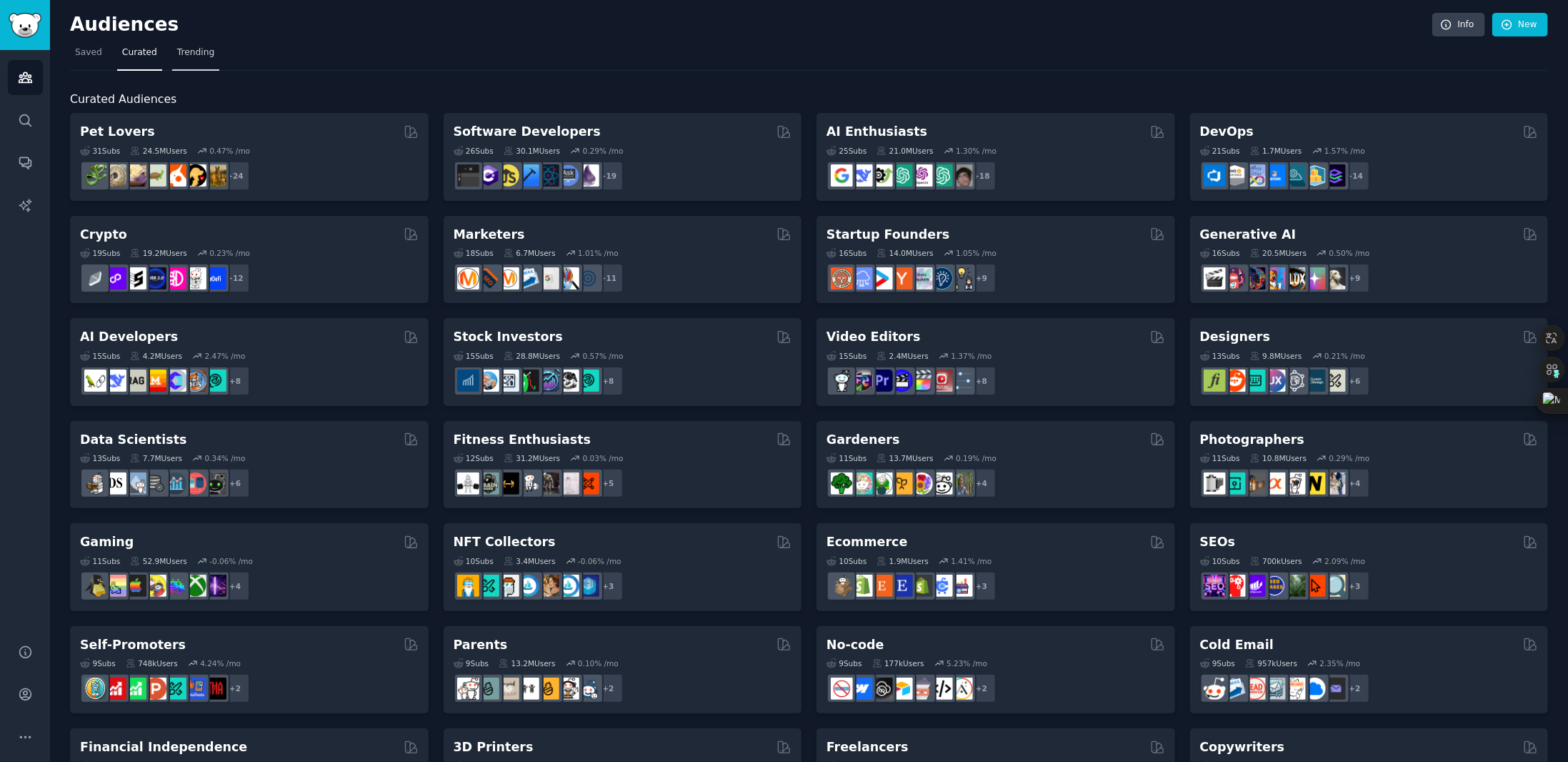
click at [200, 47] on span "Trending" at bounding box center [195, 53] width 37 height 13
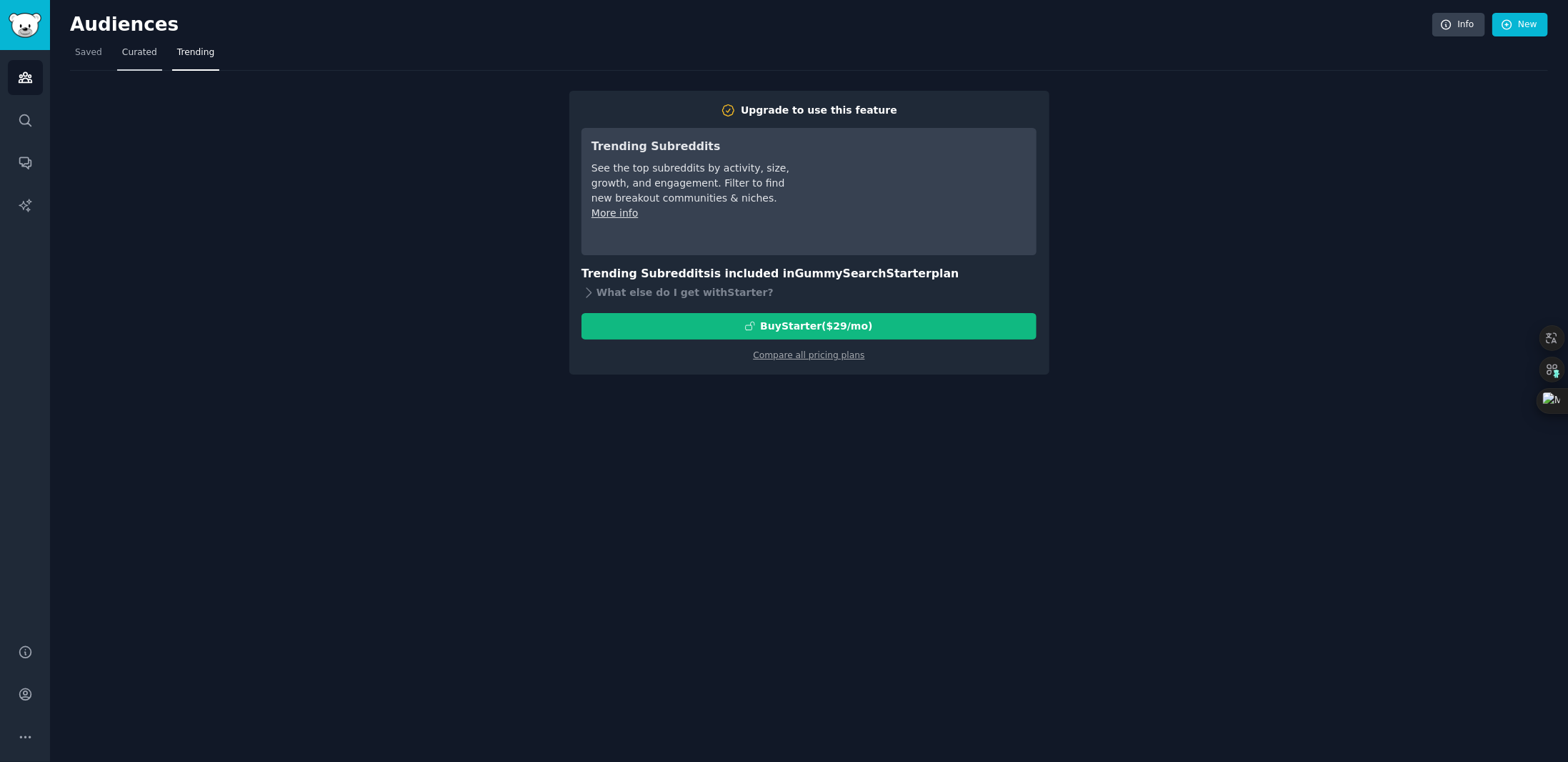
click at [152, 50] on link "Curated" at bounding box center [140, 56] width 45 height 29
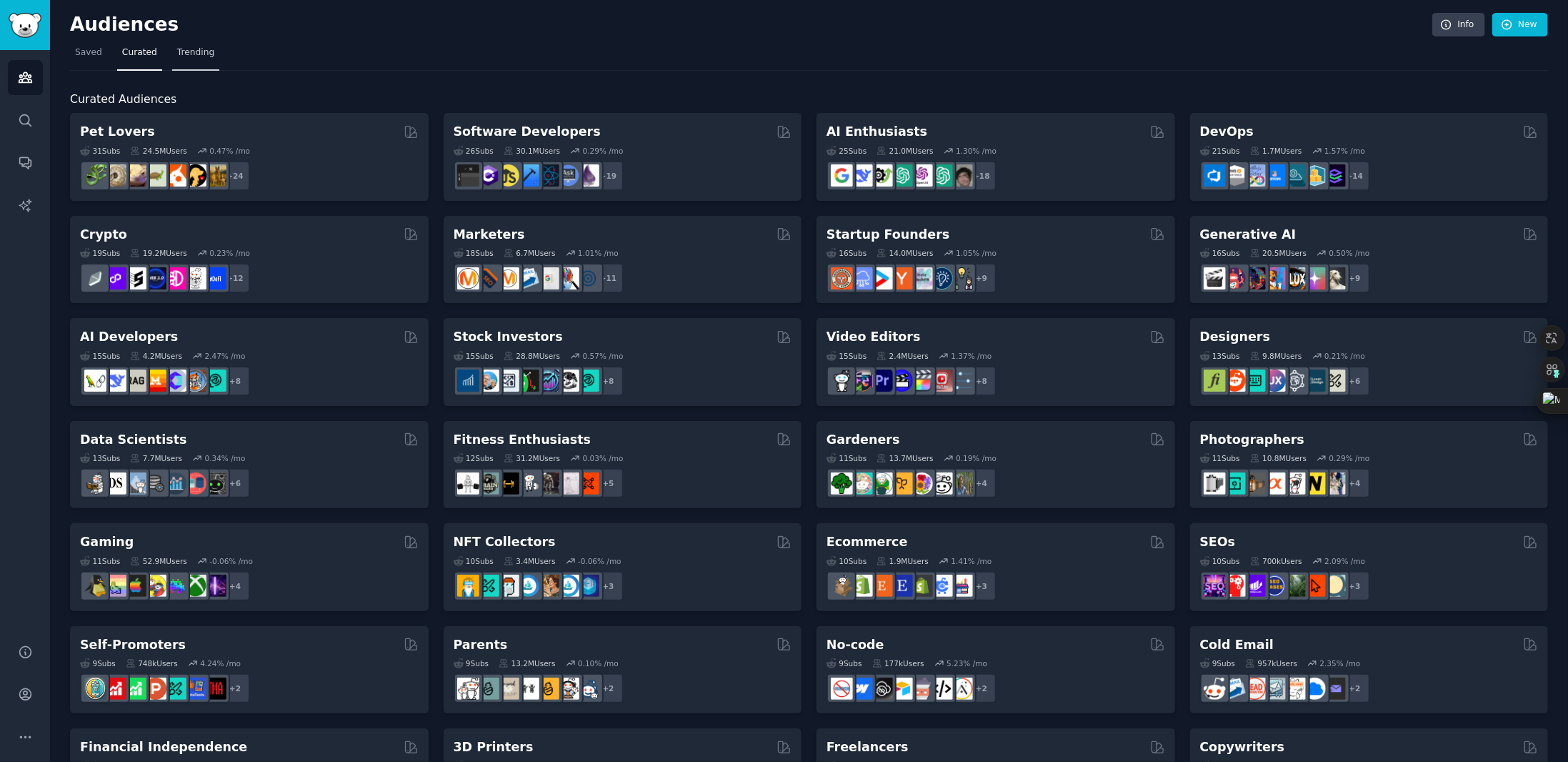
drag, startPoint x: 179, startPoint y: 51, endPoint x: 192, endPoint y: 48, distance: 13.3
click at [180, 51] on span "Trending" at bounding box center [195, 53] width 37 height 13
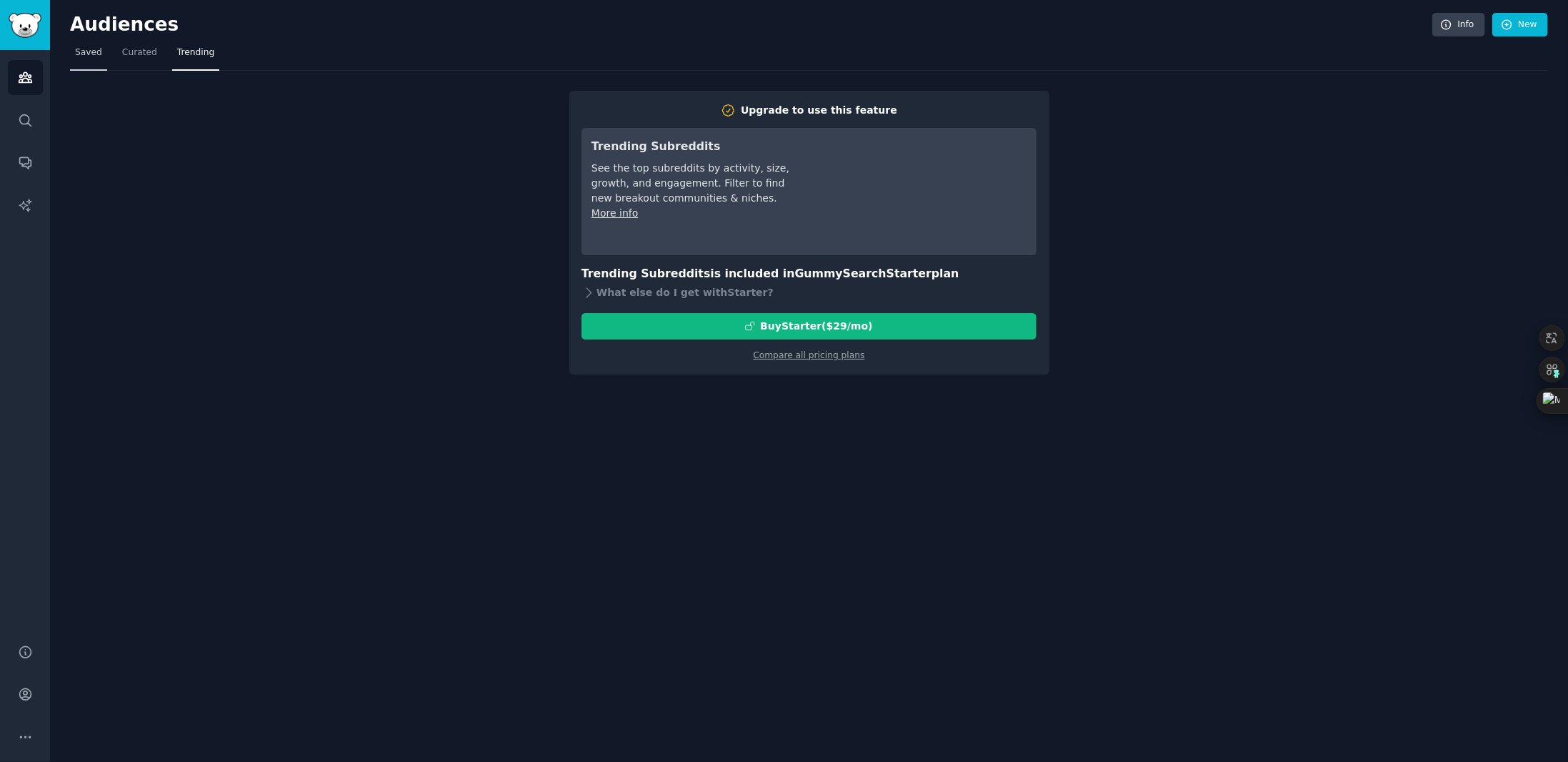
click at [92, 52] on span "Saved" at bounding box center [88, 53] width 27 height 13
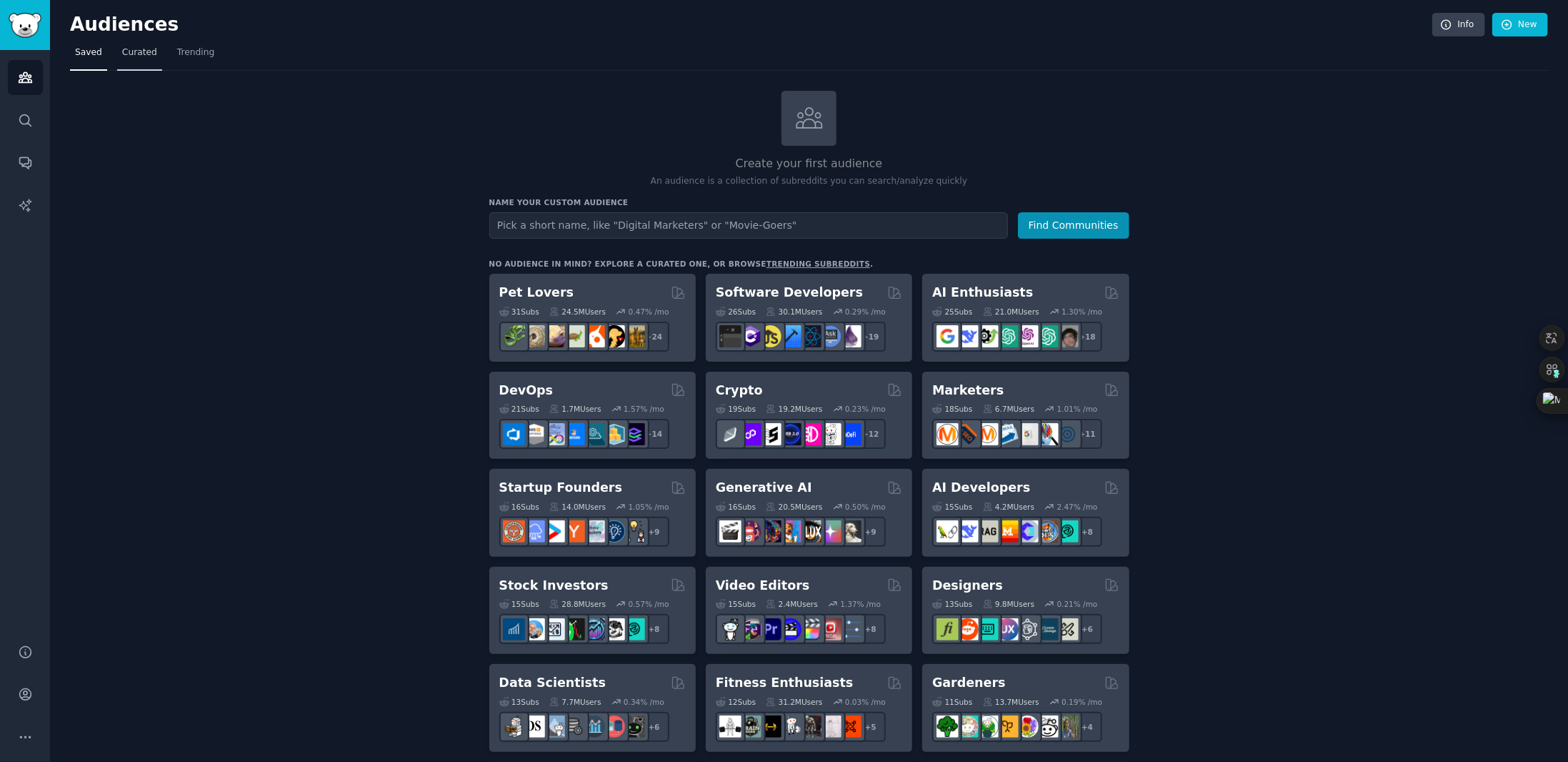
click at [121, 63] on link "Curated" at bounding box center [140, 56] width 45 height 29
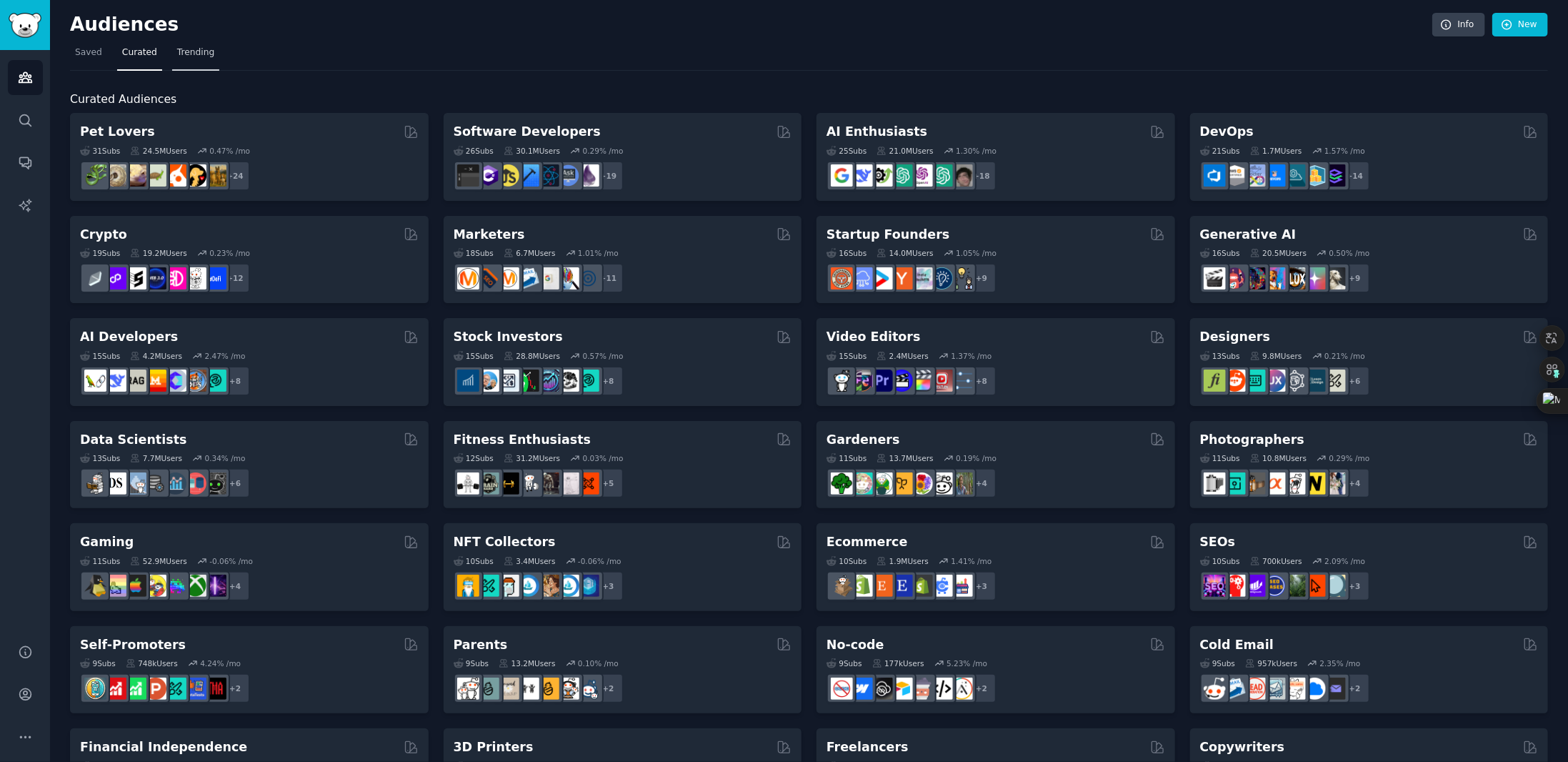
click at [177, 52] on span "Trending" at bounding box center [195, 53] width 37 height 13
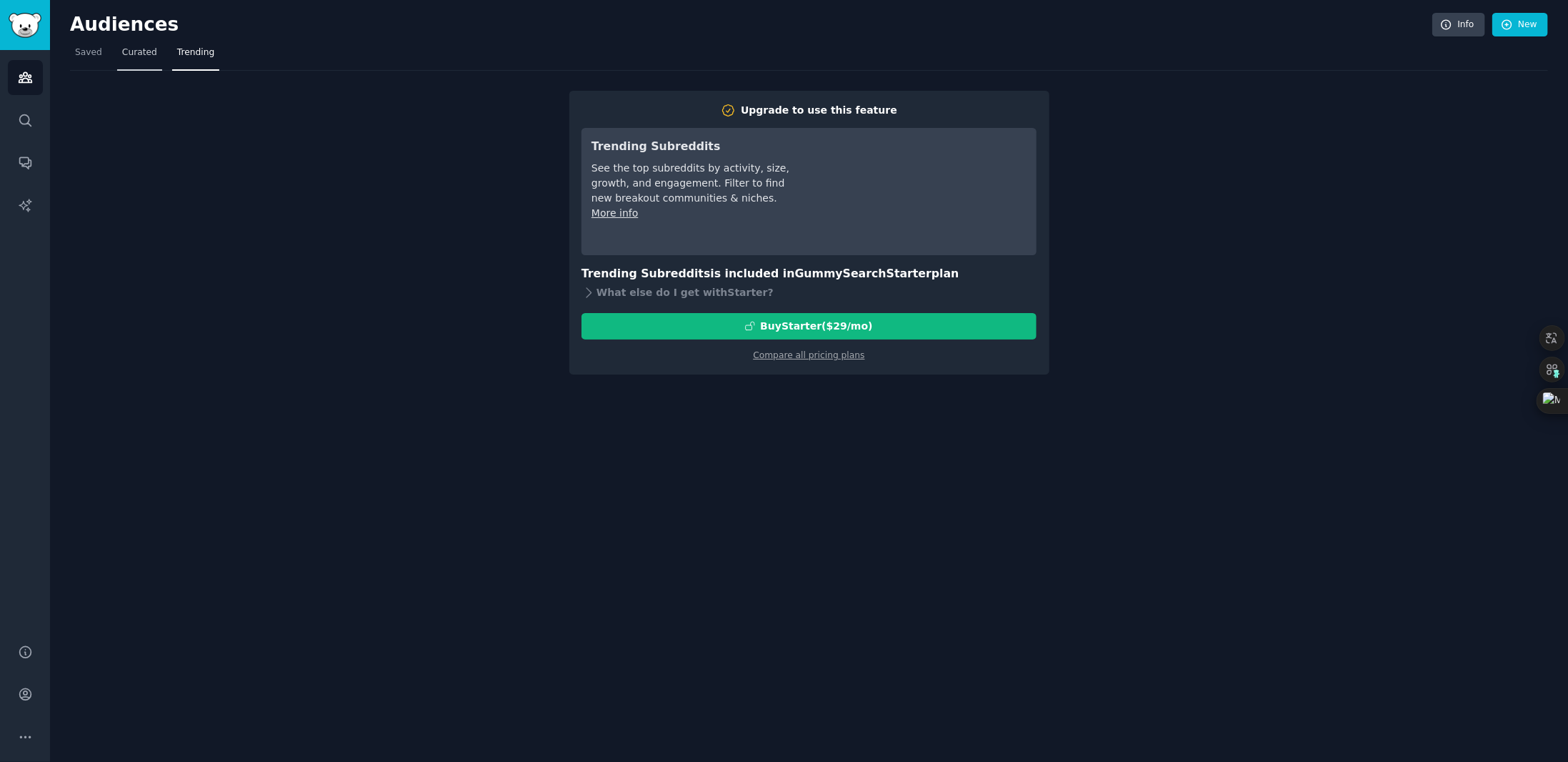
click at [145, 50] on span "Curated" at bounding box center [140, 53] width 35 height 13
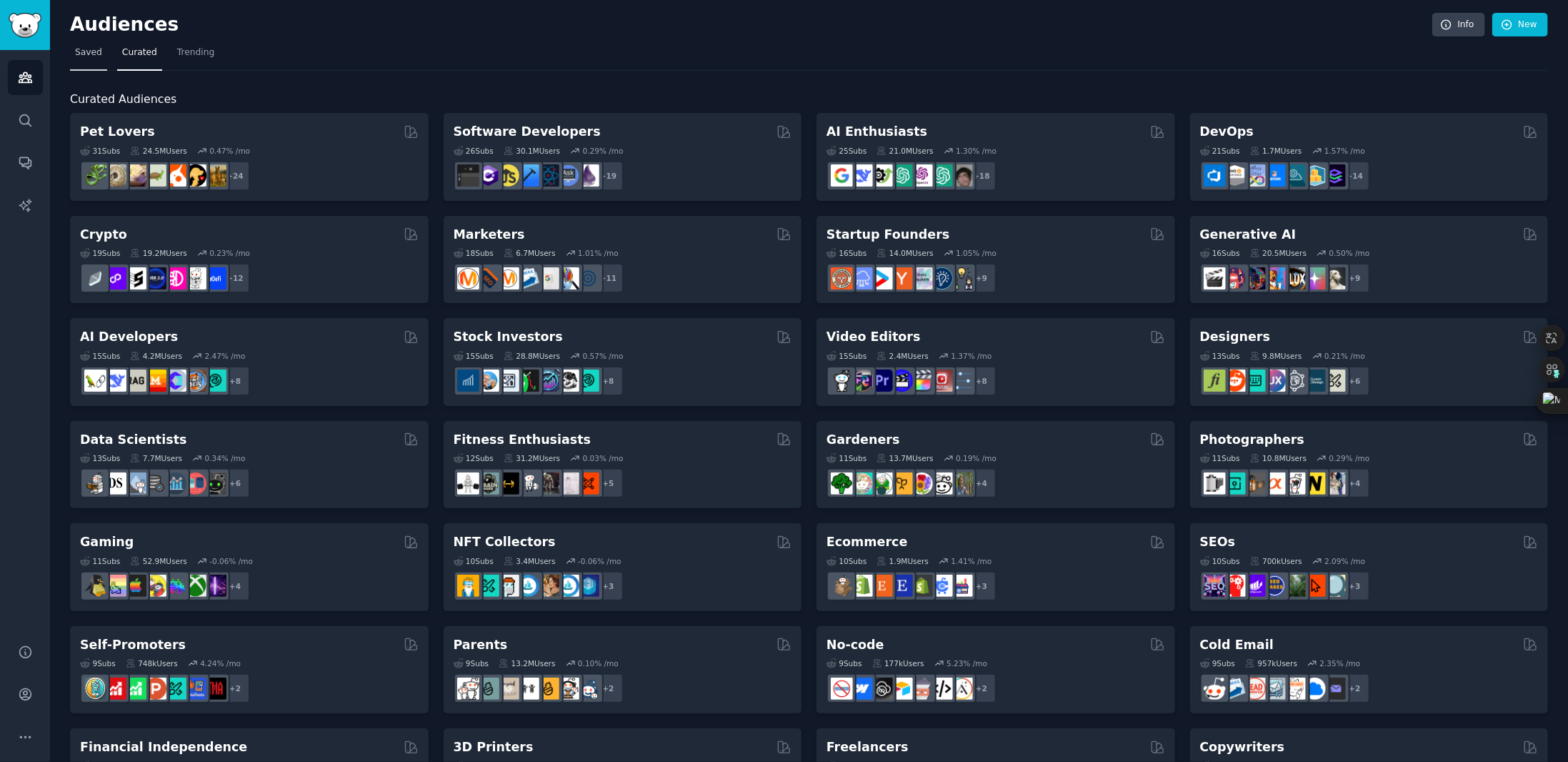
click at [92, 42] on link "Saved" at bounding box center [88, 56] width 37 height 29
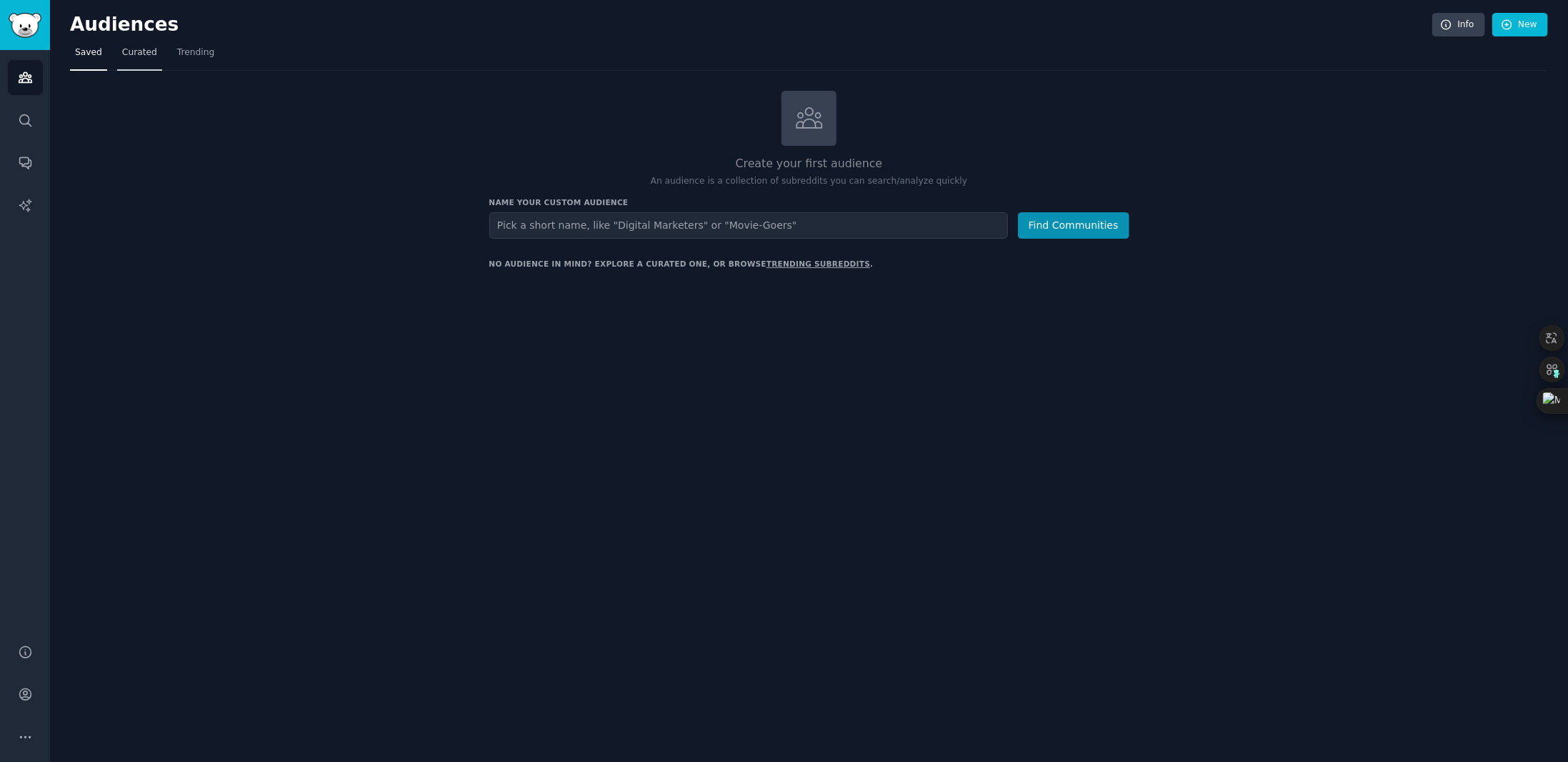
click at [146, 50] on span "Curated" at bounding box center [140, 53] width 35 height 13
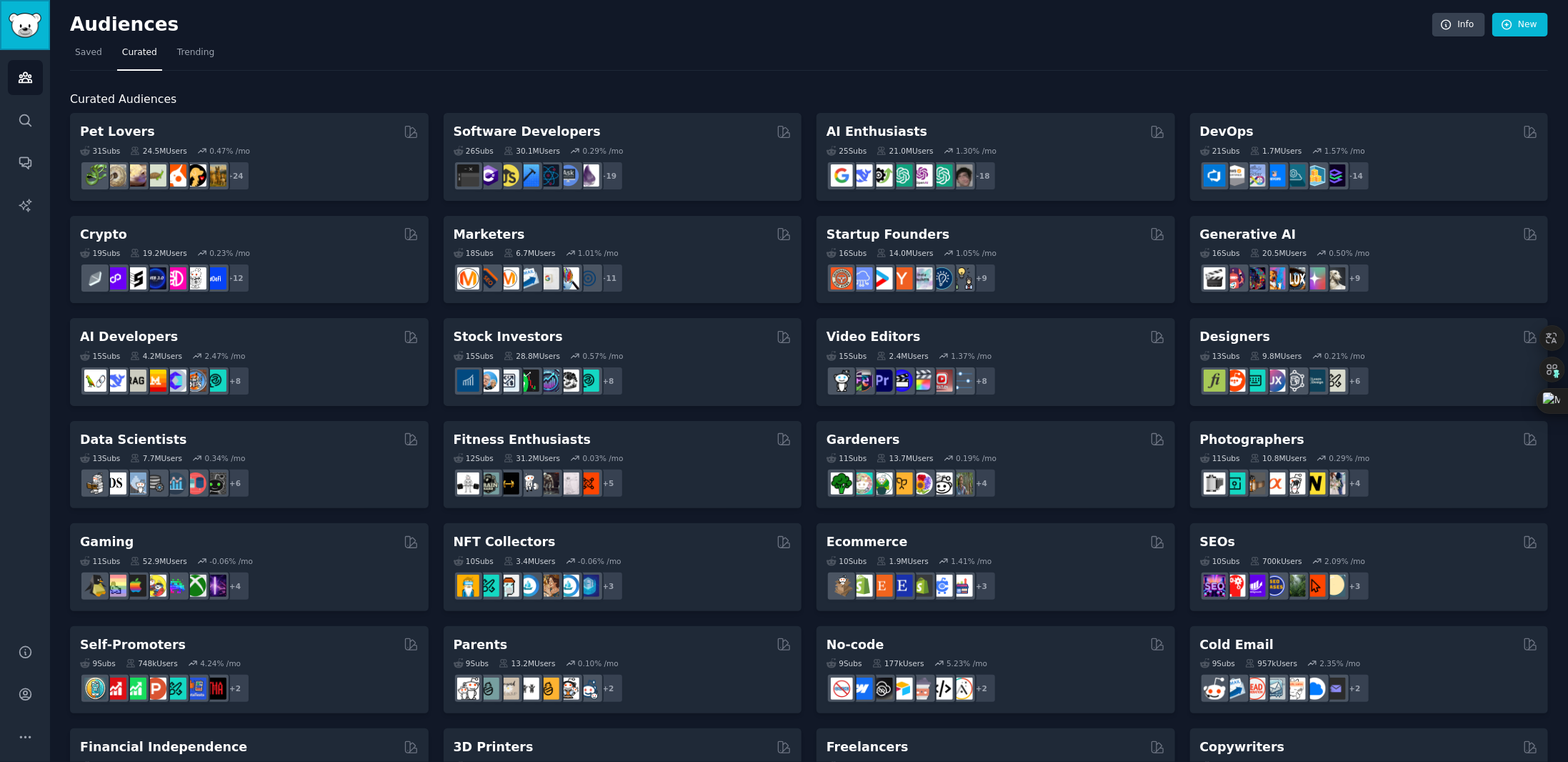
click at [25, 4] on link "Sidebar" at bounding box center [25, 25] width 50 height 50
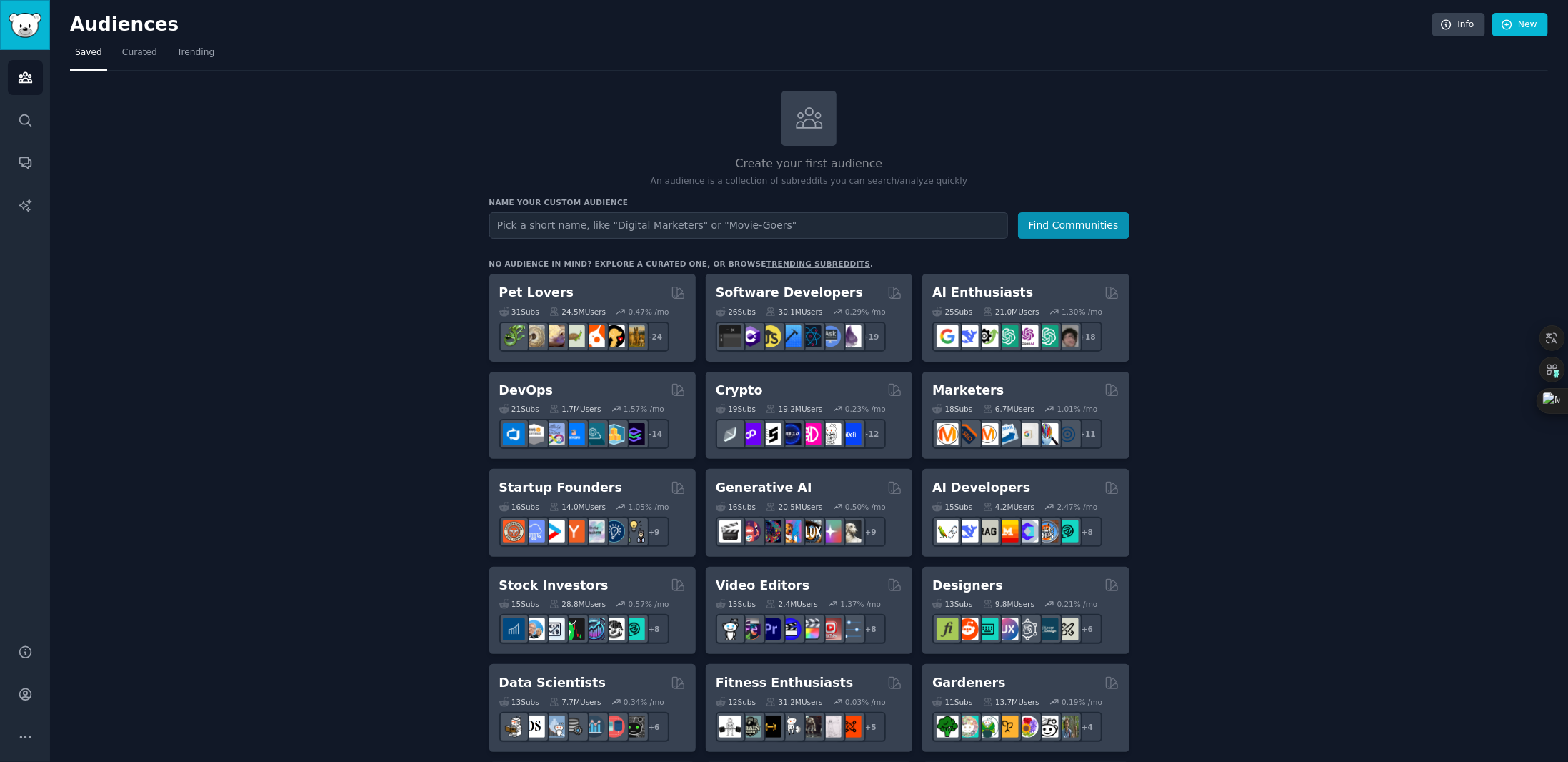
click at [21, 21] on img "Sidebar" at bounding box center [25, 26] width 33 height 25
click at [122, 58] on span "Curated" at bounding box center [140, 53] width 35 height 13
